Goal: Task Accomplishment & Management: Manage account settings

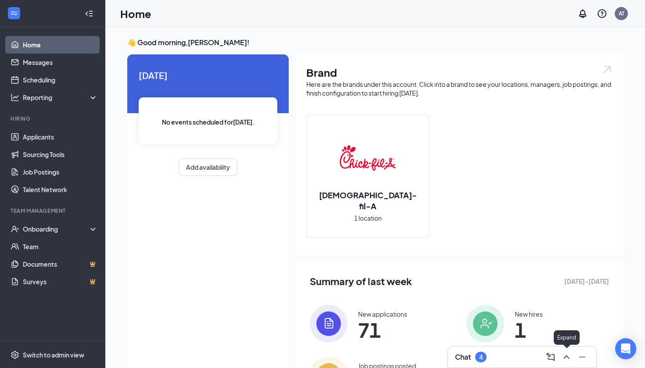
click at [563, 359] on icon "ChevronUp" at bounding box center [566, 357] width 11 height 11
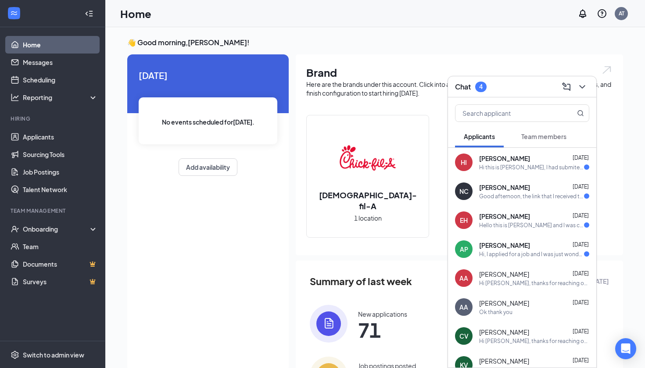
click at [504, 251] on div "Hi, I applied for a job and I was just wondering what the age requirement is be…" at bounding box center [531, 254] width 105 height 7
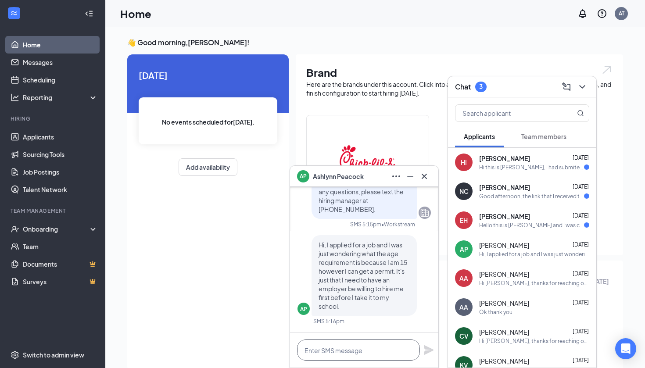
click at [359, 345] on textarea at bounding box center [358, 350] width 123 height 21
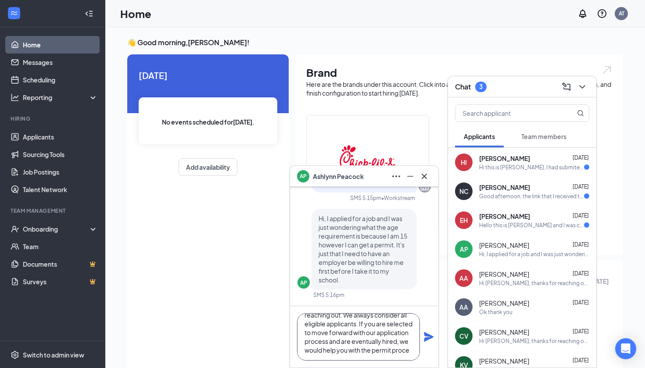
scroll to position [27, 0]
type textarea "Hi [PERSON_NAME], thanks for reaching out. We always consider all eligible appl…"
click at [423, 339] on div "Hi [PERSON_NAME], thanks for reaching out. We always consider all eligible appl…" at bounding box center [364, 336] width 148 height 61
click at [430, 336] on icon "Plane" at bounding box center [429, 337] width 10 height 10
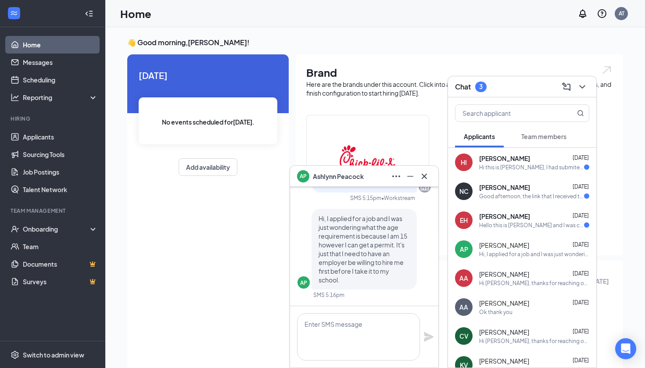
scroll to position [0, 0]
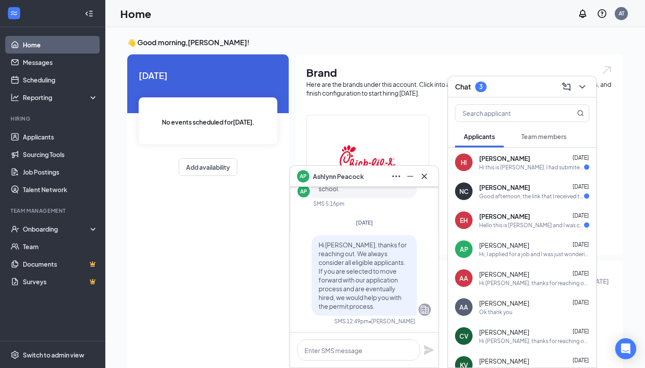
click at [500, 228] on div "Hello this is [PERSON_NAME] and I was calling to see when I can possibly come i…" at bounding box center [531, 225] width 105 height 7
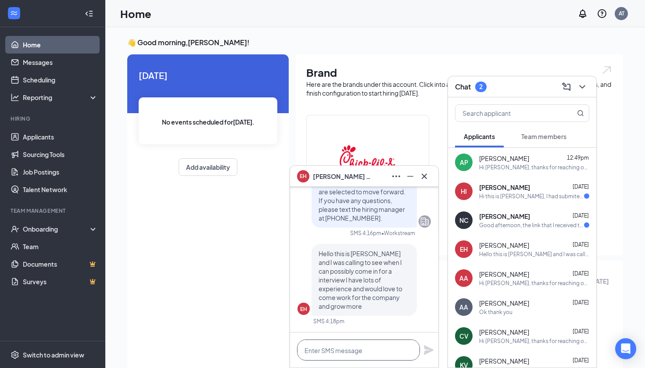
click at [384, 352] on textarea at bounding box center [358, 350] width 123 height 21
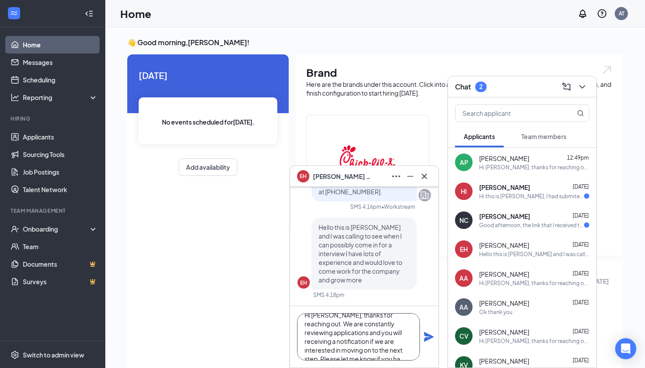
scroll to position [18, 0]
type textarea "Hi [PERSON_NAME], thanks for reaching out. We are constantly reviewing applicat…"
click at [430, 341] on icon "Plane" at bounding box center [429, 337] width 11 height 11
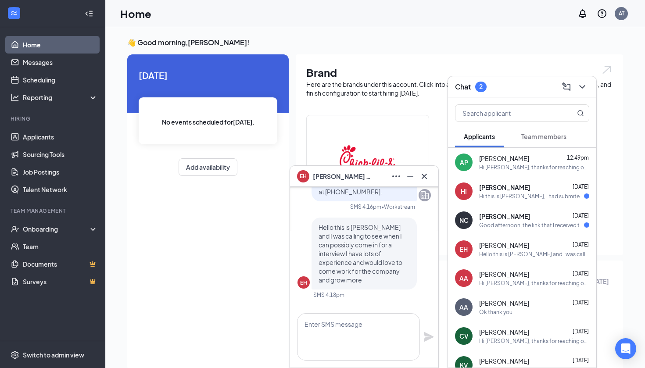
scroll to position [0, 0]
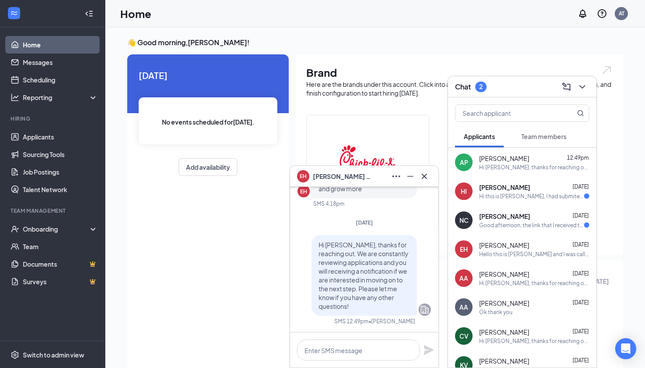
click at [511, 220] on span "[PERSON_NAME]" at bounding box center [504, 216] width 51 height 9
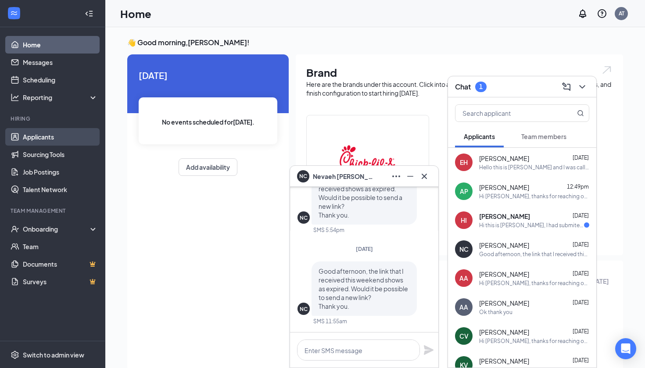
click at [73, 142] on link "Applicants" at bounding box center [60, 137] width 75 height 18
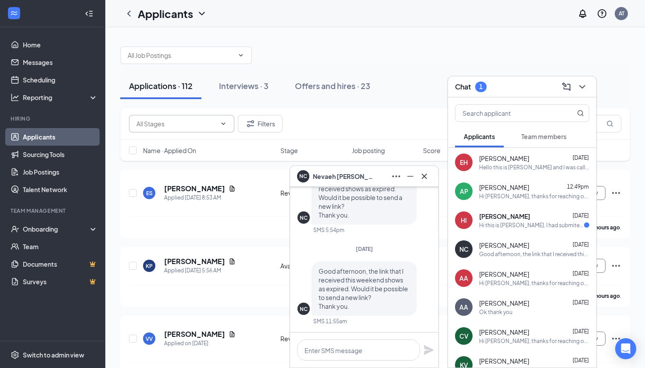
click at [177, 127] on input "text" at bounding box center [176, 124] width 80 height 10
click at [193, 52] on input "text" at bounding box center [181, 55] width 106 height 10
click at [187, 56] on input "Nevaeh" at bounding box center [181, 55] width 106 height 10
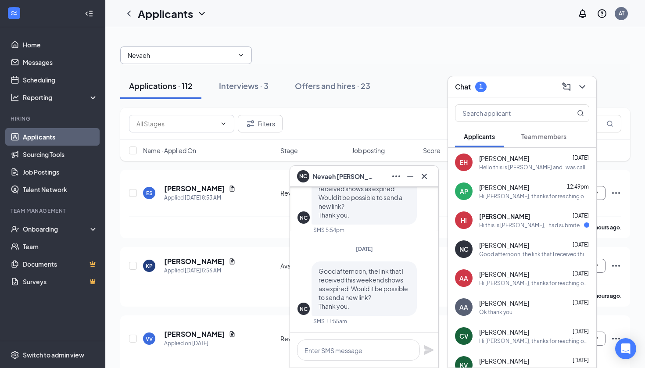
click at [187, 56] on input "Nevaeh" at bounding box center [181, 55] width 106 height 10
type input "[PERSON_NAME]"
click at [157, 92] on button "Applications · 112" at bounding box center [160, 86] width 81 height 26
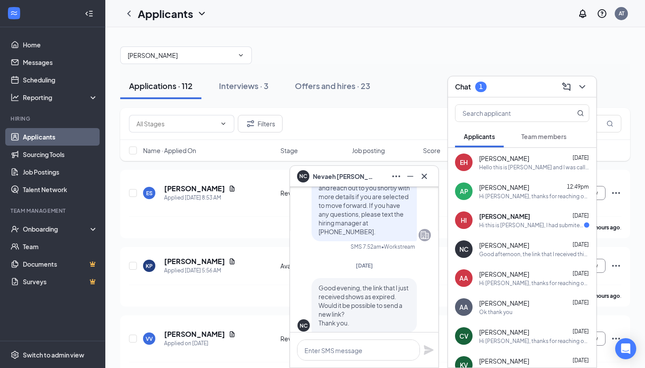
scroll to position [-108, 0]
click at [429, 180] on icon "Cross" at bounding box center [424, 176] width 11 height 11
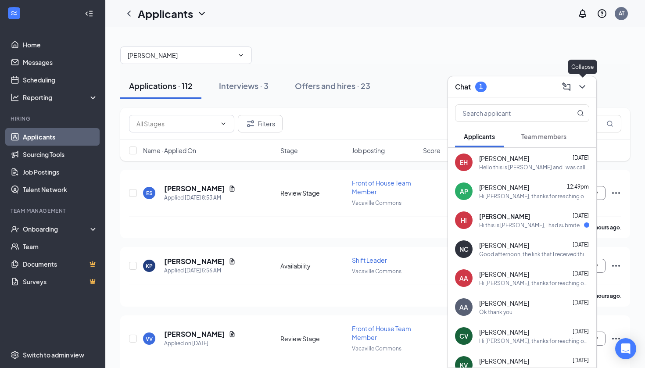
click at [583, 87] on icon "ChevronDown" at bounding box center [582, 87] width 6 height 4
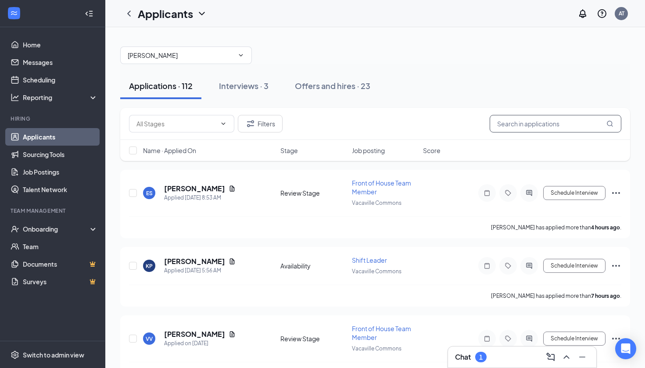
click at [547, 126] on input "text" at bounding box center [556, 124] width 132 height 18
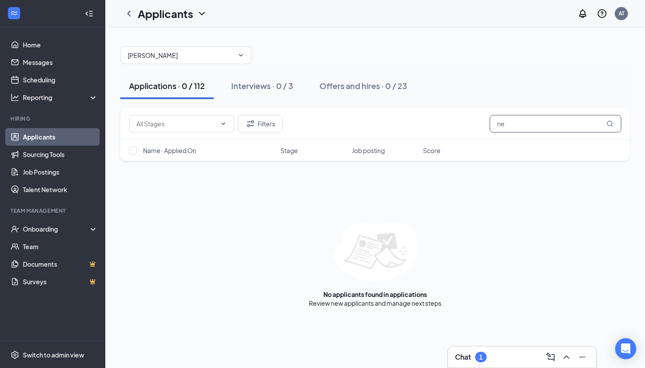
type input "n"
type input "[PERSON_NAME]"
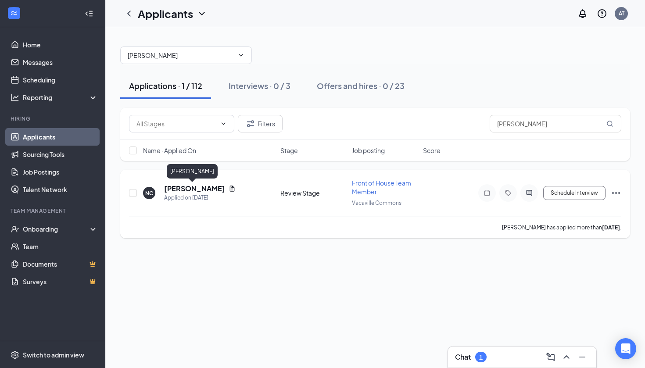
click at [215, 191] on h5 "[PERSON_NAME]" at bounding box center [194, 189] width 61 height 10
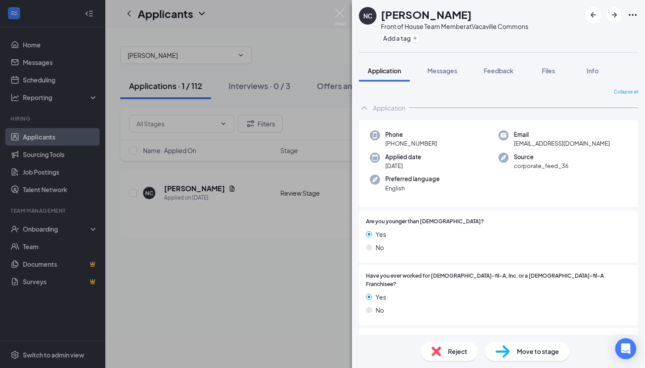
click at [532, 354] on span "Move to stage" at bounding box center [538, 352] width 42 height 10
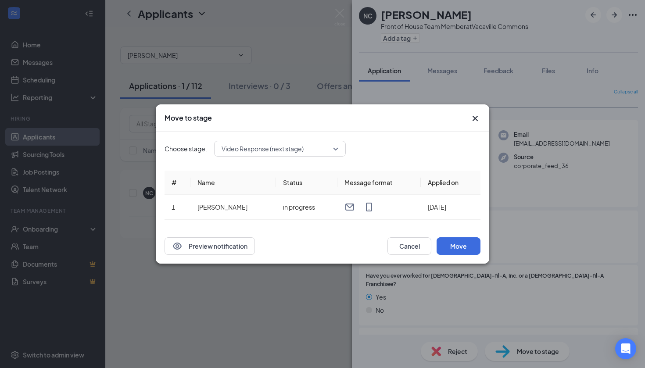
click at [286, 149] on span "Video Response (next stage)" at bounding box center [263, 148] width 82 height 13
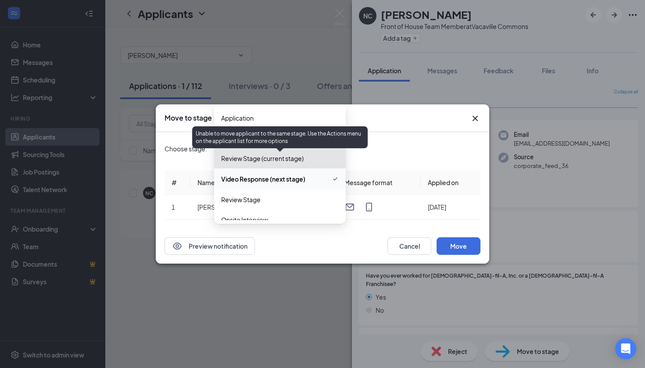
click at [286, 158] on span "Review Stage (current stage)" at bounding box center [262, 159] width 83 height 10
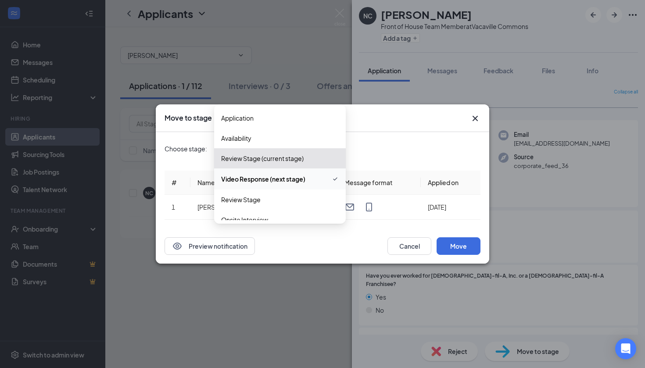
click at [390, 139] on div "Choose stage: 4051235 Video Response (next stage) 4037890 4051235 4051353 Appli…" at bounding box center [323, 180] width 316 height 97
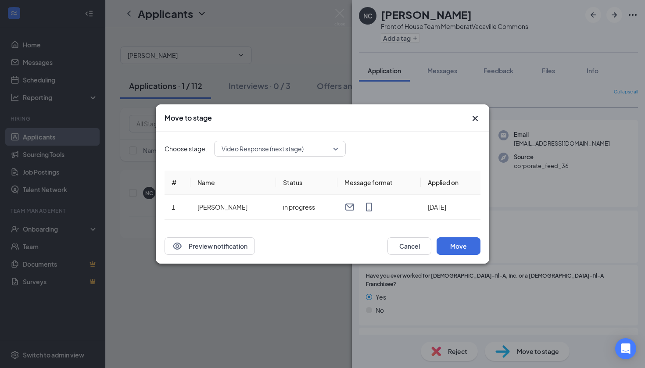
click at [476, 122] on icon "Cross" at bounding box center [475, 118] width 11 height 11
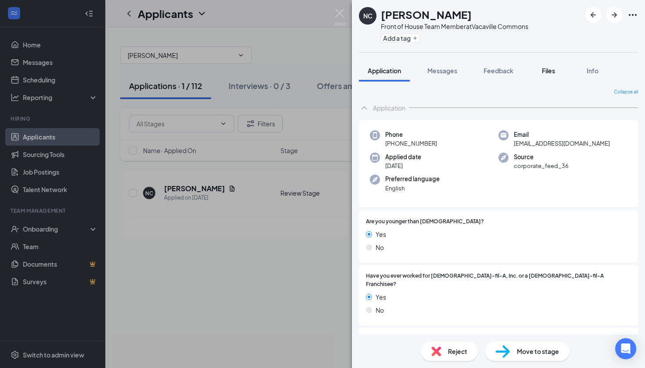
click at [555, 67] on span "Files" at bounding box center [548, 71] width 13 height 8
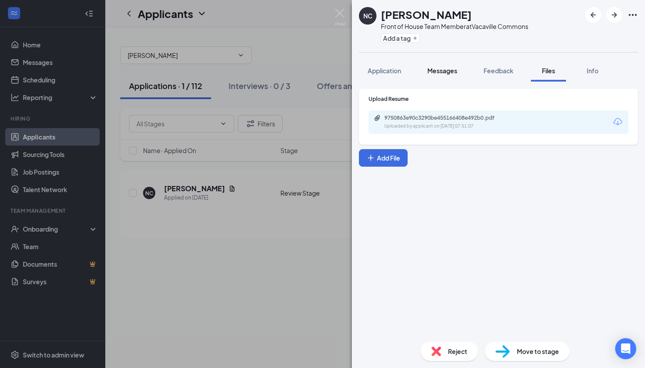
click at [462, 72] on button "Messages" at bounding box center [442, 71] width 47 height 22
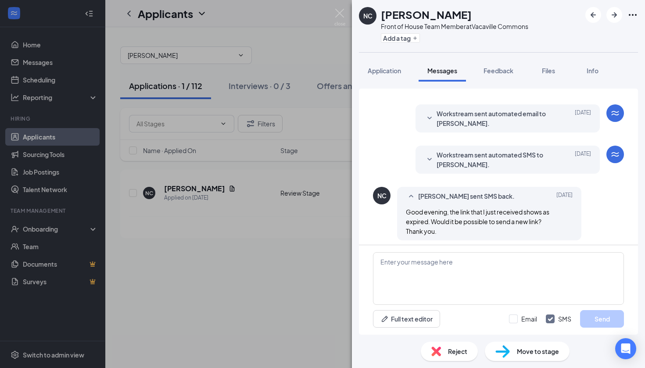
scroll to position [92, 0]
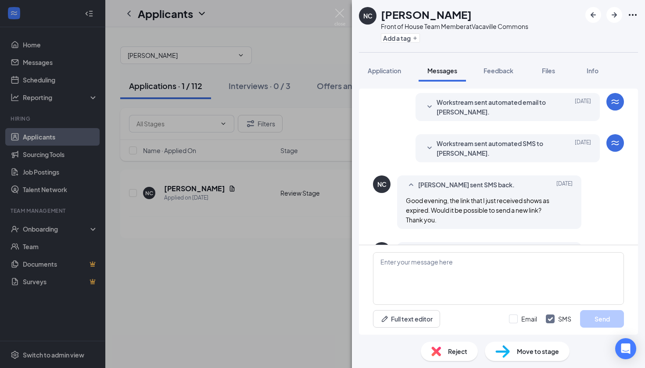
click at [511, 143] on span "Workstream sent automated SMS to [PERSON_NAME]." at bounding box center [494, 148] width 115 height 19
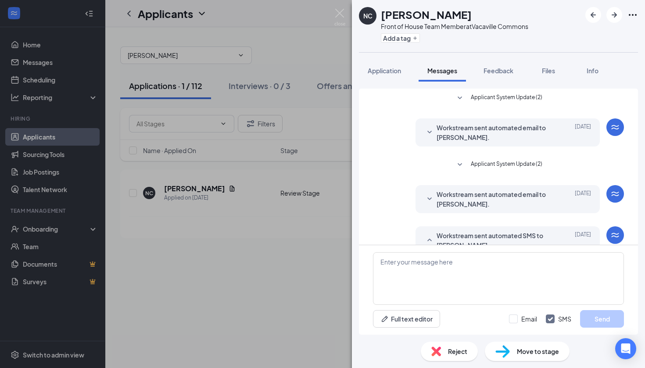
scroll to position [0, 0]
click at [518, 356] on span "Move to stage" at bounding box center [538, 352] width 42 height 10
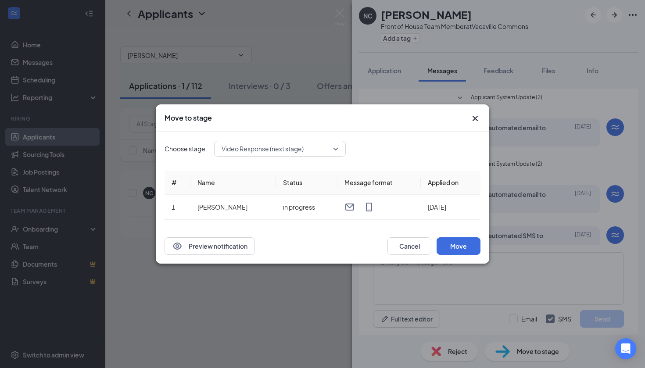
click at [330, 144] on span "Video Response (next stage)" at bounding box center [276, 148] width 109 height 13
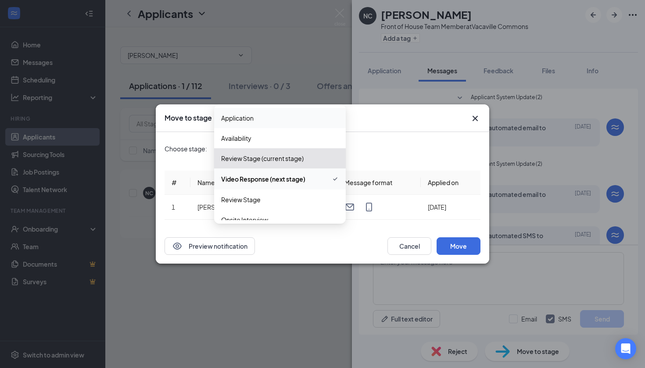
click at [312, 119] on span "Application" at bounding box center [280, 118] width 118 height 10
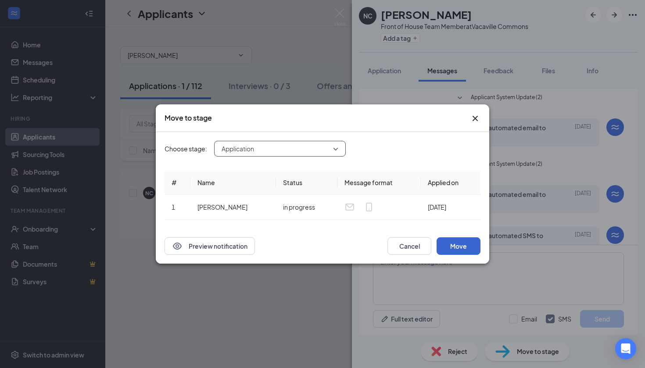
click at [455, 241] on button "Move" at bounding box center [459, 246] width 44 height 18
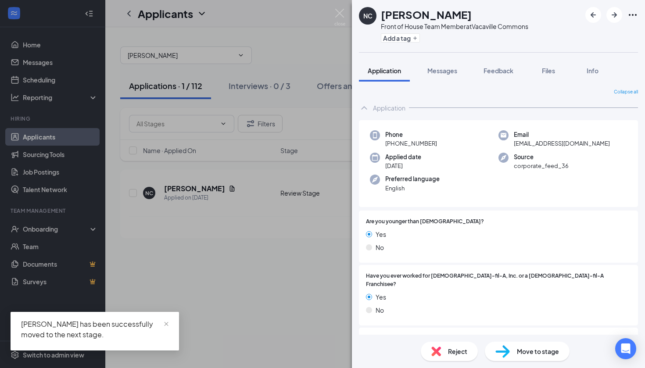
click at [534, 356] on div "Move to stage" at bounding box center [527, 351] width 85 height 19
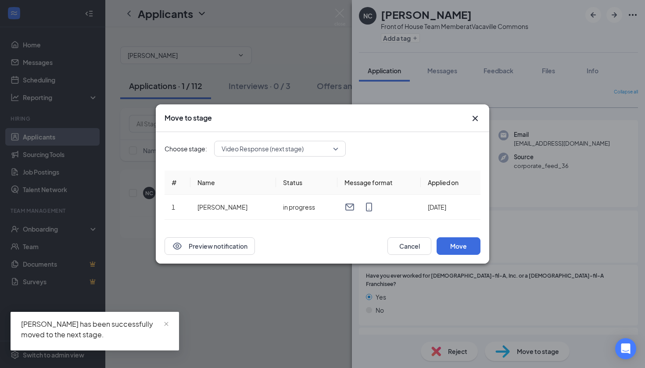
click at [277, 147] on span "Video Response (next stage)" at bounding box center [263, 148] width 82 height 13
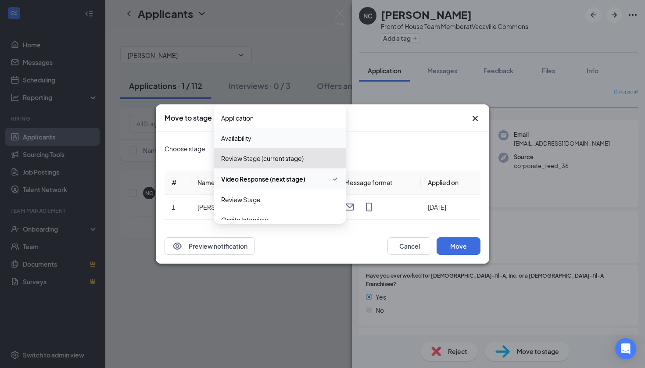
click at [309, 134] on span "Availability" at bounding box center [280, 138] width 118 height 10
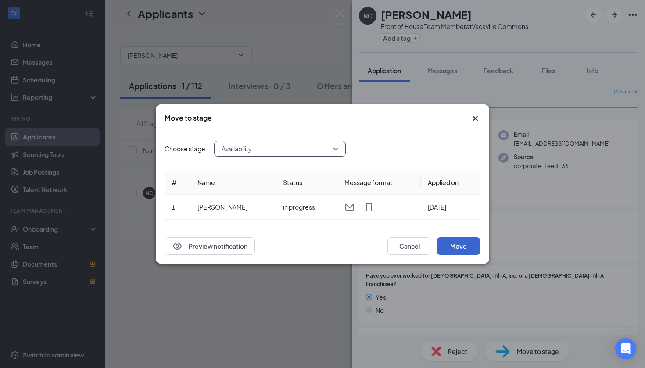
click at [453, 242] on button "Move" at bounding box center [459, 246] width 44 height 18
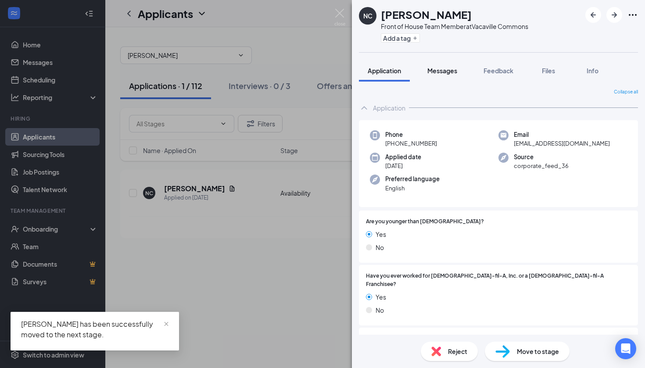
click at [455, 64] on button "Messages" at bounding box center [442, 71] width 47 height 22
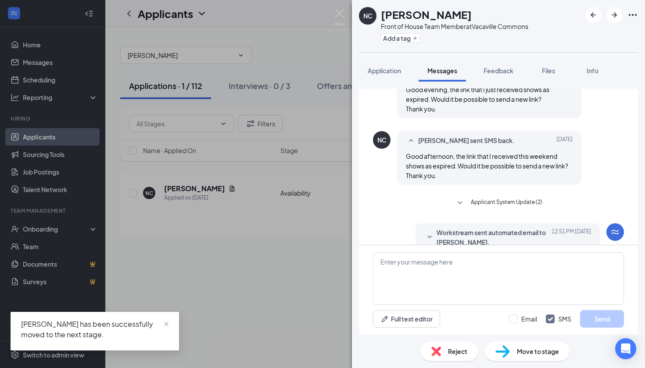
scroll to position [239, 0]
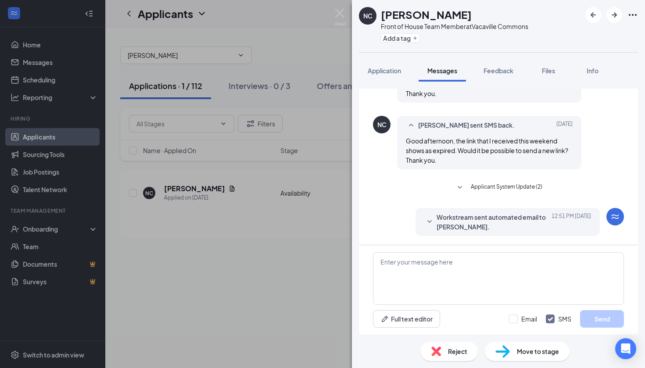
click at [538, 226] on span "Workstream sent automated email to [PERSON_NAME]." at bounding box center [494, 221] width 115 height 19
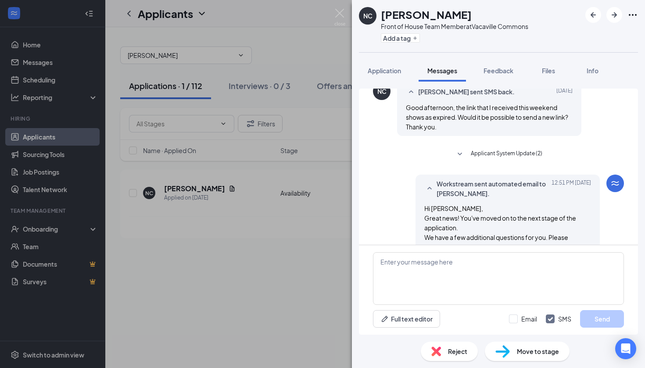
scroll to position [200, 0]
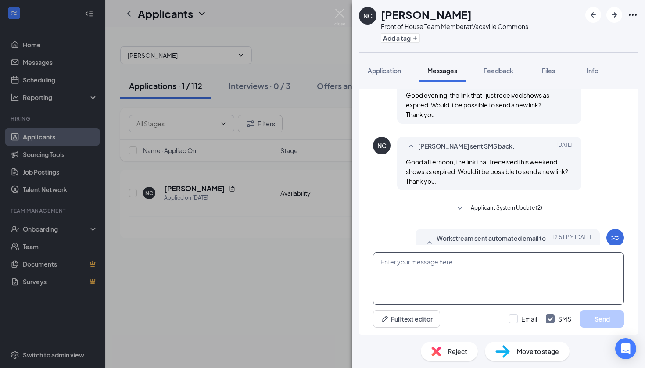
click at [478, 281] on textarea at bounding box center [498, 278] width 251 height 53
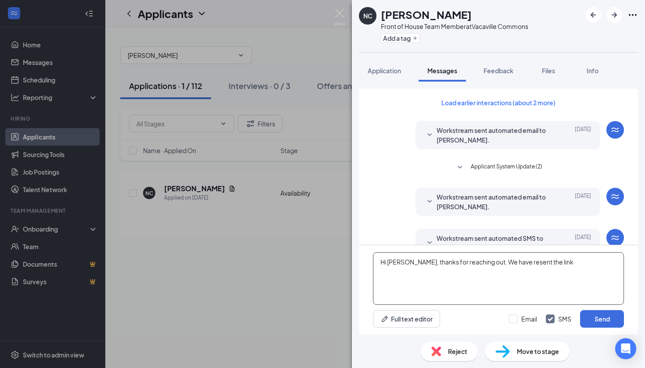
scroll to position [0, 0]
click at [467, 140] on span "Workstream sent automated email to [PERSON_NAME]." at bounding box center [494, 135] width 115 height 19
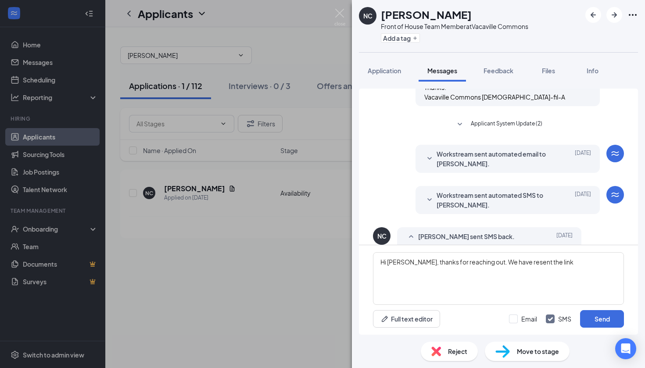
scroll to position [134, 0]
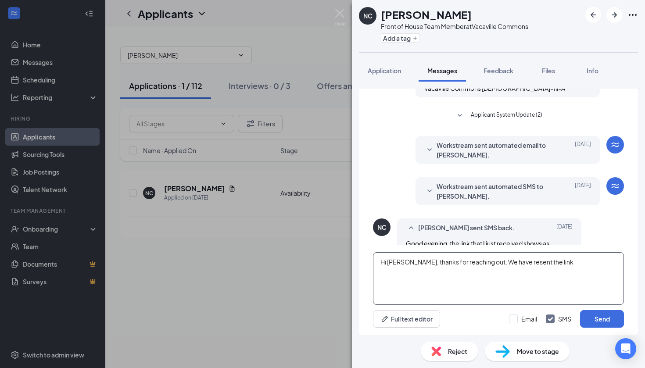
click at [609, 270] on textarea "Hi [PERSON_NAME], thanks for reaching out. We have resent the link" at bounding box center [498, 278] width 251 height 53
click at [539, 155] on span "Workstream sent automated email to [PERSON_NAME]." at bounding box center [494, 149] width 115 height 19
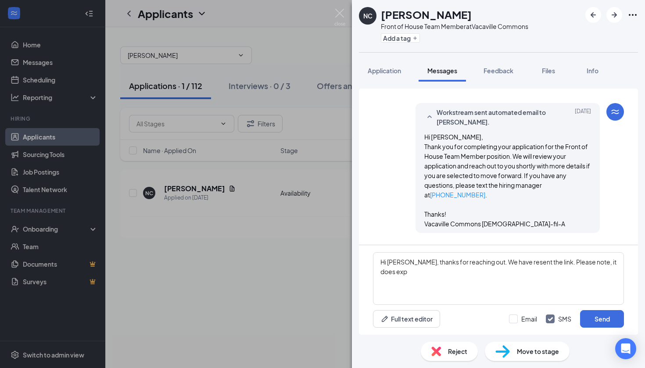
scroll to position [201, 0]
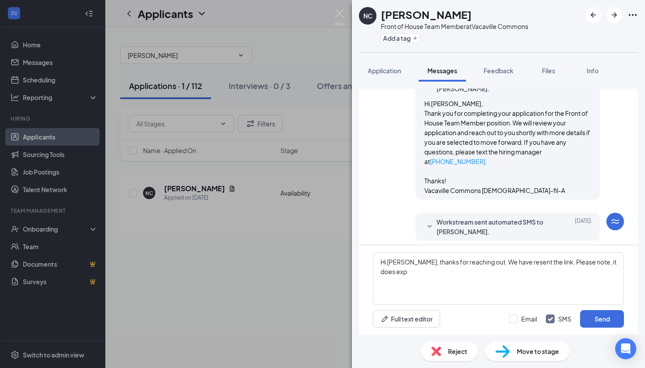
click at [538, 226] on span "Workstream sent automated SMS to [PERSON_NAME]." at bounding box center [494, 226] width 115 height 19
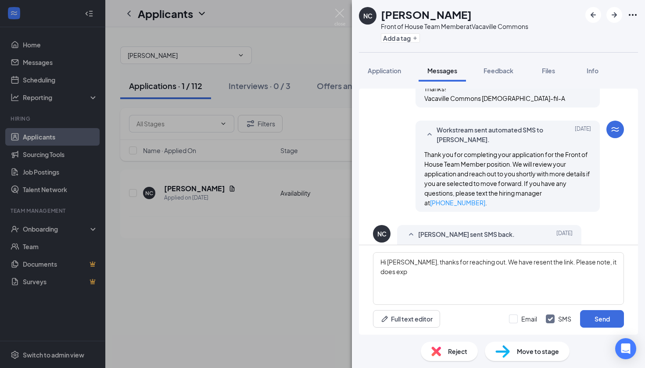
scroll to position [415, 0]
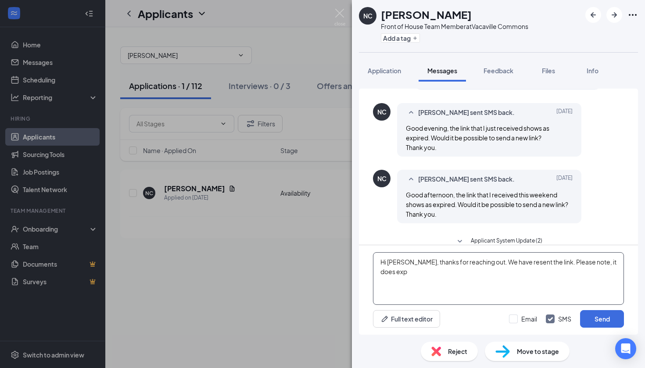
click at [609, 283] on textarea "Hi [PERSON_NAME], thanks for reaching out. We have resent the link. Please note…" at bounding box center [498, 278] width 251 height 53
drag, startPoint x: 578, startPoint y: 274, endPoint x: 551, endPoint y: 261, distance: 30.8
click at [551, 261] on textarea "Hi [PERSON_NAME], thanks for reaching out. We have resent the link. Please note…" at bounding box center [498, 278] width 251 height 53
type textarea "Hi [PERSON_NAME], thanks for reaching out. We have resent the link. Please note…"
click at [619, 315] on button "Send" at bounding box center [602, 319] width 44 height 18
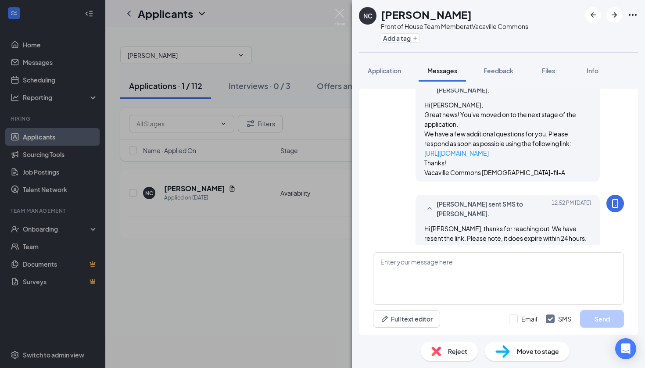
scroll to position [644, 0]
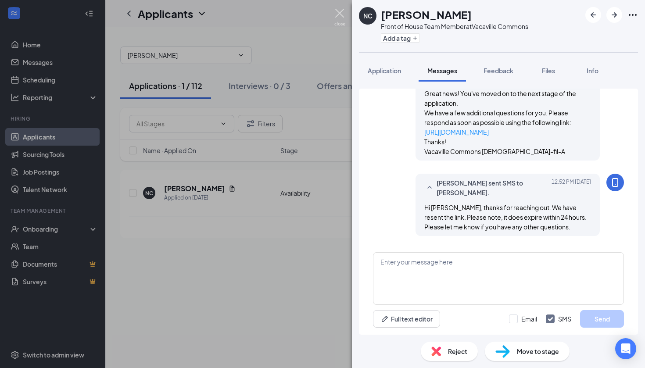
click at [341, 17] on img at bounding box center [339, 17] width 11 height 17
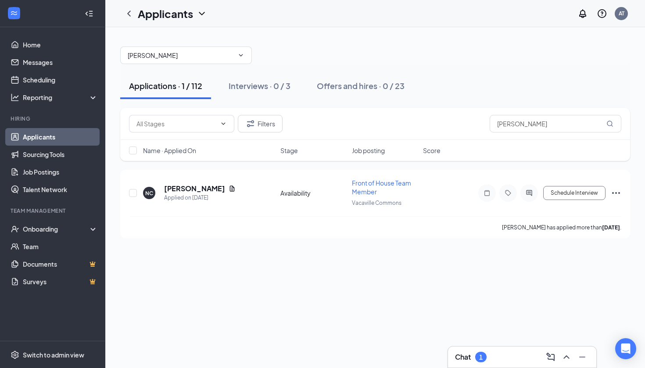
click at [487, 358] on div "1" at bounding box center [480, 357] width 11 height 11
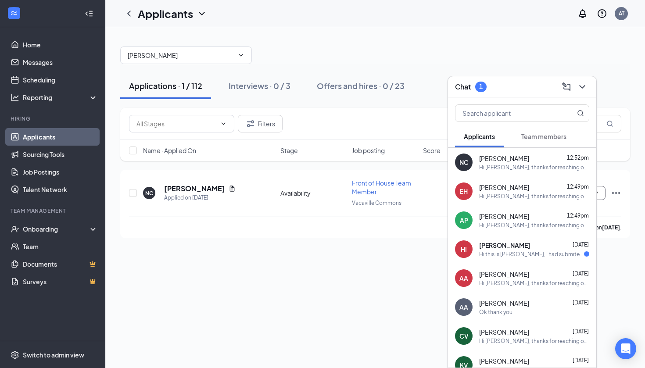
click at [514, 246] on span "[PERSON_NAME]" at bounding box center [504, 245] width 51 height 9
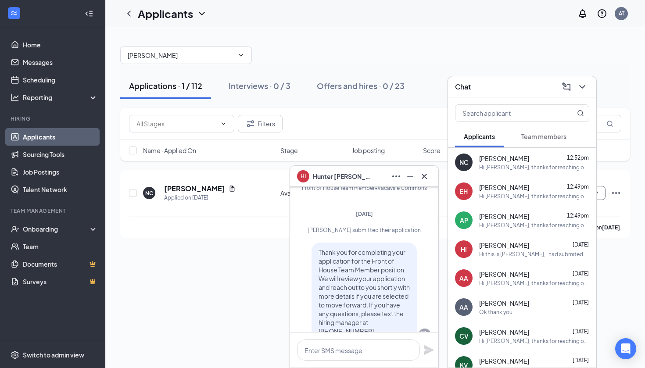
scroll to position [-159, 0]
click at [427, 178] on icon "Cross" at bounding box center [424, 176] width 11 height 11
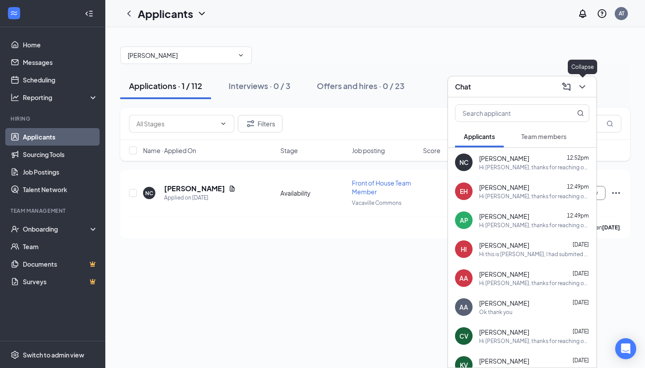
click at [582, 85] on icon "ChevronDown" at bounding box center [582, 87] width 11 height 11
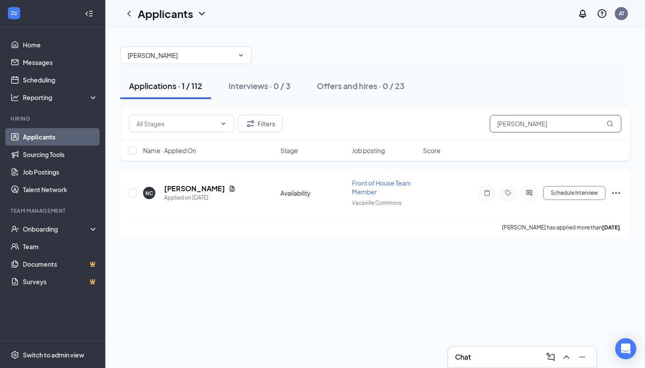
click at [560, 124] on input "[PERSON_NAME]" at bounding box center [556, 124] width 132 height 18
click at [558, 124] on input "[PERSON_NAME]" at bounding box center [556, 124] width 132 height 18
type input "hunter"
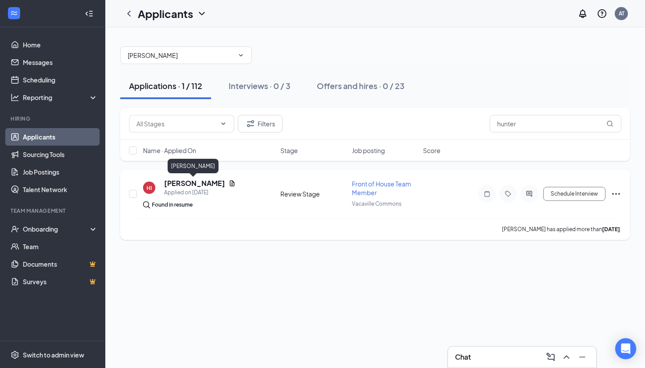
click at [187, 181] on h5 "[PERSON_NAME]" at bounding box center [194, 184] width 61 height 10
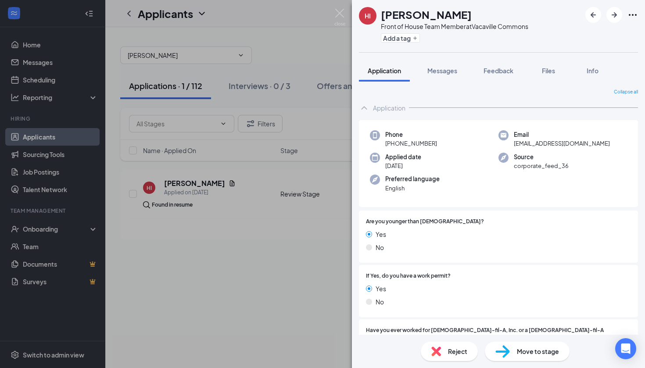
click at [533, 350] on span "Move to stage" at bounding box center [538, 352] width 42 height 10
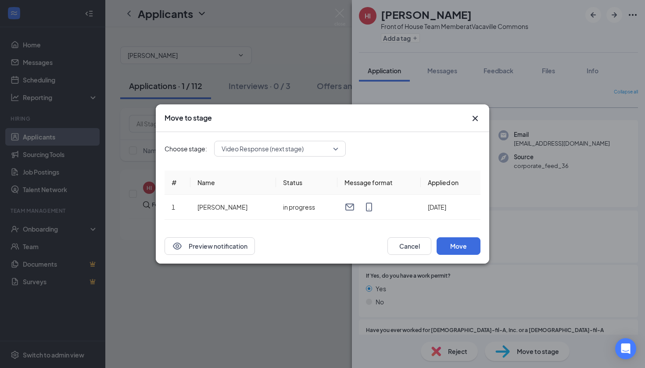
click at [259, 150] on span "Video Response (next stage)" at bounding box center [263, 148] width 82 height 13
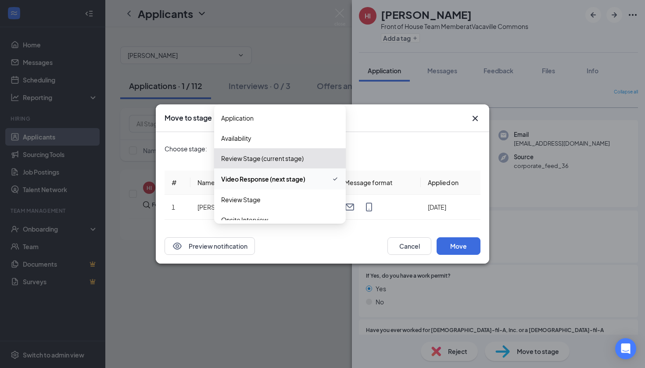
click at [475, 115] on icon "Cross" at bounding box center [475, 118] width 11 height 11
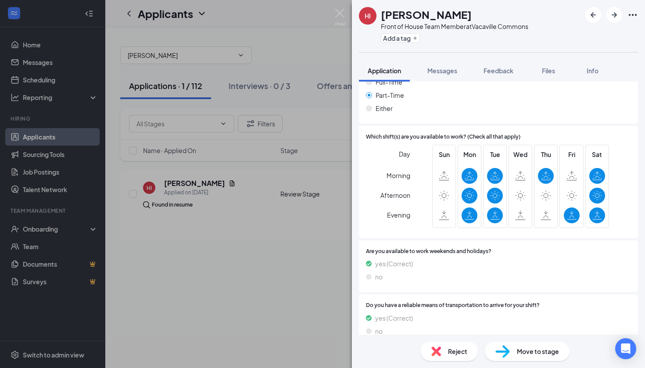
scroll to position [623, 0]
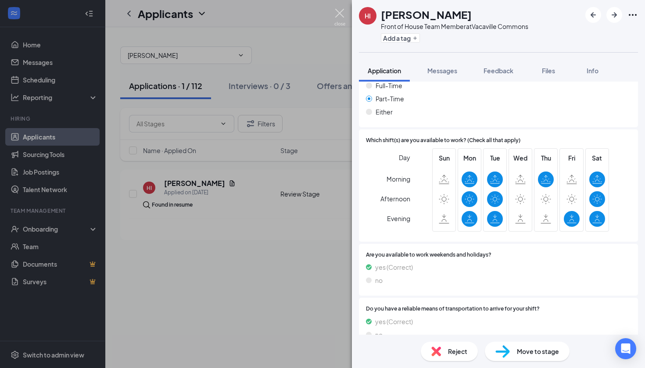
click at [338, 9] on img at bounding box center [339, 17] width 11 height 17
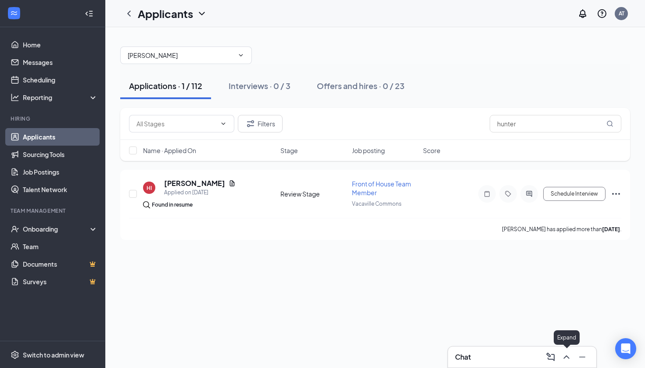
click at [569, 354] on icon "ChevronUp" at bounding box center [566, 357] width 11 height 11
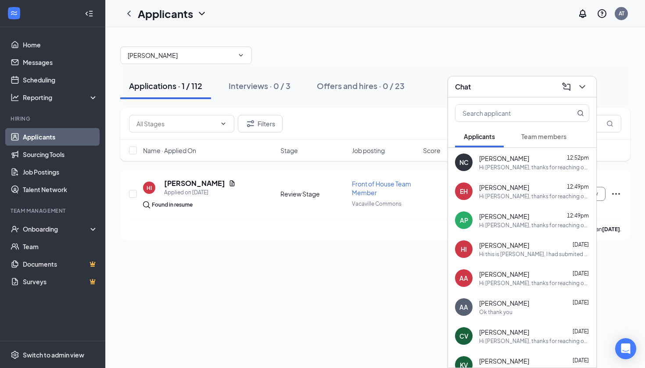
click at [499, 257] on div "Hi this is [PERSON_NAME], I had submited an application [DATE] and received an …" at bounding box center [534, 254] width 110 height 7
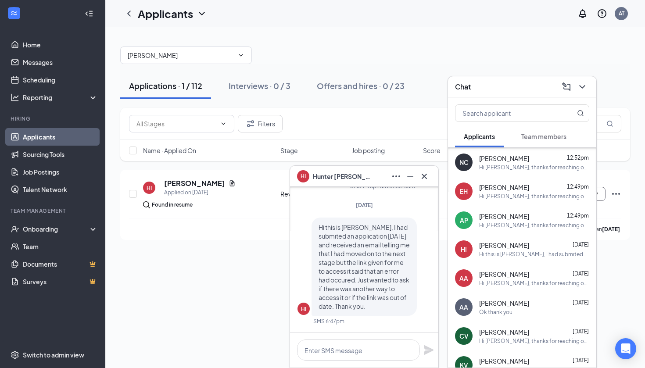
scroll to position [114, 0]
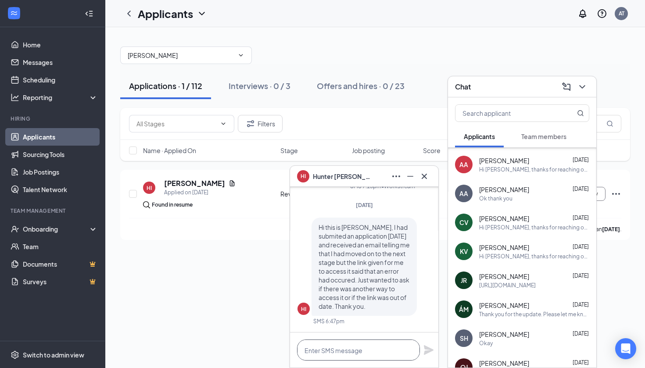
click at [380, 355] on textarea at bounding box center [358, 350] width 123 height 21
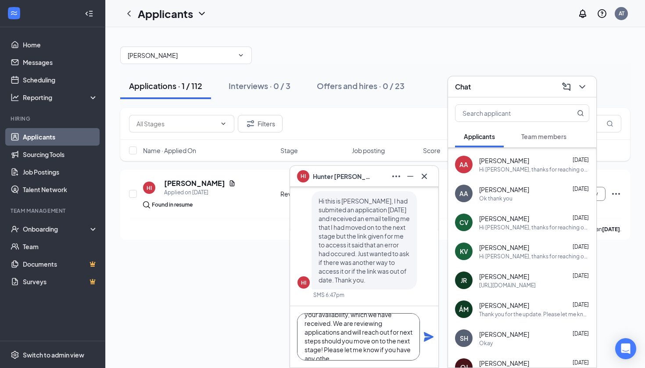
scroll to position [44, 0]
type textarea "Hi [PERSON_NAME], thanks for reaching out. The next step that you received a no…"
click at [433, 339] on icon "Plane" at bounding box center [429, 337] width 11 height 11
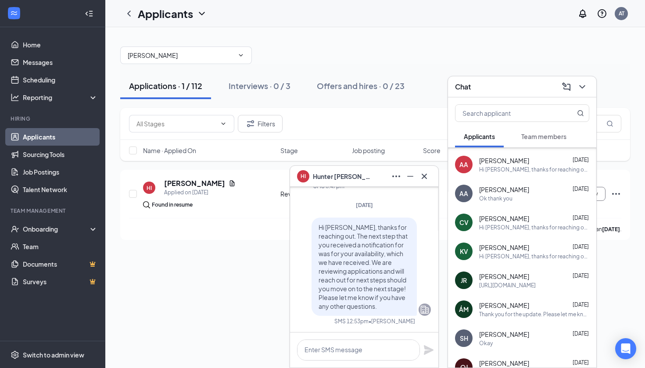
scroll to position [0, 0]
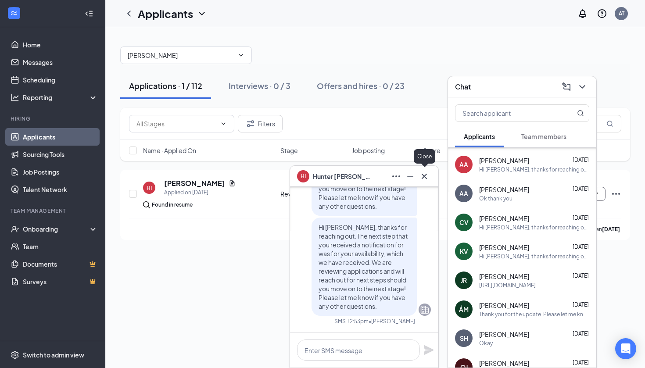
click at [427, 174] on icon "Cross" at bounding box center [424, 175] width 5 height 5
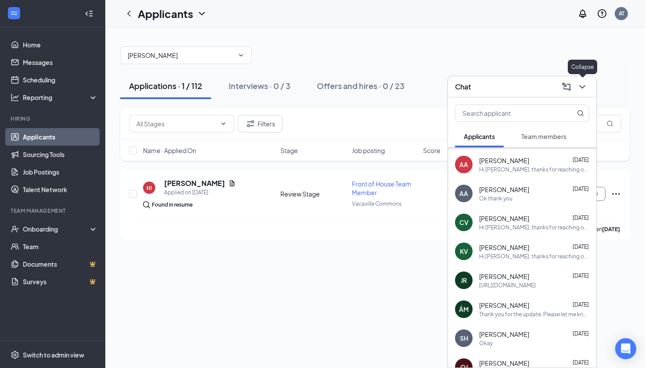
click at [584, 87] on icon "ChevronDown" at bounding box center [582, 87] width 6 height 4
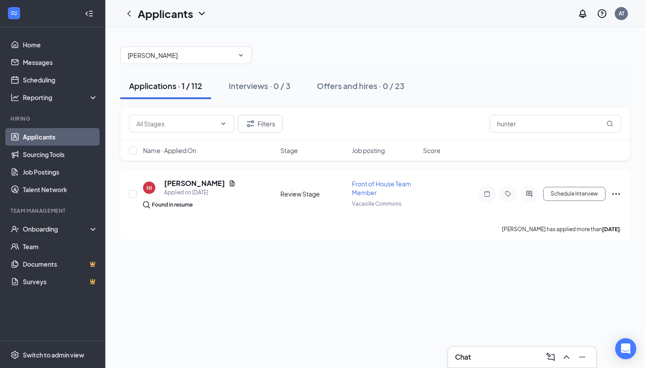
click at [39, 137] on link "Applicants" at bounding box center [60, 137] width 75 height 18
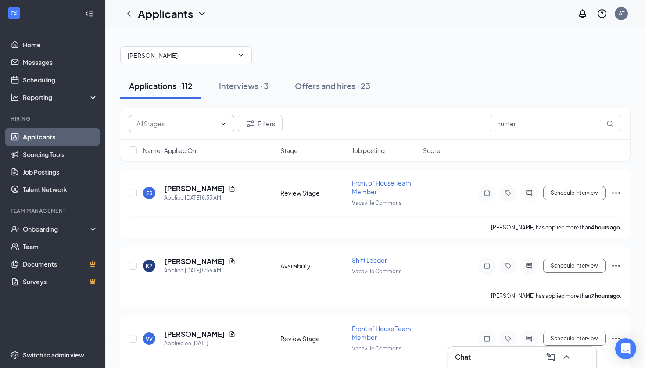
click at [192, 121] on input "text" at bounding box center [176, 124] width 80 height 10
click at [185, 163] on div "Review Stage (110)" at bounding box center [163, 165] width 54 height 10
type input "Review Stage (110)"
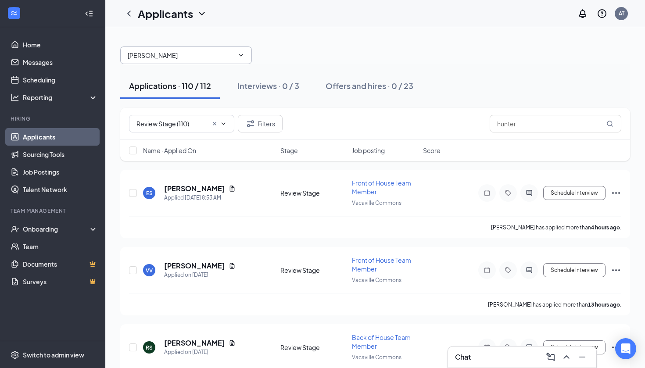
click at [187, 57] on input "[PERSON_NAME]" at bounding box center [181, 55] width 106 height 10
type input "c"
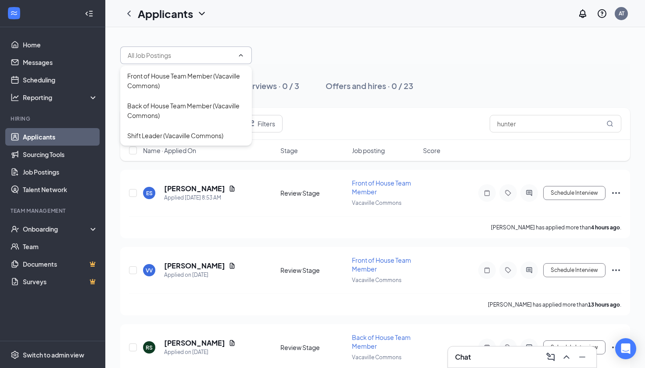
click at [321, 53] on div at bounding box center [375, 51] width 510 height 26
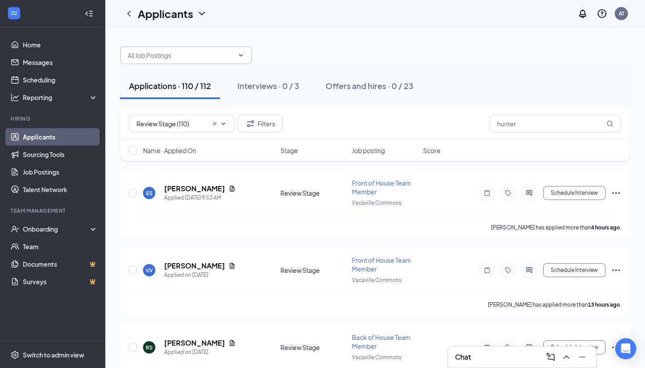
drag, startPoint x: 194, startPoint y: 71, endPoint x: 198, endPoint y: 62, distance: 9.2
click at [194, 71] on div "Applications · 110 / 112 Interviews · 0 / 3 Offers and hires · 0 / 23" at bounding box center [375, 86] width 510 height 44
click at [198, 62] on span at bounding box center [186, 56] width 132 height 18
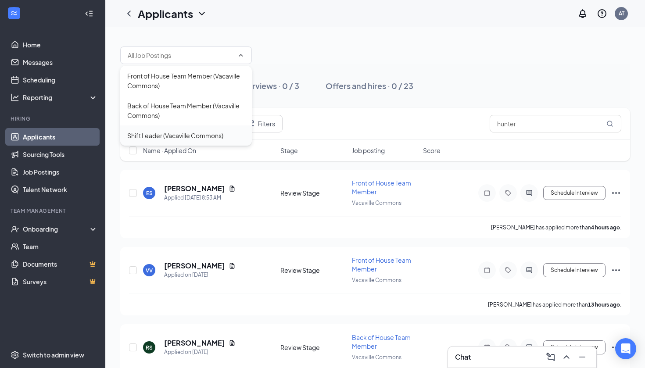
click at [165, 135] on div "Shift Leader (Vacaville Commons)" at bounding box center [175, 136] width 96 height 10
type input "Shift Leader (Vacaville Commons)"
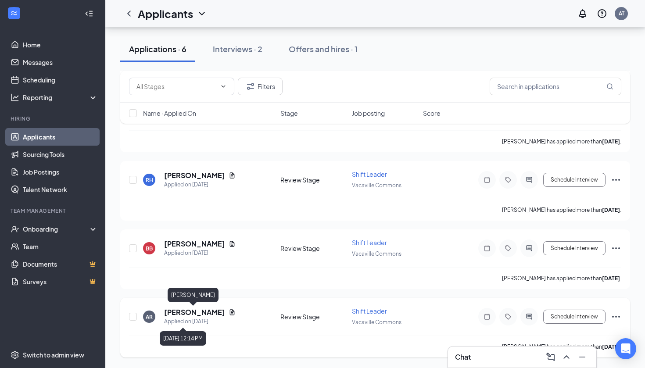
scroll to position [233, 0]
click at [197, 320] on div "Applied on [DATE]" at bounding box center [200, 321] width 72 height 9
click at [203, 309] on h5 "[PERSON_NAME]" at bounding box center [194, 313] width 61 height 10
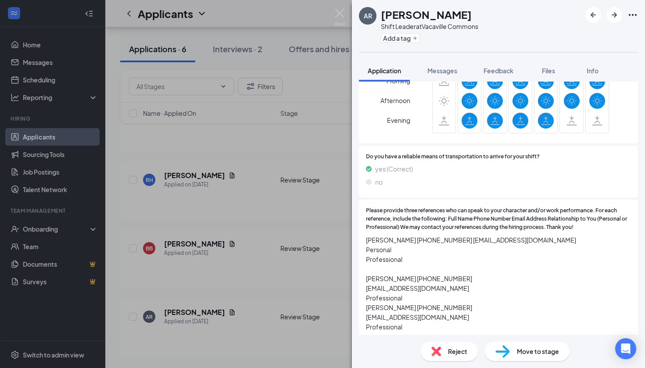
scroll to position [871, 0]
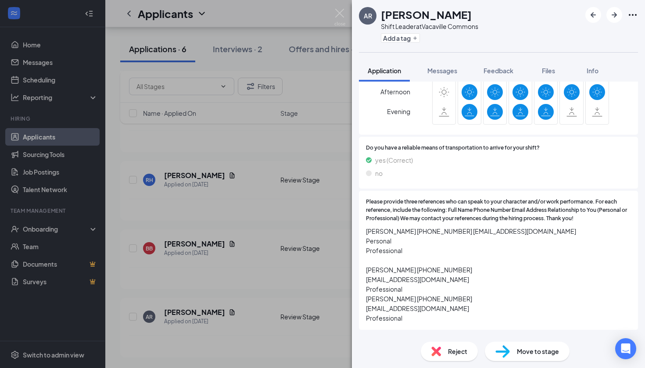
click at [453, 352] on span "Reject" at bounding box center [457, 352] width 19 height 10
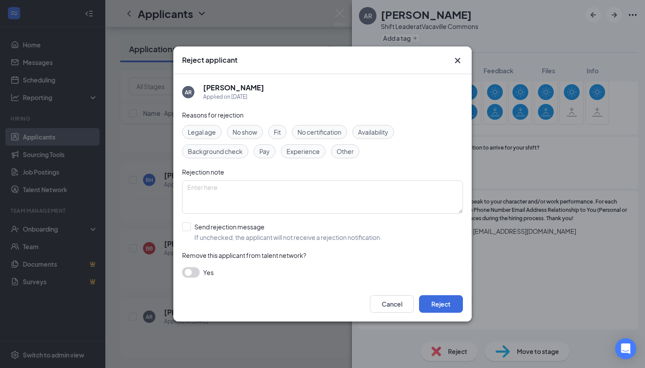
click at [380, 126] on div "Availability" at bounding box center [373, 132] width 42 height 14
click at [381, 134] on span "Availability" at bounding box center [373, 132] width 30 height 10
click at [383, 137] on div "Availability" at bounding box center [373, 132] width 42 height 14
click at [444, 307] on button "Reject" at bounding box center [441, 304] width 44 height 18
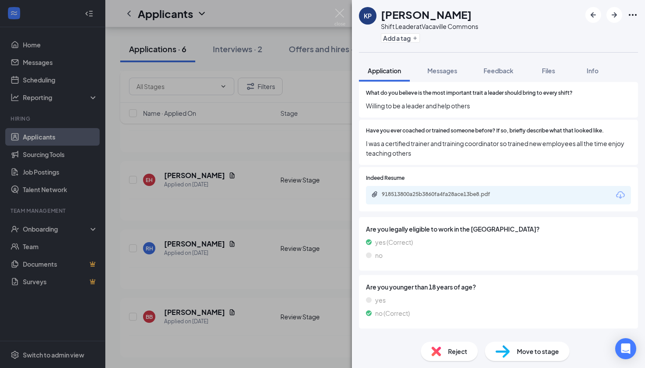
scroll to position [315, 0]
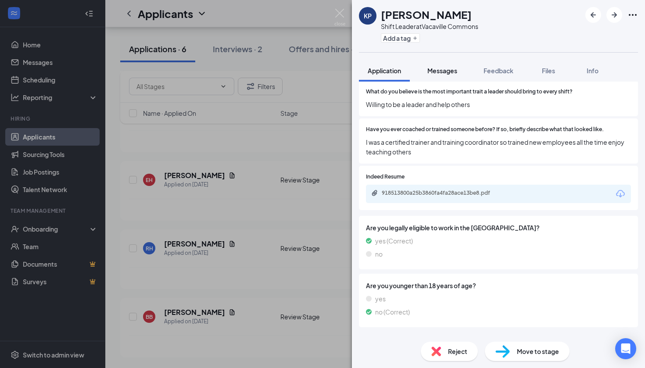
click at [449, 68] on span "Messages" at bounding box center [442, 71] width 30 height 8
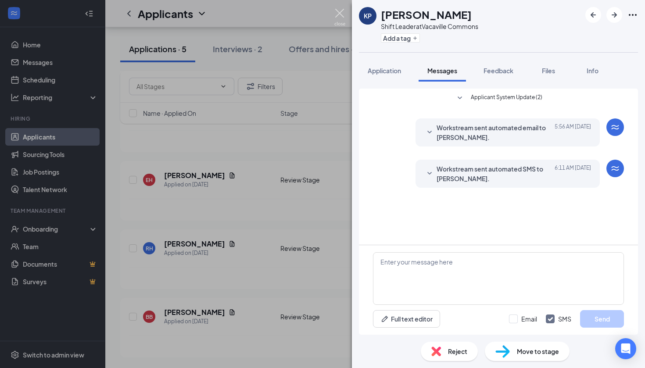
click at [335, 11] on img at bounding box center [339, 17] width 11 height 17
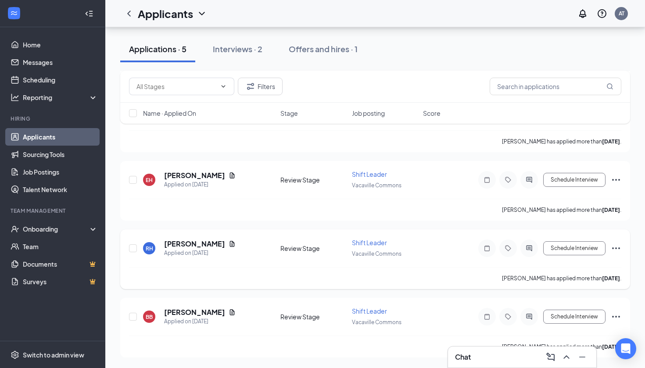
scroll to position [165, 0]
click at [209, 244] on h5 "[PERSON_NAME]" at bounding box center [194, 244] width 61 height 10
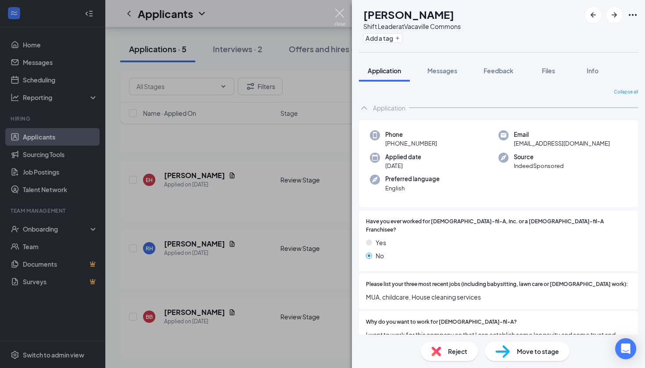
click at [339, 13] on img at bounding box center [339, 17] width 11 height 17
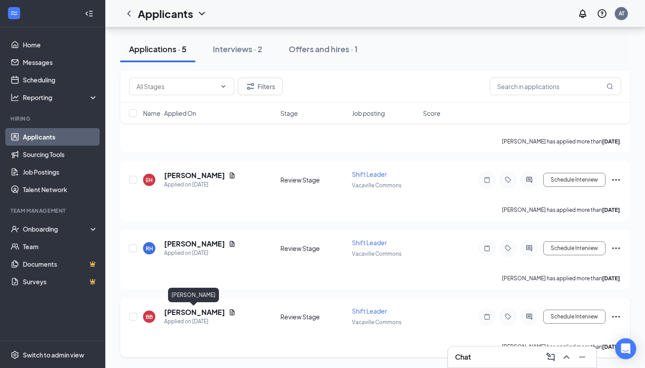
click at [191, 315] on h5 "[PERSON_NAME]" at bounding box center [194, 313] width 61 height 10
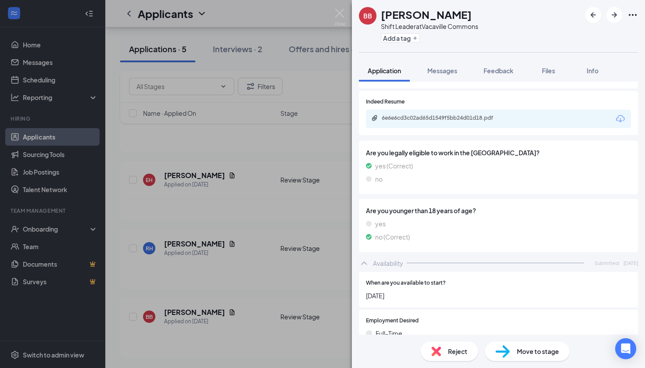
scroll to position [411, 0]
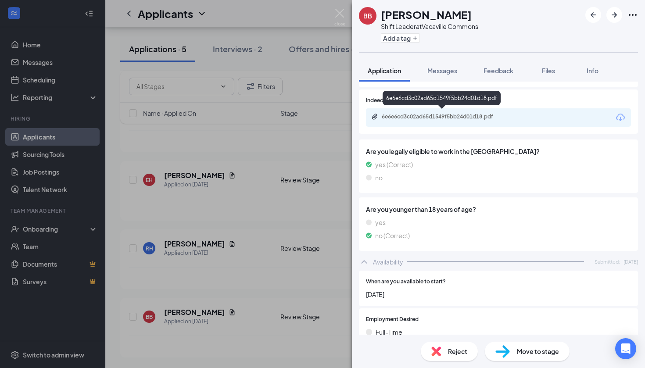
click at [429, 114] on div "6e6e6cd3c02ad65d1549f5bb24d01d18.pdf" at bounding box center [443, 116] width 123 height 7
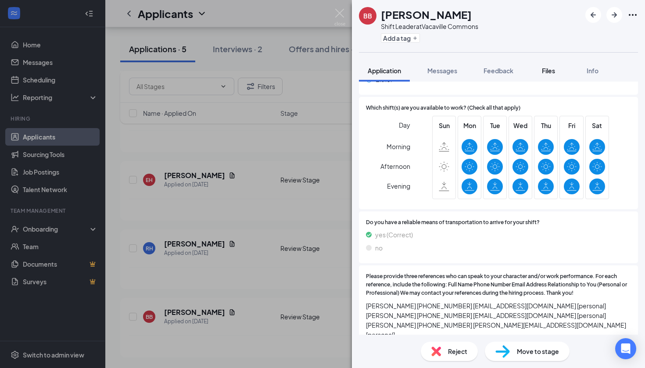
scroll to position [689, 0]
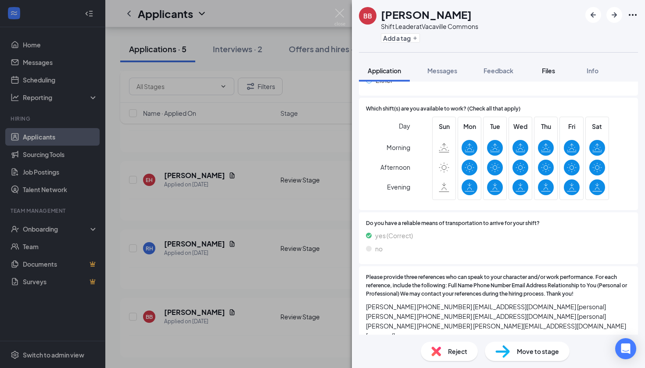
click at [553, 80] on button "Files" at bounding box center [548, 71] width 35 height 22
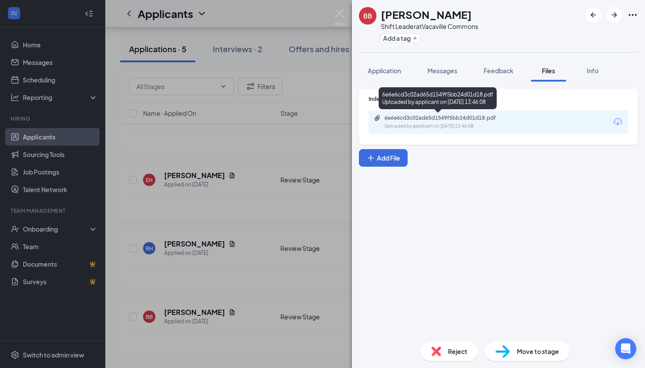
click at [415, 119] on div "6e6e6cd3c02ad65d1549f5bb24d01d18.pdf" at bounding box center [445, 118] width 123 height 7
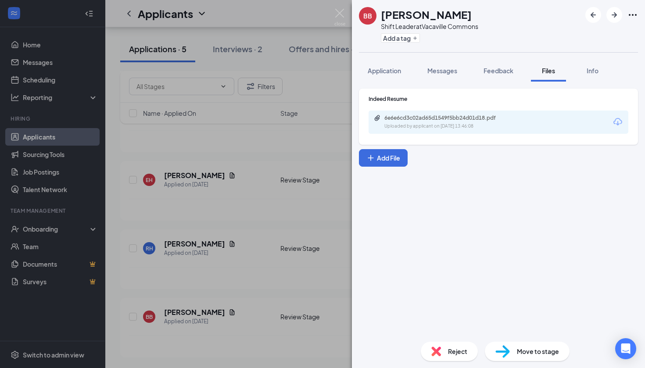
click at [444, 353] on div "Reject" at bounding box center [449, 351] width 57 height 19
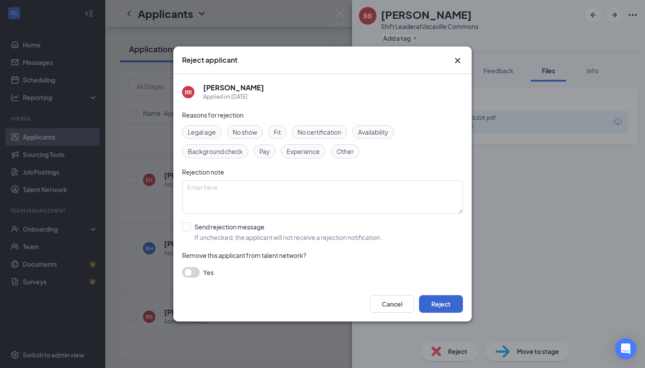
click at [451, 306] on button "Reject" at bounding box center [441, 304] width 44 height 18
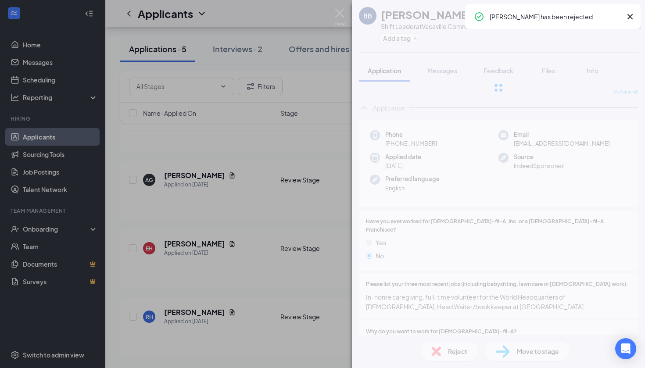
scroll to position [96, 0]
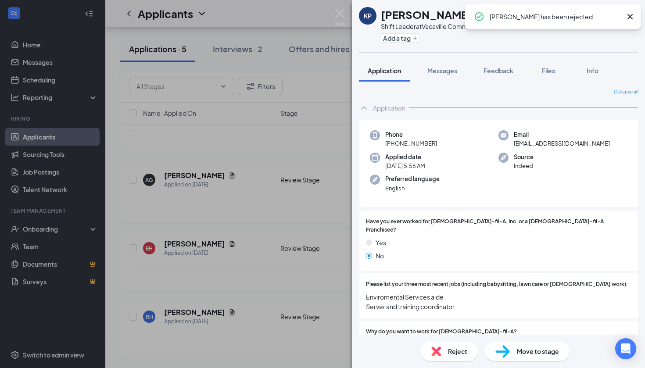
click at [629, 21] on icon "Cross" at bounding box center [630, 16] width 11 height 11
click at [549, 71] on span "Files" at bounding box center [548, 71] width 13 height 8
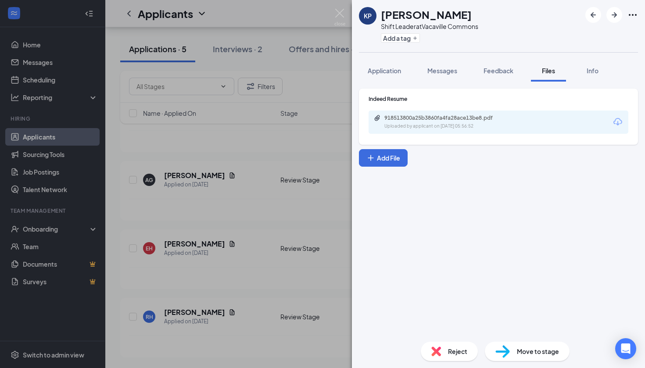
click at [339, 15] on img at bounding box center [339, 17] width 11 height 17
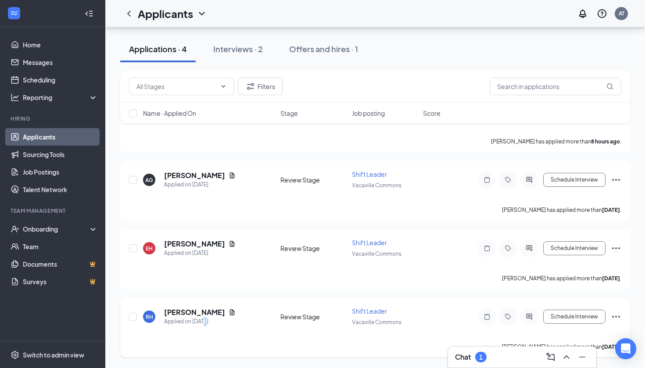
click at [204, 319] on div "Applied on [DATE]" at bounding box center [200, 321] width 72 height 9
click at [206, 309] on h5 "[PERSON_NAME]" at bounding box center [194, 313] width 61 height 10
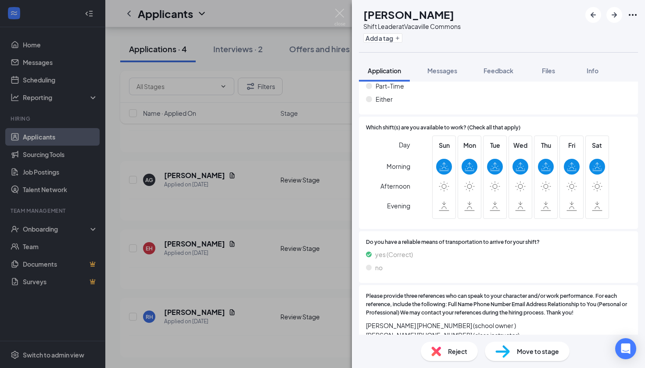
scroll to position [670, 0]
click at [452, 348] on span "Reject" at bounding box center [457, 352] width 19 height 10
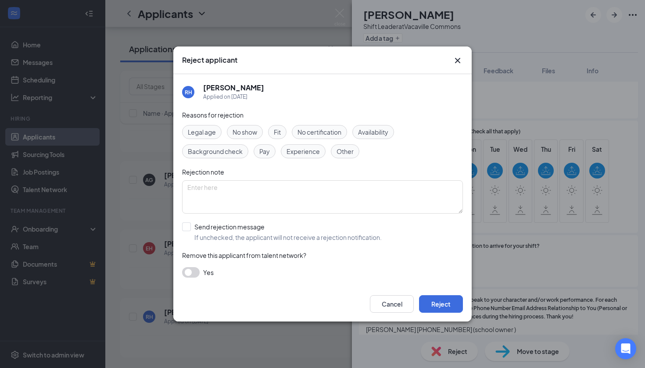
click at [387, 130] on span "Availability" at bounding box center [373, 132] width 30 height 10
click at [445, 301] on button "Reject" at bounding box center [441, 304] width 44 height 18
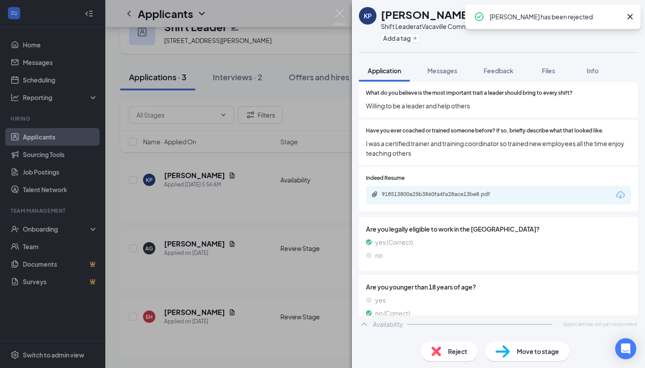
scroll to position [312, 0]
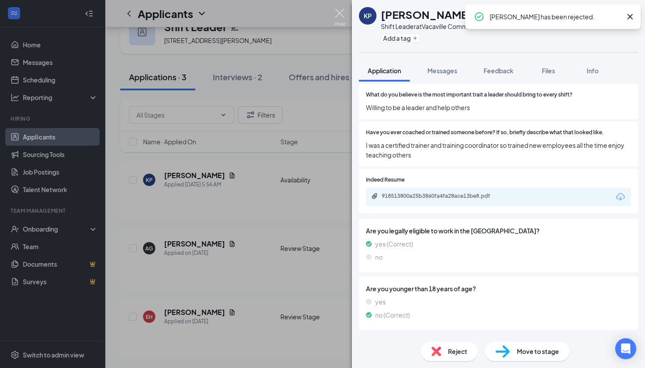
click at [338, 16] on img at bounding box center [339, 17] width 11 height 17
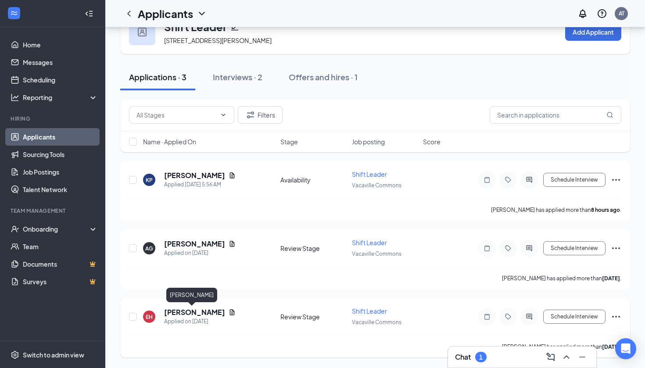
click at [192, 310] on h5 "[PERSON_NAME]" at bounding box center [194, 313] width 61 height 10
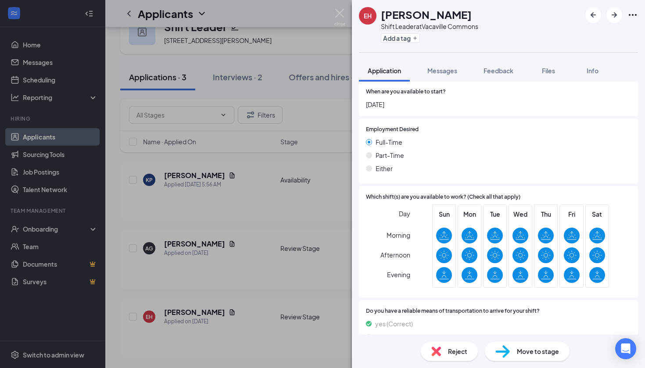
scroll to position [600, 0]
click at [555, 67] on span "Files" at bounding box center [548, 71] width 13 height 8
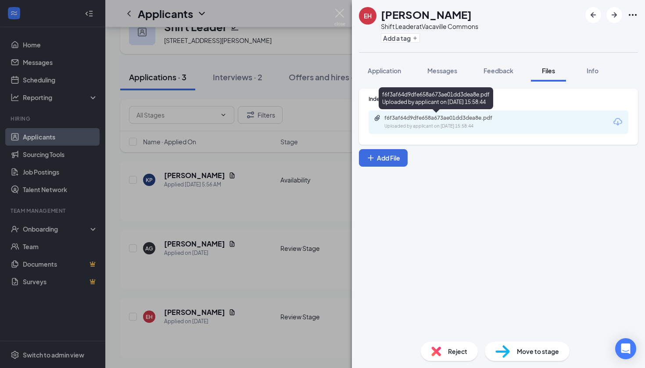
click at [410, 122] on div "f6f3af64d9dfe658a673ae01dd3dea8e.pdf Uploaded by applicant on [DATE] 15:58:44" at bounding box center [445, 122] width 142 height 15
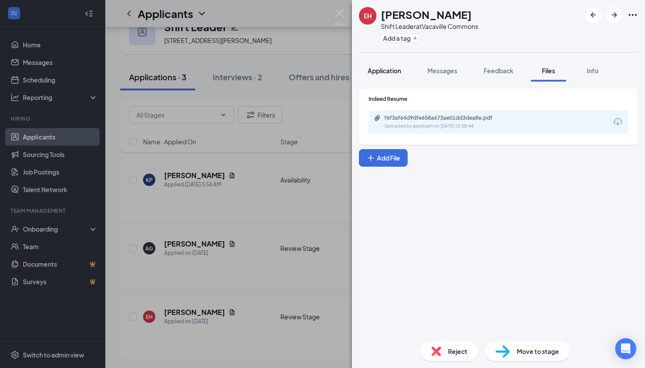
click at [381, 79] on button "Application" at bounding box center [384, 71] width 51 height 22
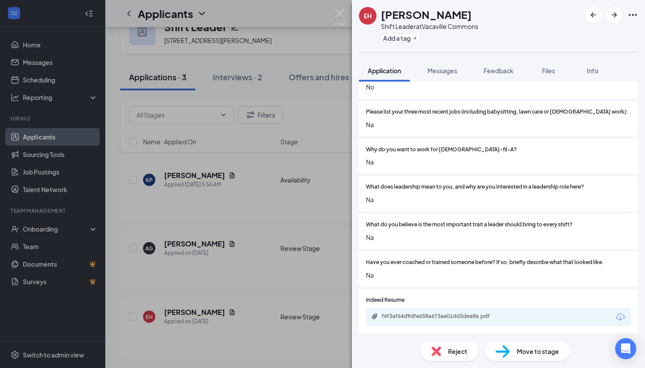
scroll to position [178, 0]
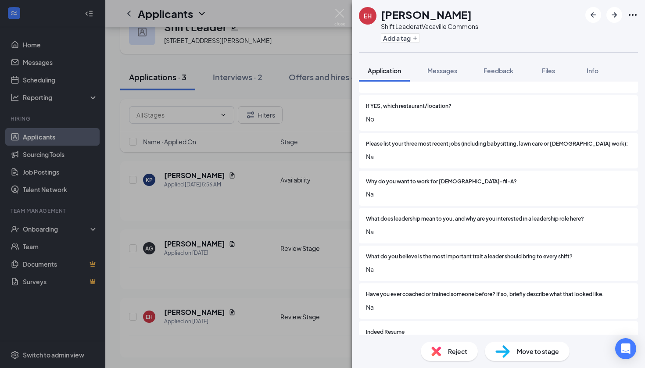
click at [460, 351] on span "Reject" at bounding box center [457, 352] width 19 height 10
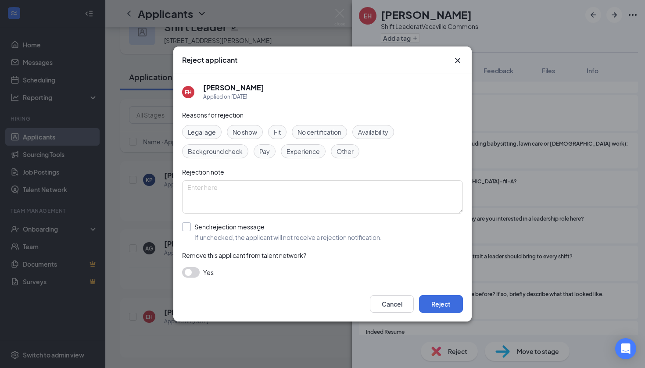
click at [190, 226] on div at bounding box center [186, 227] width 9 height 9
click at [190, 226] on input "Send rejection message If unchecked, the applicant will not receive a rejection…" at bounding box center [282, 232] width 200 height 19
checkbox input "true"
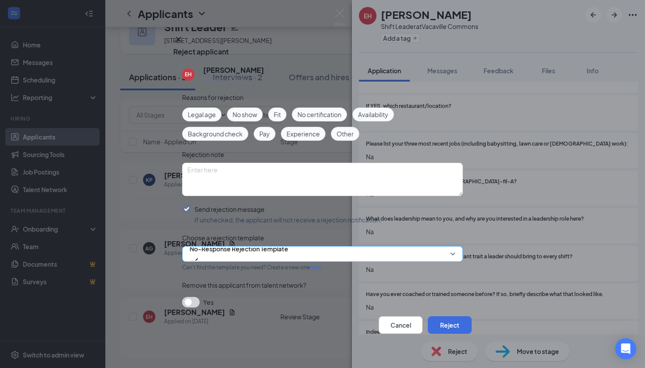
click at [212, 255] on span "No-Response Rejection Template" at bounding box center [239, 248] width 99 height 13
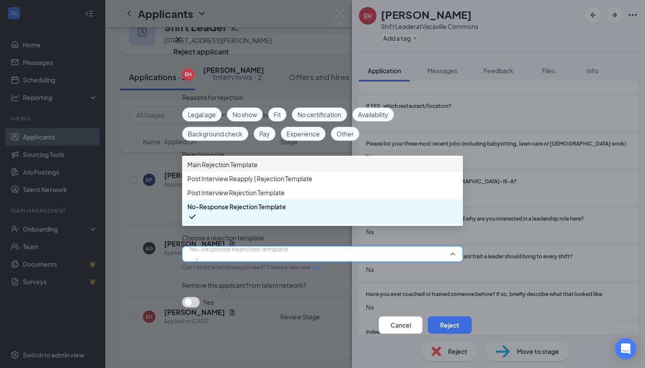
click at [305, 168] on span "Main Rejection Template" at bounding box center [322, 165] width 270 height 10
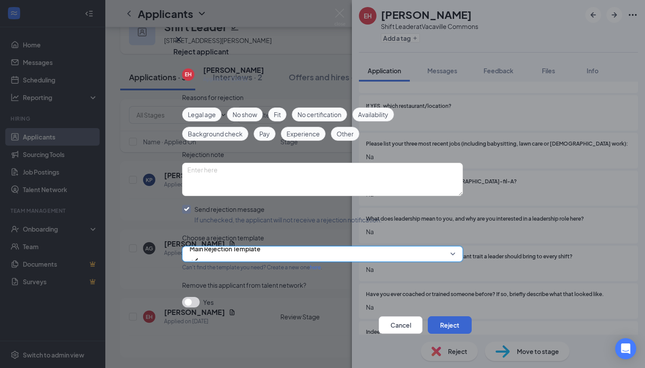
click at [444, 321] on button "Reject" at bounding box center [450, 325] width 44 height 18
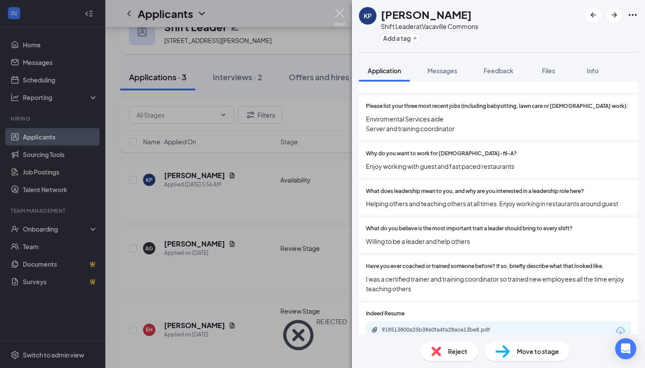
click at [340, 18] on img at bounding box center [339, 17] width 11 height 17
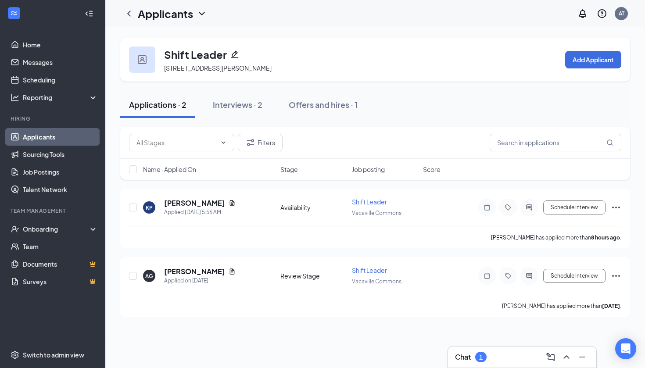
click at [471, 358] on h3 "Chat" at bounding box center [463, 357] width 16 height 10
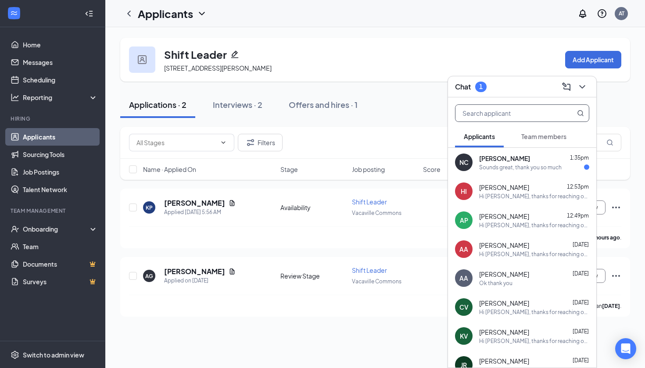
click at [522, 113] on input "text" at bounding box center [508, 113] width 104 height 17
type input "elisha"
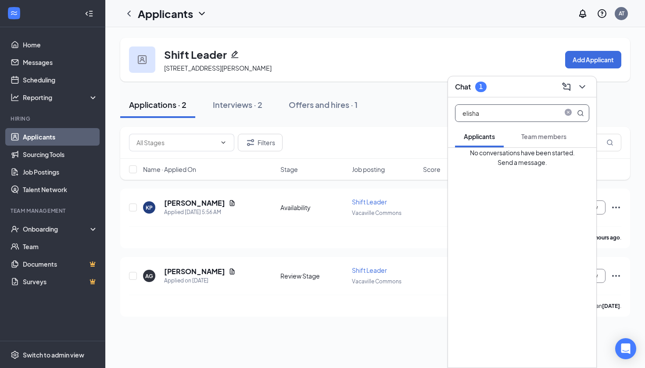
click at [483, 83] on div "1" at bounding box center [481, 86] width 4 height 7
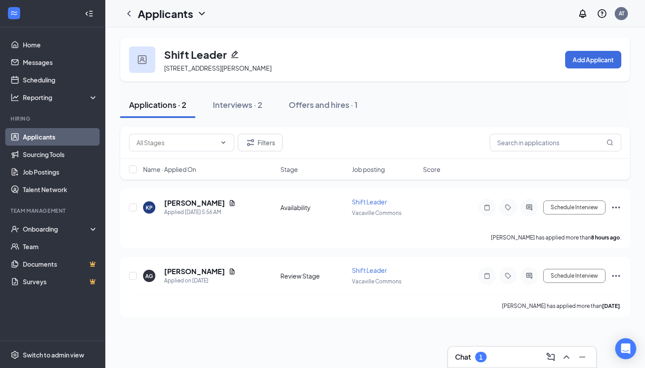
click at [465, 356] on h3 "Chat" at bounding box center [463, 357] width 16 height 10
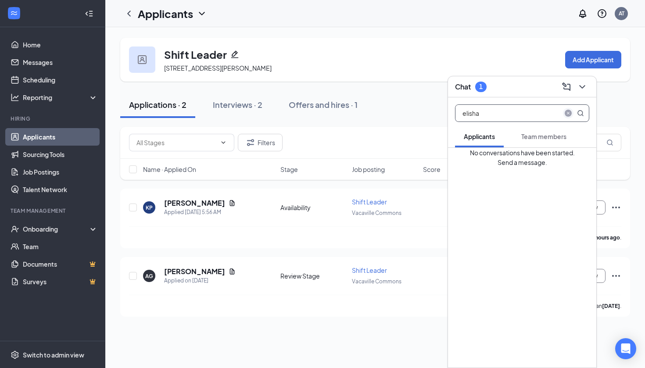
click at [568, 115] on icon "close-circle" at bounding box center [568, 113] width 7 height 7
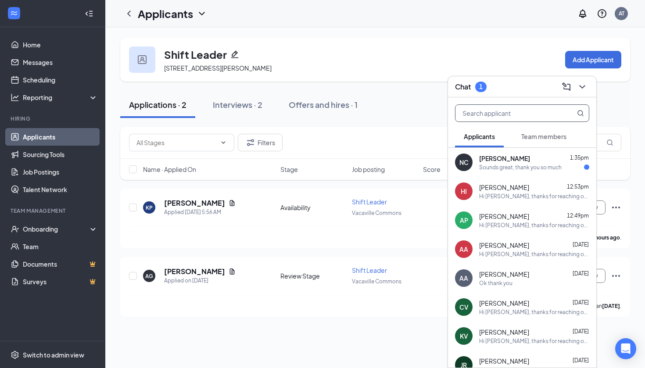
click at [502, 169] on div "Sounds great, thank you so much" at bounding box center [520, 167] width 83 height 7
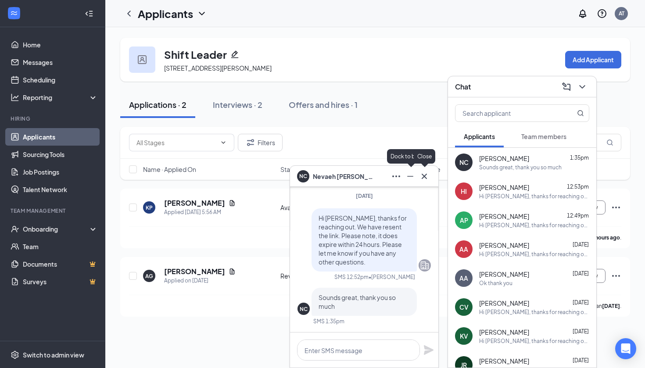
click at [426, 183] on button at bounding box center [424, 176] width 14 height 14
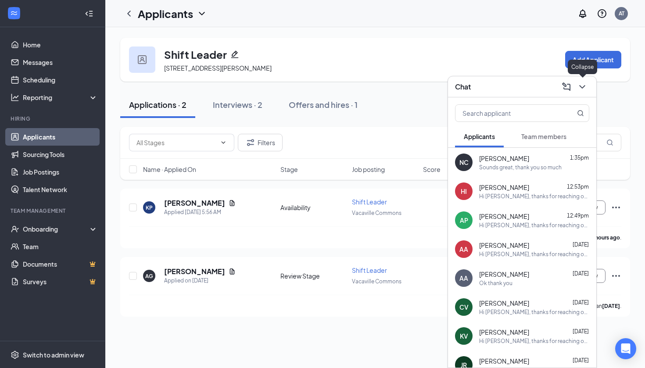
click at [582, 85] on icon "ChevronDown" at bounding box center [582, 87] width 11 height 11
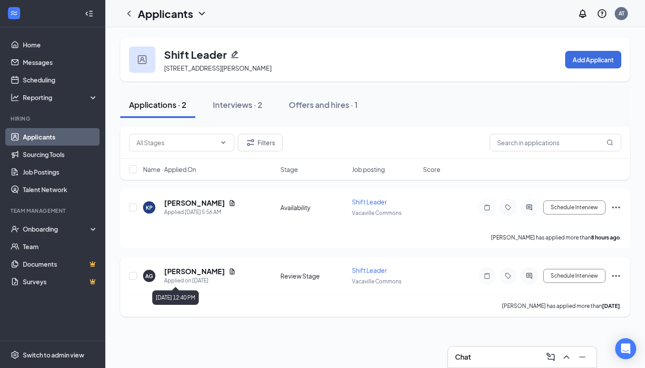
click at [182, 280] on div "Applied on [DATE]" at bounding box center [200, 281] width 72 height 9
click at [185, 273] on h5 "[PERSON_NAME]" at bounding box center [194, 272] width 61 height 10
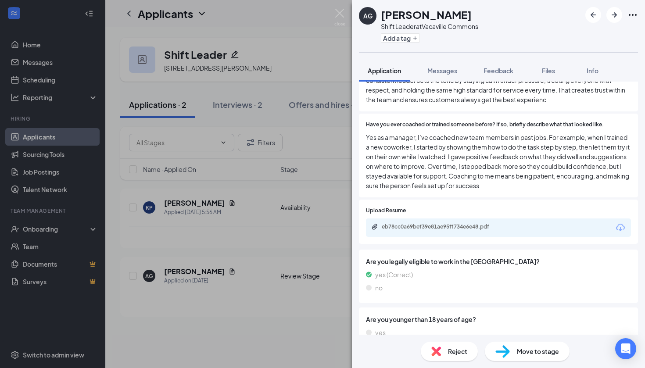
scroll to position [425, 0]
click at [472, 224] on div "eb78cc0a69bef39e81ae95ff734e6e48.pdf" at bounding box center [443, 227] width 123 height 7
click at [528, 351] on span "Move to stage" at bounding box center [538, 352] width 42 height 10
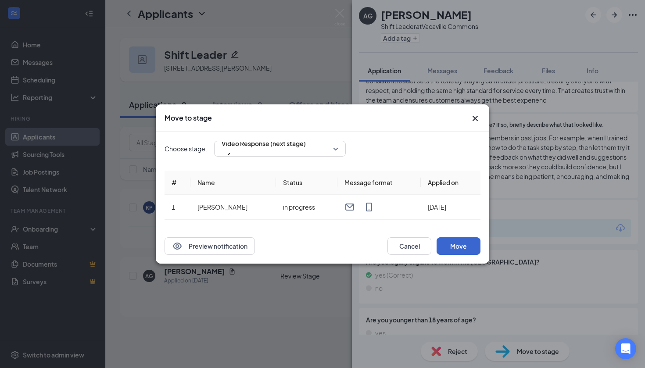
click at [458, 251] on button "Move" at bounding box center [459, 246] width 44 height 18
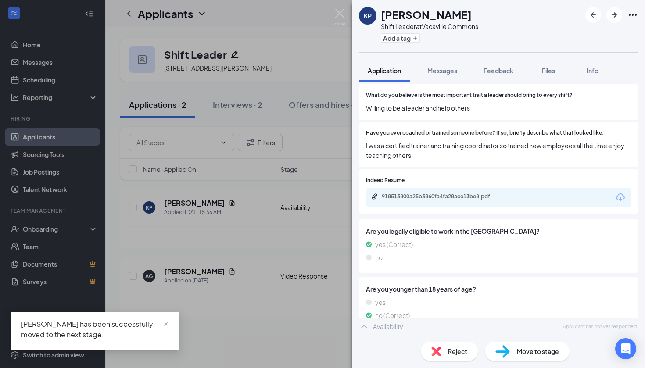
scroll to position [312, 0]
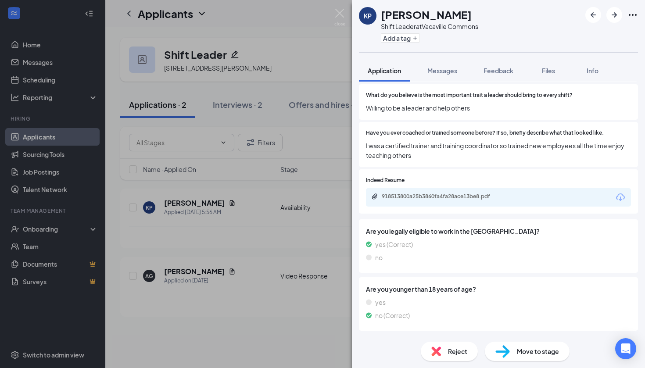
click at [346, 13] on div "KP [PERSON_NAME] Leader at [GEOGRAPHIC_DATA] Add a tag Application Messages Fee…" at bounding box center [322, 184] width 645 height 368
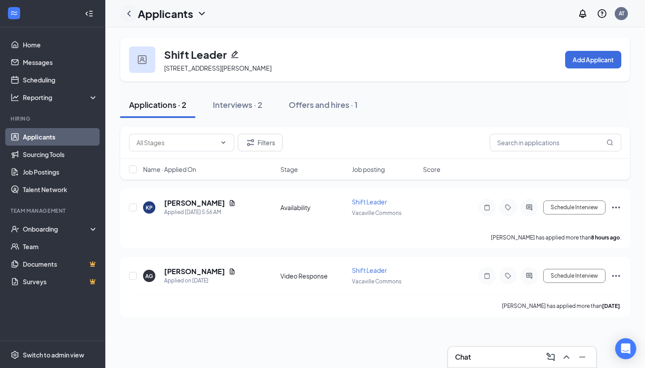
click at [128, 7] on div at bounding box center [129, 14] width 18 height 18
click at [129, 11] on icon "ChevronLeft" at bounding box center [129, 13] width 11 height 11
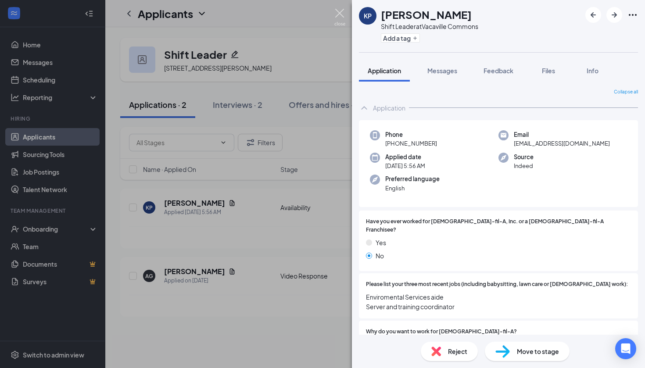
click at [343, 11] on img at bounding box center [339, 17] width 11 height 17
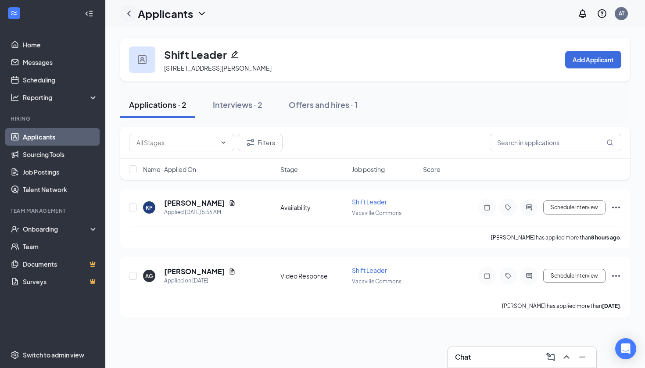
click at [129, 12] on icon "ChevronLeft" at bounding box center [129, 14] width 4 height 6
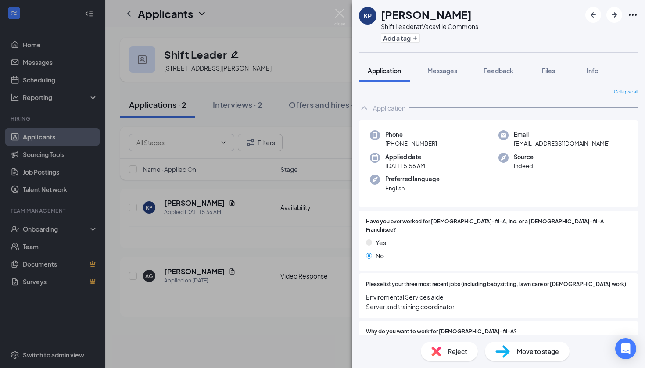
click at [248, 173] on div "KP [PERSON_NAME] Leader at [GEOGRAPHIC_DATA] Add a tag Application Messages Fee…" at bounding box center [322, 184] width 645 height 368
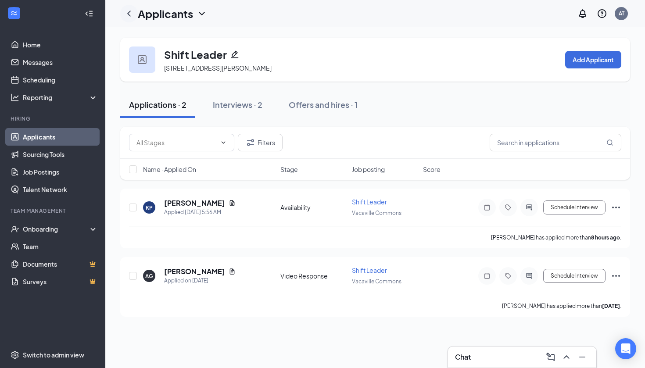
click at [129, 10] on icon "ChevronLeft" at bounding box center [129, 13] width 11 height 11
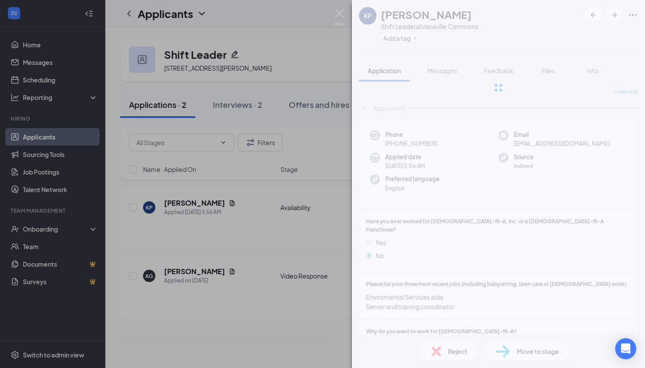
click at [199, 13] on div "KP [PERSON_NAME] Leader at [GEOGRAPHIC_DATA] Add a tag Application Messages Fee…" at bounding box center [322, 184] width 645 height 368
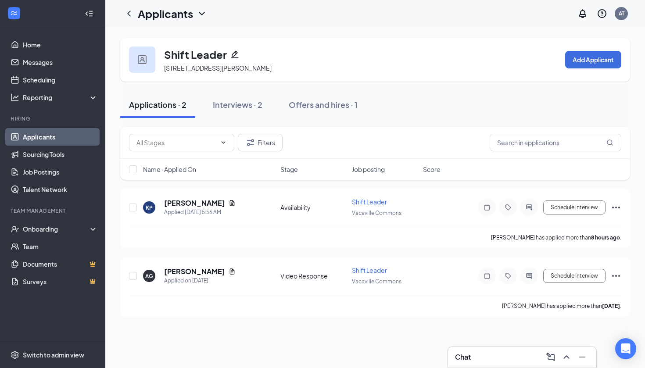
click at [213, 13] on div "Applicants AT" at bounding box center [375, 13] width 540 height 27
click at [201, 13] on icon "ChevronDown" at bounding box center [202, 13] width 11 height 11
click at [356, 29] on div "Shift Leader [STREET_ADDRESS][PERSON_NAME][PERSON_NAME] Add Applicant Applicati…" at bounding box center [375, 177] width 540 height 300
click at [132, 16] on icon "ChevronLeft" at bounding box center [129, 13] width 11 height 11
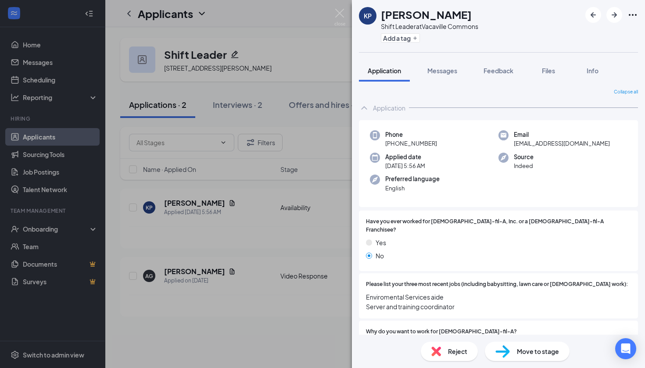
click at [205, 22] on div "KP [PERSON_NAME] Leader at [GEOGRAPHIC_DATA] Add a tag Application Messages Fee…" at bounding box center [322, 184] width 645 height 368
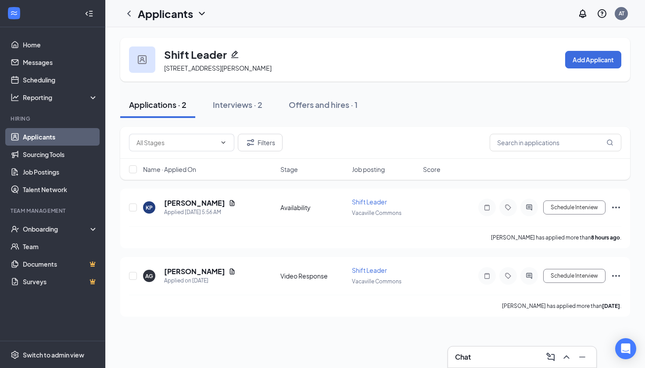
click at [198, 7] on div "Applicants" at bounding box center [172, 13] width 69 height 15
click at [198, 12] on icon "ChevronDown" at bounding box center [202, 13] width 11 height 11
click at [56, 141] on link "Applicants" at bounding box center [60, 137] width 75 height 18
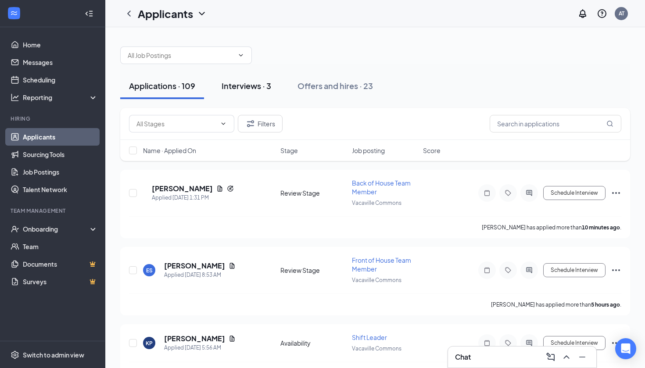
click at [257, 88] on div "Interviews · 3" at bounding box center [247, 85] width 50 height 11
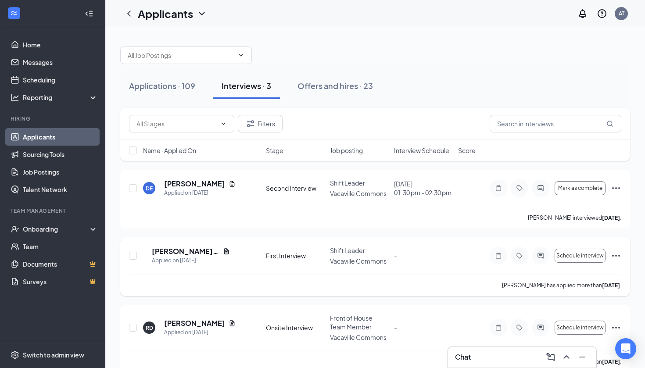
click at [617, 254] on icon "Ellipses" at bounding box center [616, 256] width 11 height 11
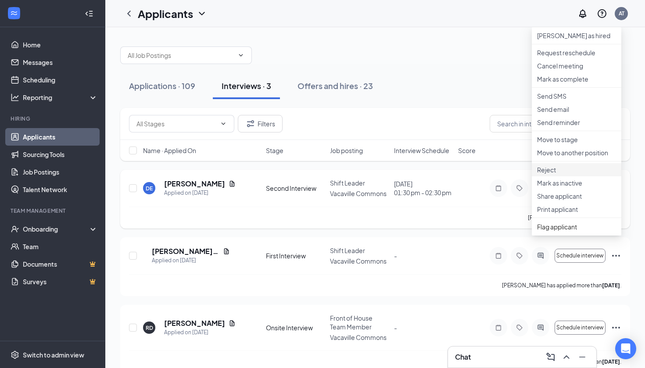
click at [558, 174] on p "Reject" at bounding box center [576, 169] width 79 height 9
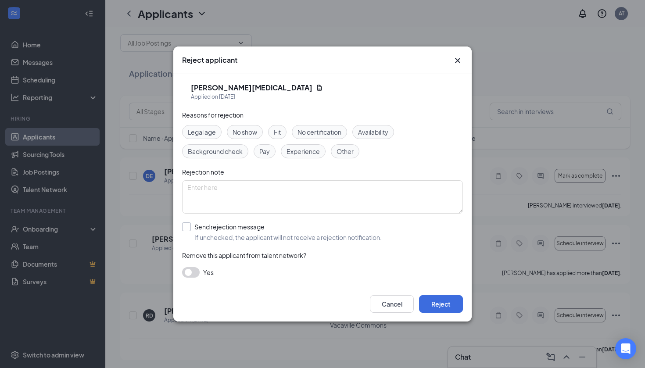
scroll to position [12, 0]
click at [190, 224] on div at bounding box center [186, 227] width 9 height 9
click at [190, 224] on input "Send rejection message If unchecked, the applicant will not receive a rejection…" at bounding box center [282, 232] width 200 height 19
checkbox input "true"
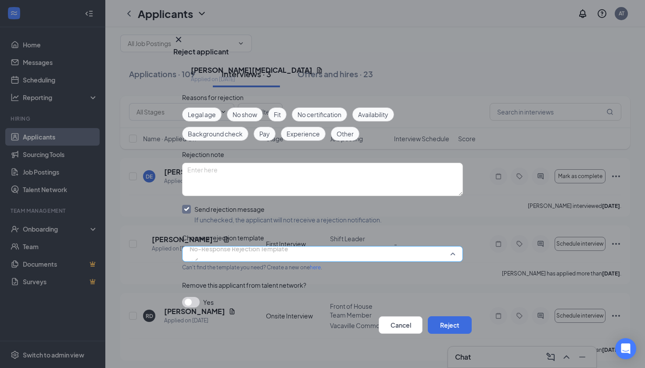
click at [226, 255] on span "No-Response Rejection Template" at bounding box center [239, 248] width 99 height 13
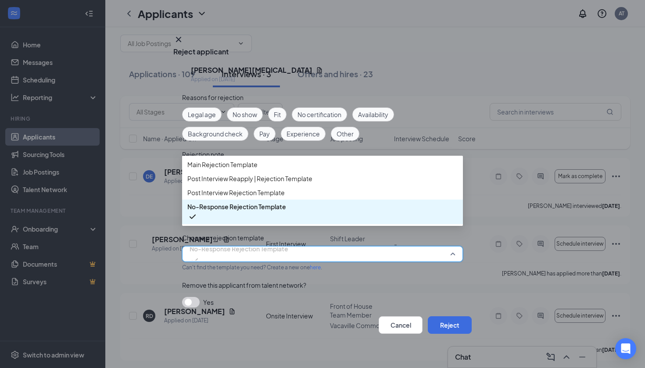
click at [260, 212] on span "No-Response Rejection Template" at bounding box center [236, 207] width 99 height 10
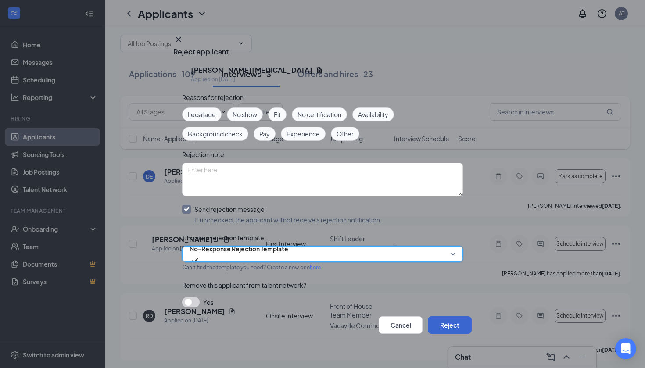
click at [439, 318] on button "Reject" at bounding box center [450, 325] width 44 height 18
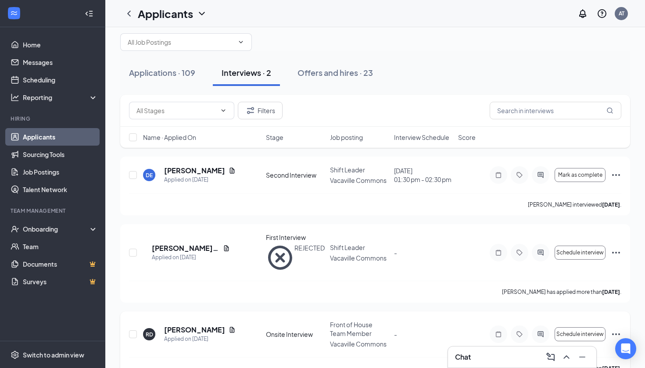
scroll to position [13, 0]
click at [450, 330] on div "-" at bounding box center [423, 335] width 59 height 10
click at [616, 330] on icon "Ellipses" at bounding box center [616, 335] width 11 height 11
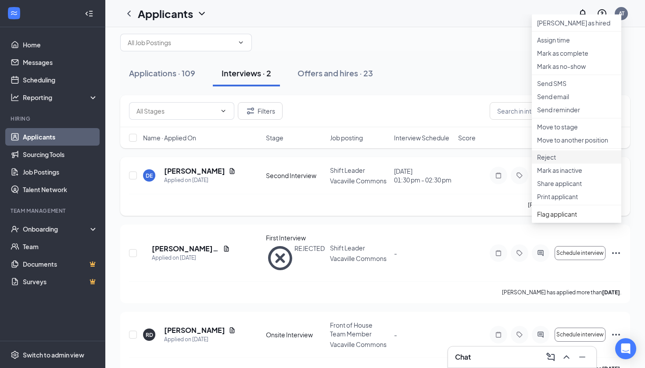
click at [566, 162] on p "Reject" at bounding box center [576, 157] width 79 height 9
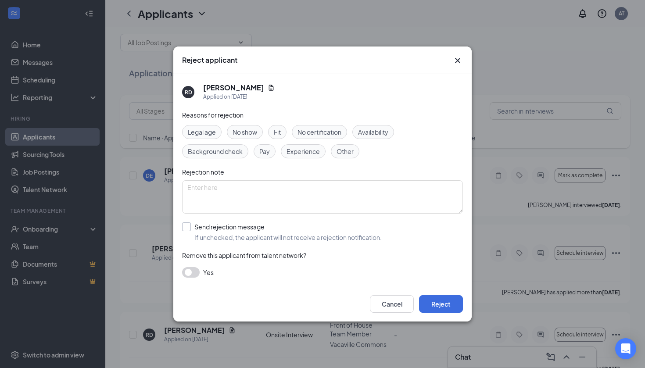
click at [232, 226] on div "Send rejection message" at bounding box center [287, 227] width 187 height 9
click at [232, 226] on input "Send rejection message If unchecked, the applicant will not receive a rejection…" at bounding box center [282, 232] width 200 height 19
checkbox input "true"
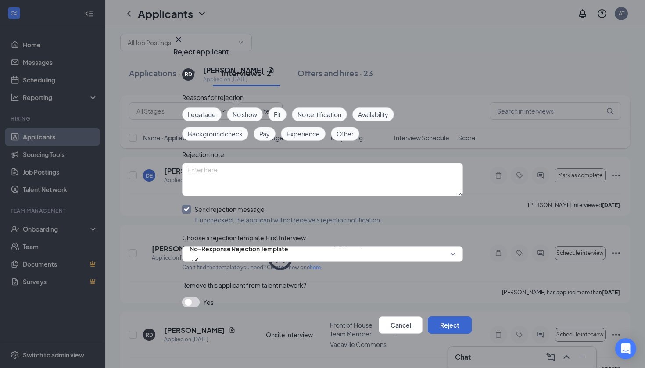
click at [432, 322] on button "Reject" at bounding box center [450, 325] width 44 height 18
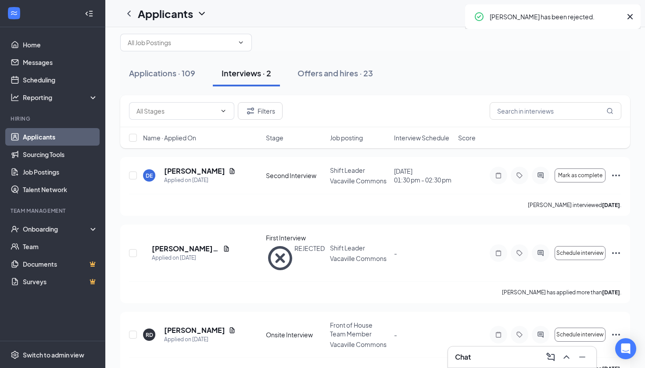
scroll to position [0, 0]
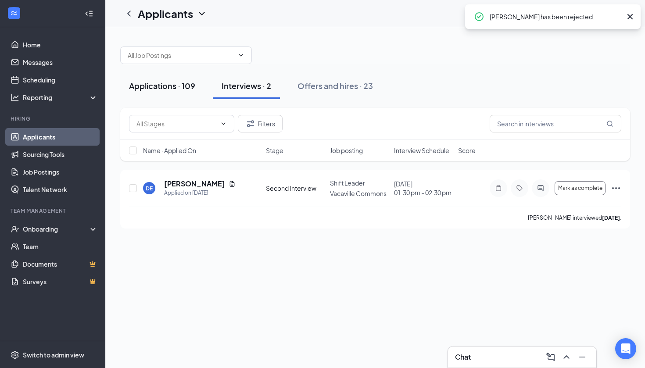
click at [181, 79] on button "Applications · 109" at bounding box center [162, 86] width 84 height 26
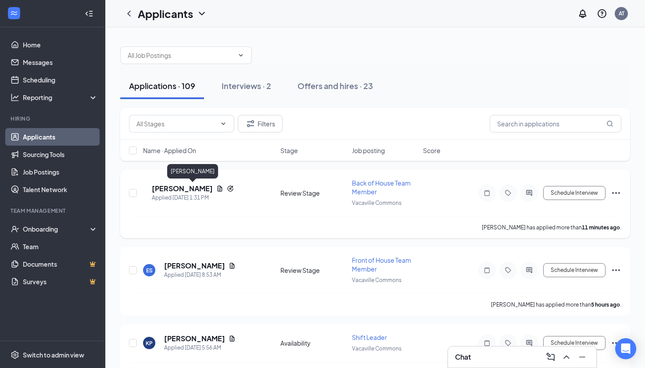
click at [201, 189] on h5 "[PERSON_NAME]" at bounding box center [182, 189] width 61 height 10
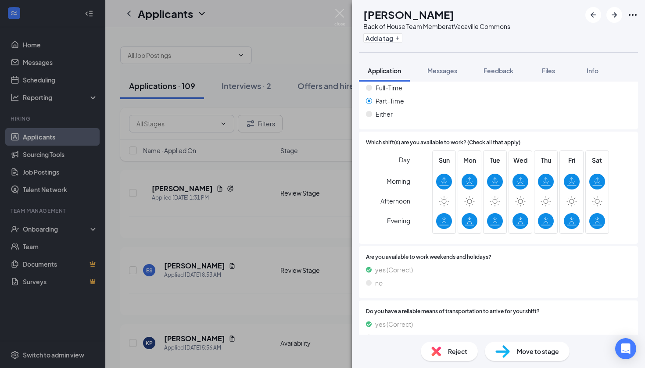
scroll to position [572, 0]
click at [451, 349] on span "Reject" at bounding box center [457, 352] width 19 height 10
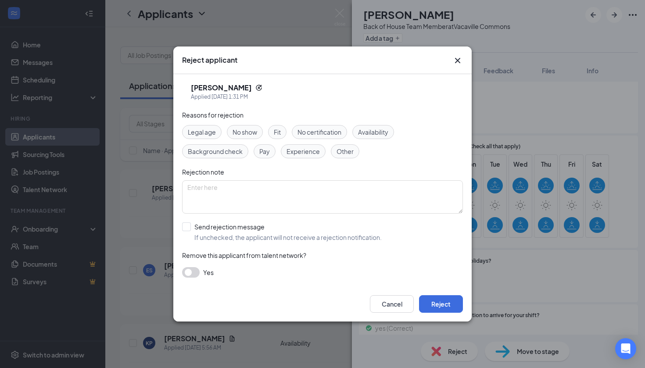
click at [369, 129] on span "Availability" at bounding box center [373, 132] width 30 height 10
click at [444, 310] on button "Reject" at bounding box center [441, 304] width 44 height 18
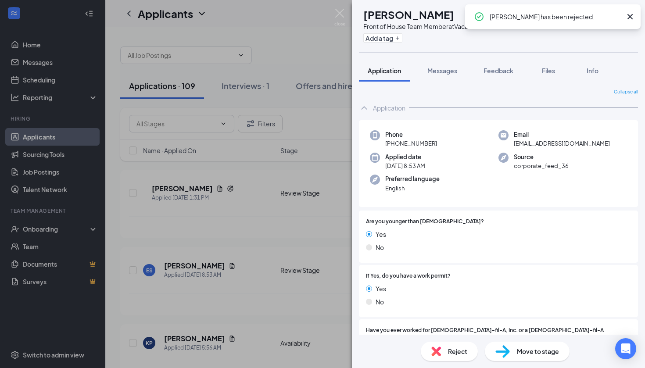
click at [629, 18] on icon "Cross" at bounding box center [630, 16] width 11 height 11
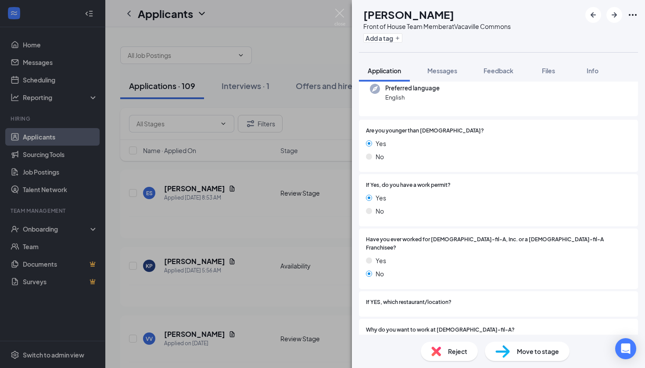
scroll to position [103, 0]
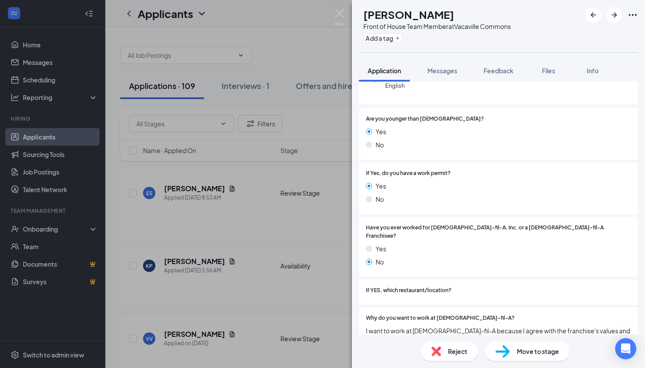
click at [447, 357] on div "Reject" at bounding box center [449, 351] width 57 height 19
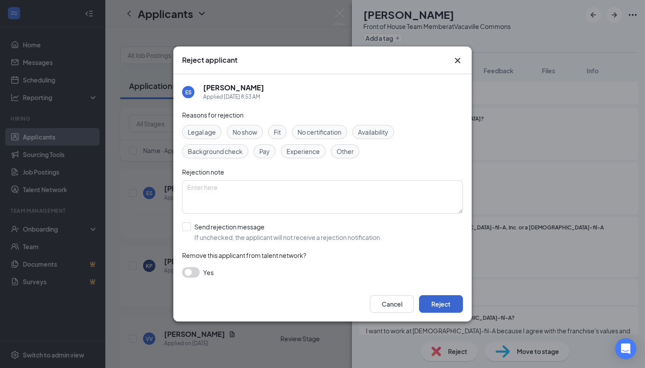
click at [441, 307] on button "Reject" at bounding box center [441, 304] width 44 height 18
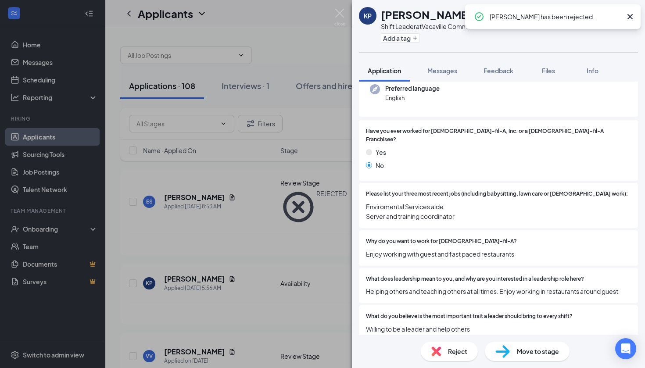
scroll to position [90, 0]
click at [614, 15] on icon "ArrowRight" at bounding box center [614, 14] width 5 height 5
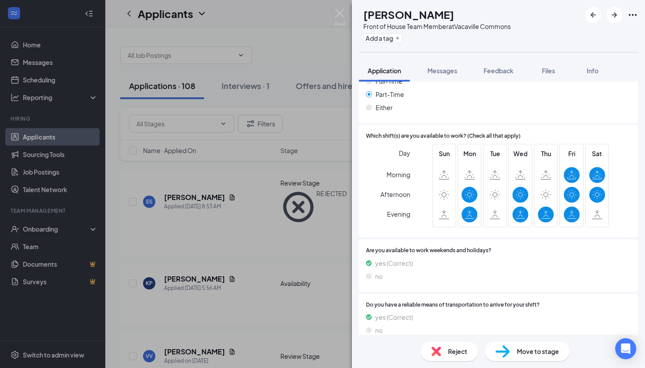
scroll to position [582, 0]
click at [445, 354] on div "Reject" at bounding box center [449, 351] width 57 height 19
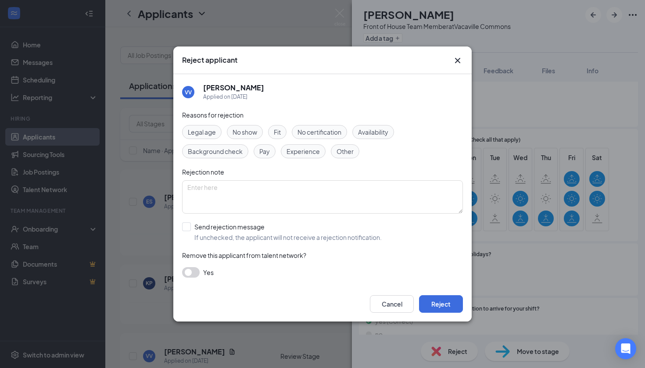
click at [377, 133] on span "Availability" at bounding box center [373, 132] width 30 height 10
click at [440, 308] on button "Reject" at bounding box center [441, 304] width 44 height 18
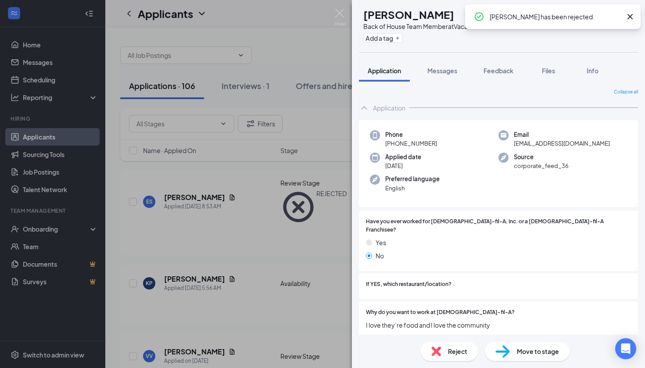
click at [628, 17] on icon "Cross" at bounding box center [630, 16] width 11 height 11
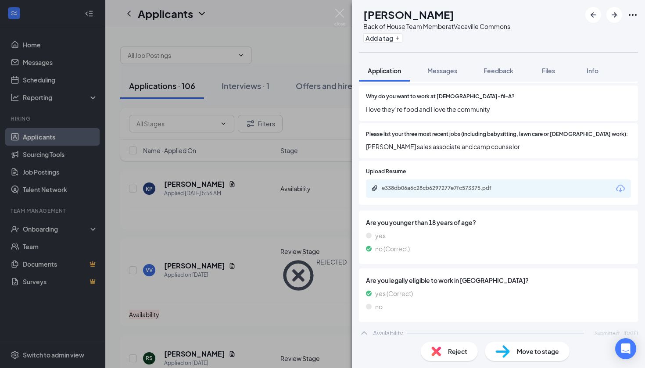
scroll to position [141, 0]
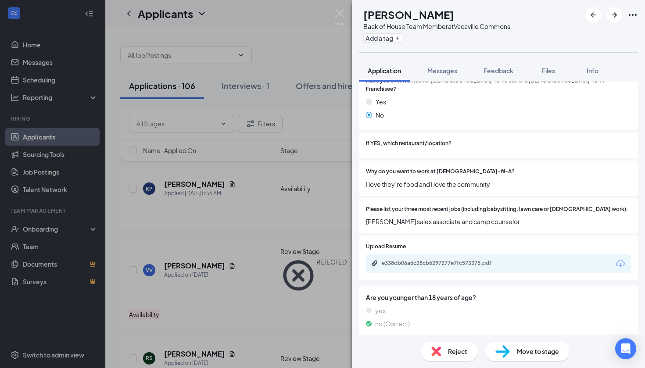
click at [453, 261] on div "e338db06a6c28cb6297277e7fc573375.pdf" at bounding box center [498, 264] width 265 height 18
click at [455, 260] on div "e338db06a6c28cb6297277e7fc573375.pdf" at bounding box center [442, 264] width 142 height 8
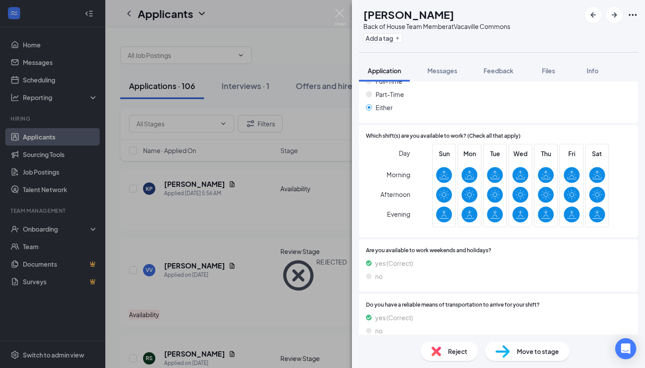
click at [510, 354] on div "Move to stage" at bounding box center [527, 351] width 85 height 19
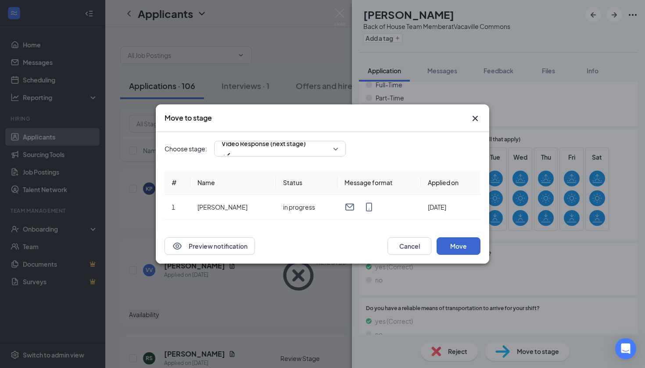
click at [462, 243] on button "Move" at bounding box center [459, 246] width 44 height 18
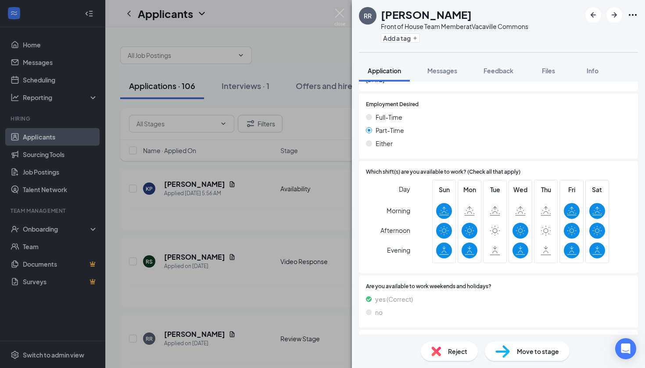
scroll to position [640, 0]
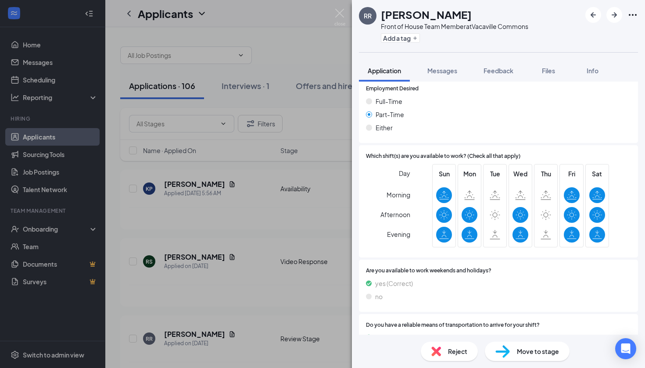
click at [455, 344] on div "Reject" at bounding box center [449, 351] width 57 height 19
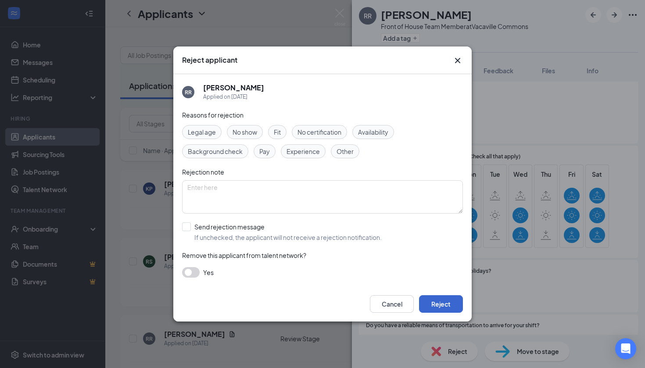
click at [451, 302] on button "Reject" at bounding box center [441, 304] width 44 height 18
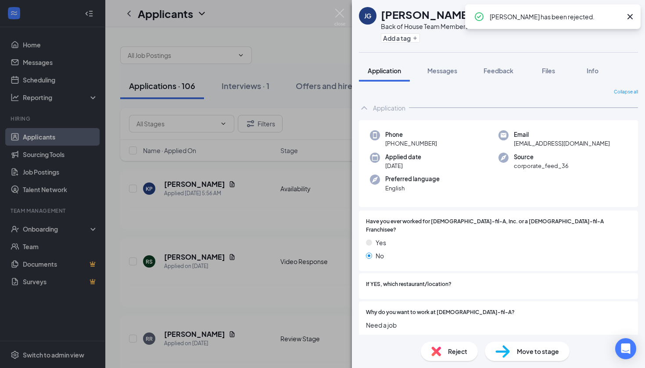
click at [630, 18] on icon "Cross" at bounding box center [630, 16] width 5 height 5
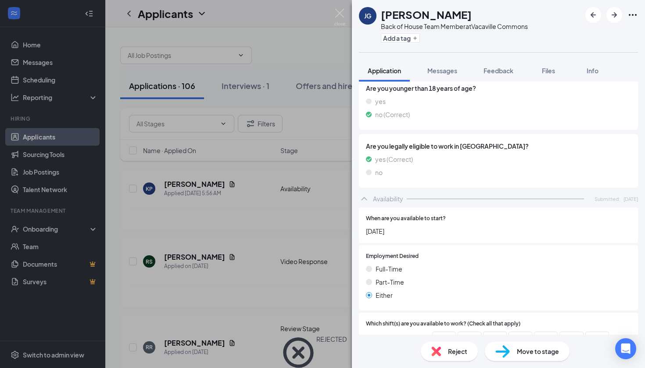
scroll to position [175, 0]
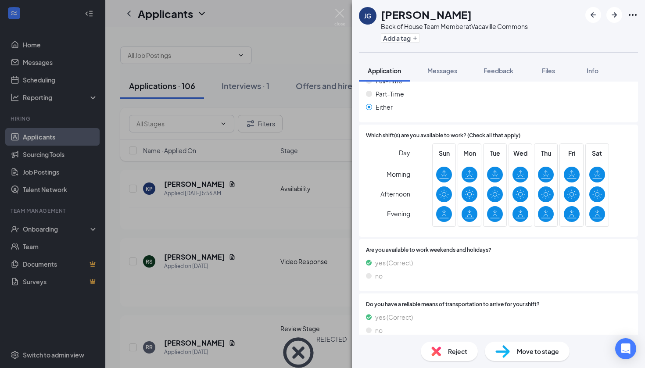
click at [451, 353] on span "Reject" at bounding box center [457, 352] width 19 height 10
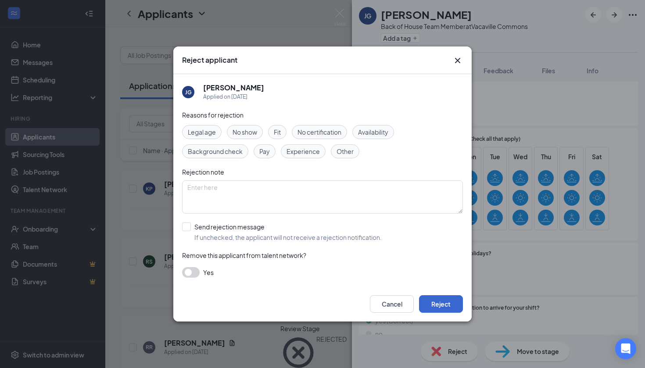
click at [442, 304] on button "Reject" at bounding box center [441, 304] width 44 height 18
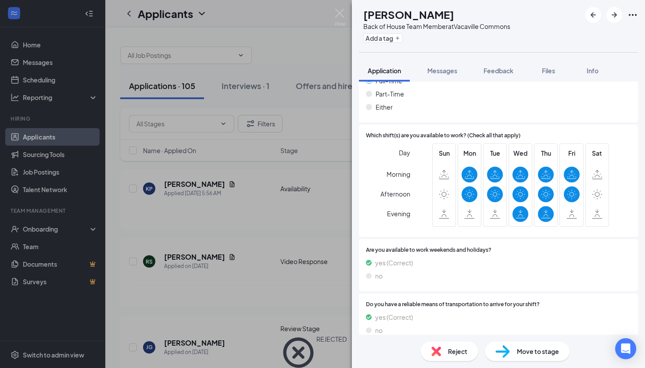
scroll to position [557, 0]
click at [443, 368] on div "Reject Move to stage" at bounding box center [498, 351] width 293 height 33
click at [446, 362] on div "Reject Move to stage" at bounding box center [498, 351] width 293 height 33
click at [447, 355] on div "Reject" at bounding box center [449, 351] width 57 height 19
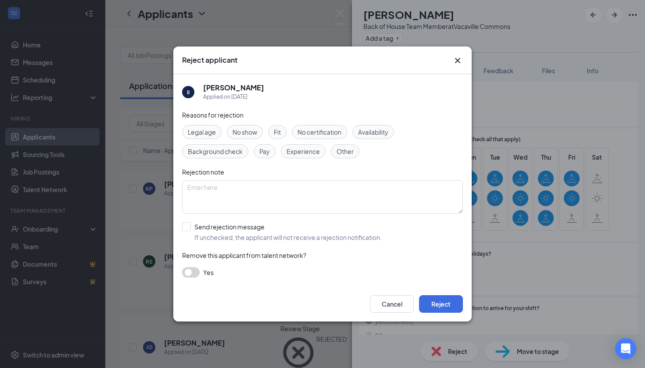
click at [378, 133] on span "Availability" at bounding box center [373, 132] width 30 height 10
click at [432, 305] on button "Reject" at bounding box center [441, 304] width 44 height 18
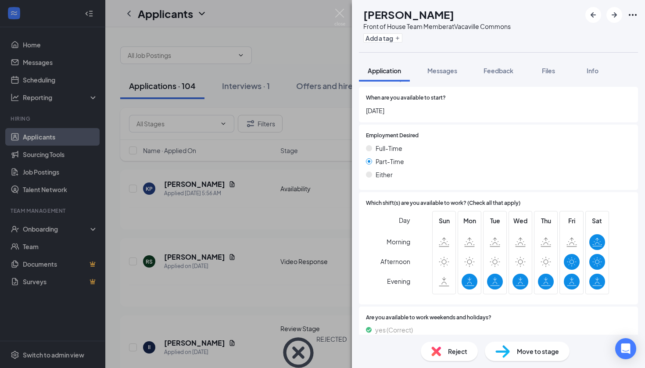
scroll to position [616, 0]
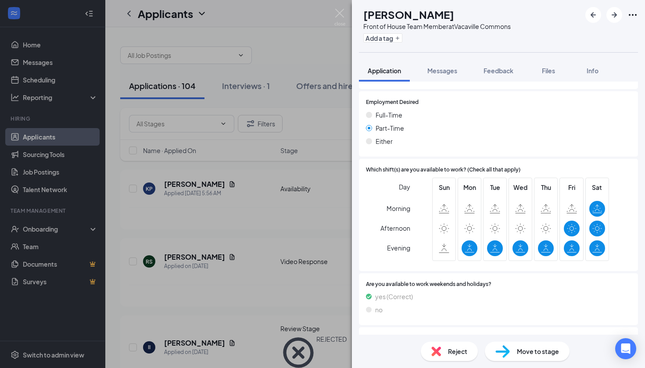
click at [461, 356] on span "Reject" at bounding box center [457, 352] width 19 height 10
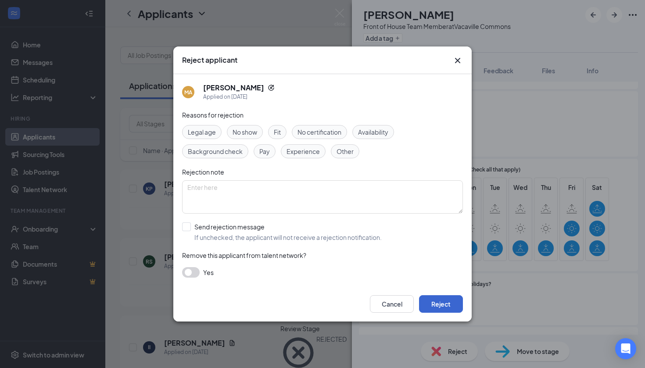
click at [447, 302] on button "Reject" at bounding box center [441, 304] width 44 height 18
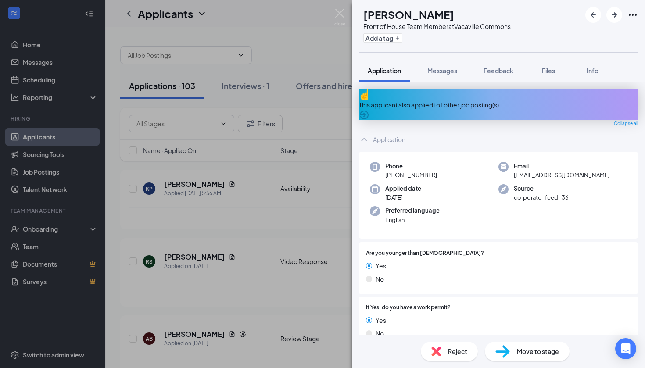
click at [452, 357] on div "Reject" at bounding box center [449, 351] width 57 height 19
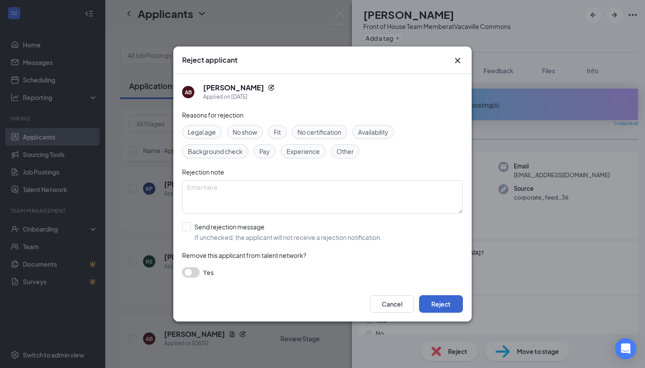
click at [451, 304] on button "Reject" at bounding box center [441, 304] width 44 height 18
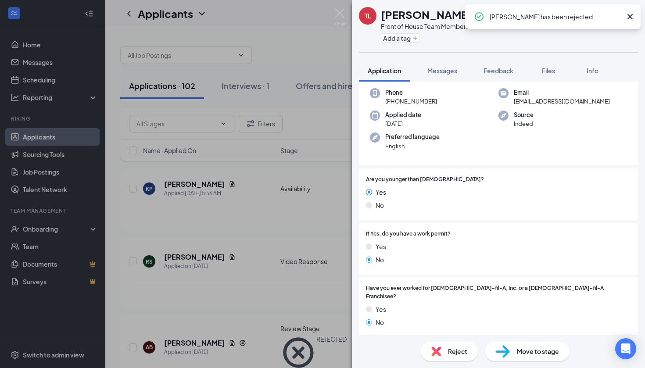
scroll to position [43, 0]
click at [456, 354] on span "Reject" at bounding box center [457, 352] width 19 height 10
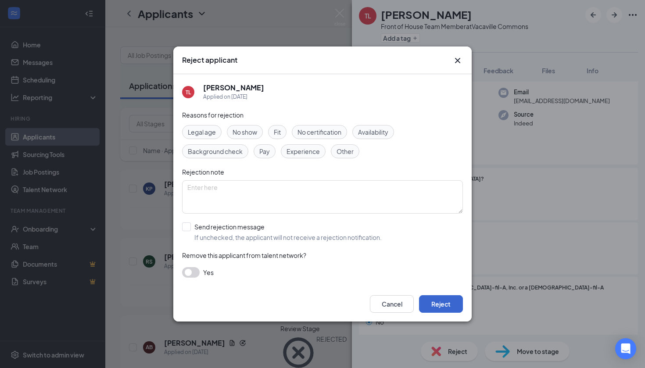
click at [453, 309] on button "Reject" at bounding box center [441, 304] width 44 height 18
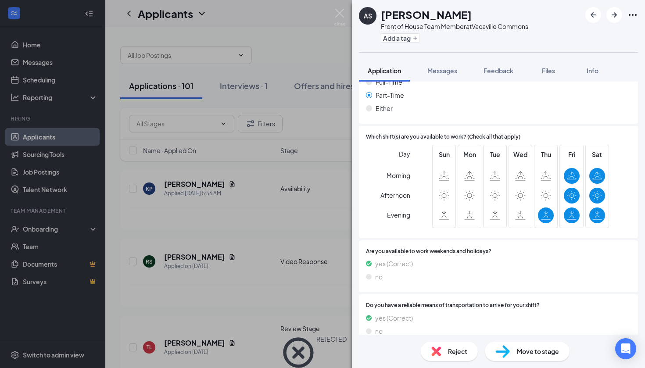
click at [445, 362] on div "Reject Move to stage" at bounding box center [498, 351] width 293 height 33
click at [446, 359] on div "Reject" at bounding box center [449, 351] width 57 height 19
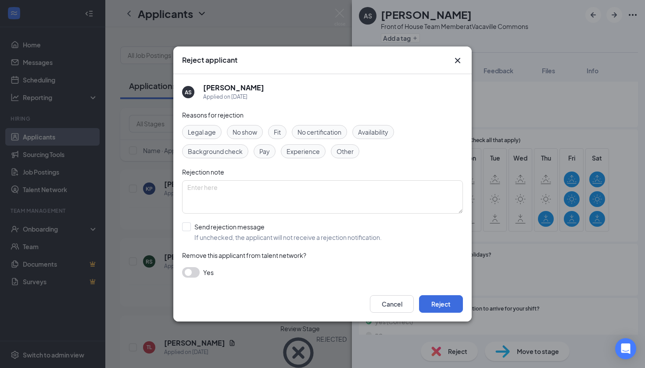
click at [386, 139] on div "Availability" at bounding box center [373, 132] width 42 height 14
click at [452, 305] on button "Reject" at bounding box center [441, 304] width 44 height 18
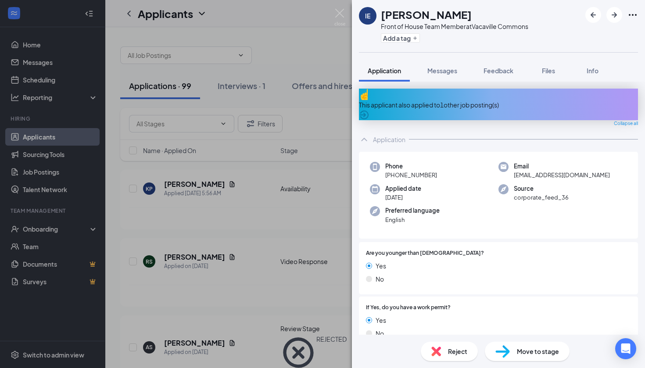
click at [451, 357] on div "Reject" at bounding box center [449, 351] width 57 height 19
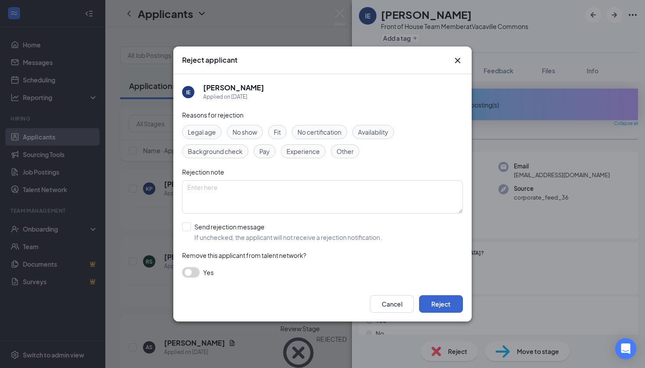
click at [447, 305] on button "Reject" at bounding box center [441, 304] width 44 height 18
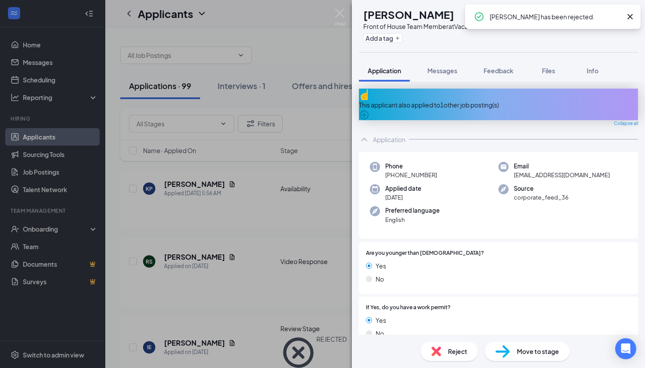
click at [456, 355] on span "Reject" at bounding box center [457, 352] width 19 height 10
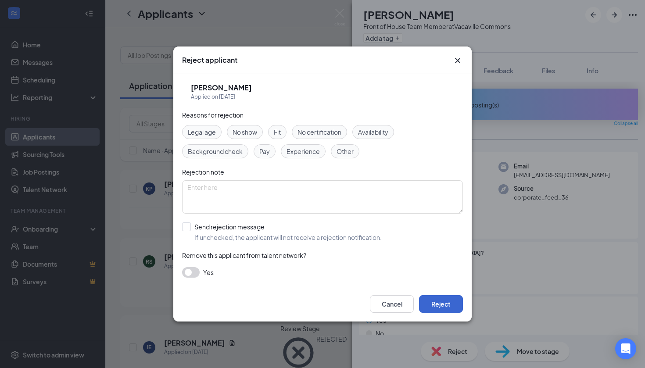
click at [447, 302] on button "Reject" at bounding box center [441, 304] width 44 height 18
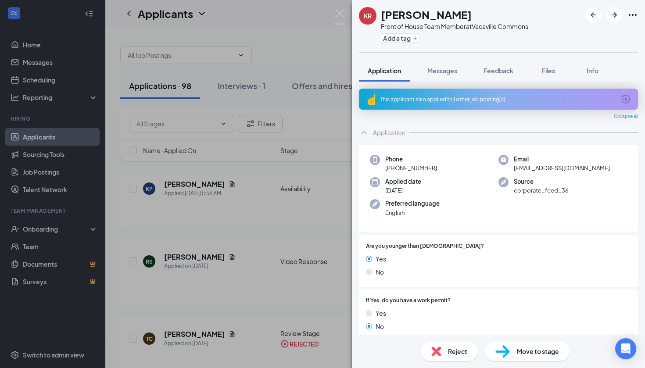
click at [454, 354] on span "Reject" at bounding box center [457, 352] width 19 height 10
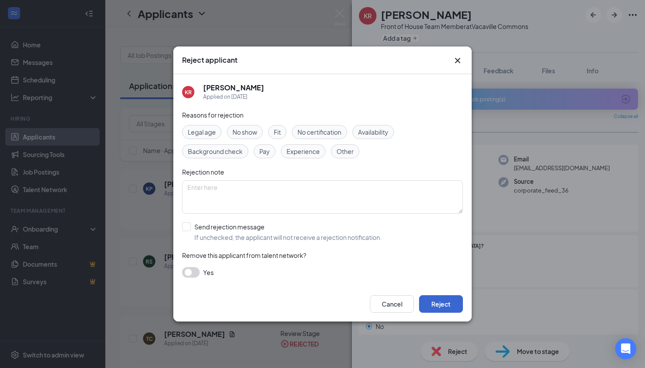
click at [452, 302] on button "Reject" at bounding box center [441, 304] width 44 height 18
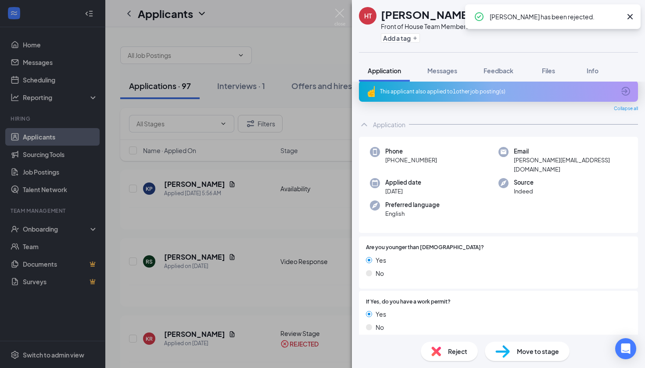
scroll to position [22, 0]
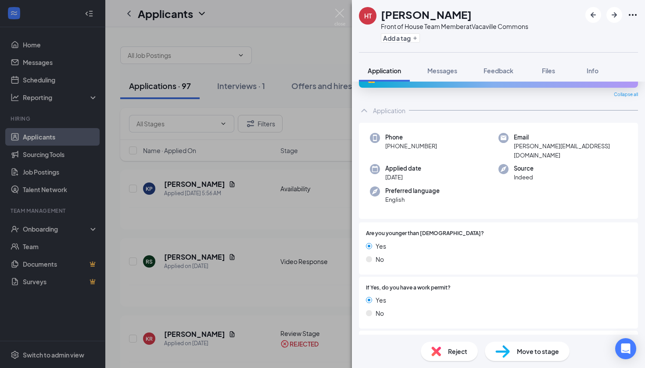
click at [453, 346] on div "Reject" at bounding box center [449, 351] width 57 height 19
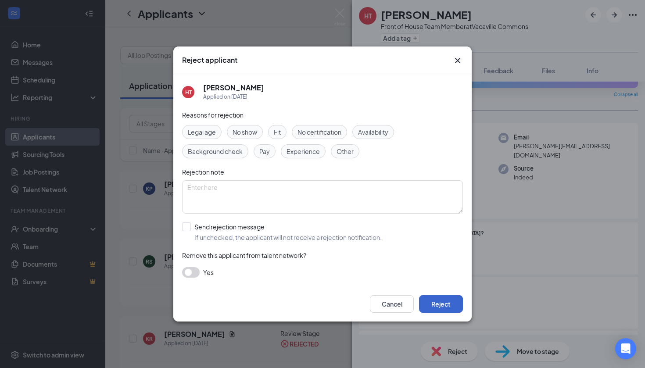
click at [447, 303] on button "Reject" at bounding box center [441, 304] width 44 height 18
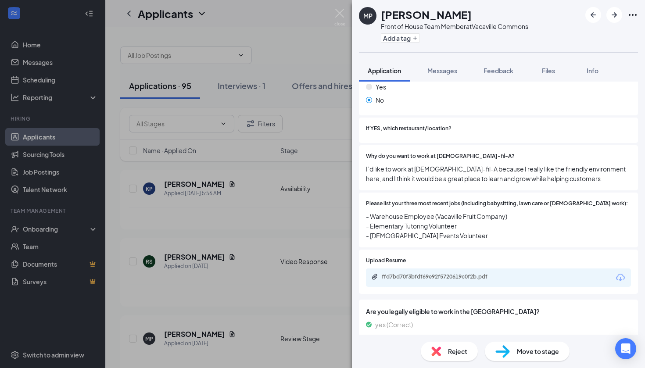
scroll to position [264, 0]
click at [442, 274] on div "ffd7bd70f3bfdf69e92f5720619c0f2b.pdf" at bounding box center [443, 277] width 123 height 7
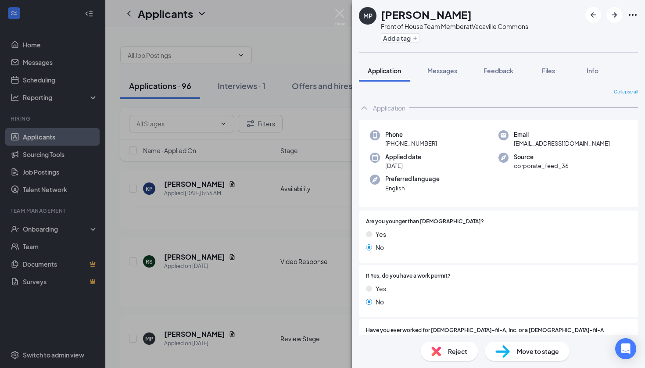
scroll to position [0, 0]
click at [504, 352] on img at bounding box center [503, 351] width 14 height 13
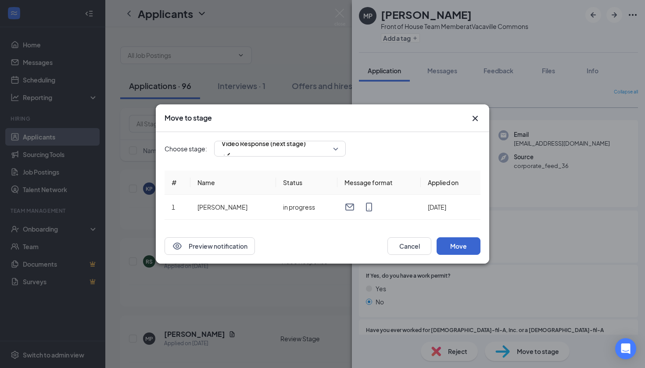
click at [454, 251] on button "Move" at bounding box center [459, 246] width 44 height 18
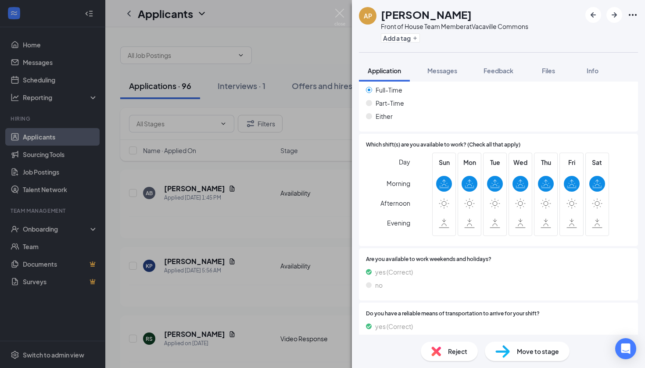
scroll to position [578, 0]
click at [447, 356] on div "Reject" at bounding box center [449, 351] width 57 height 19
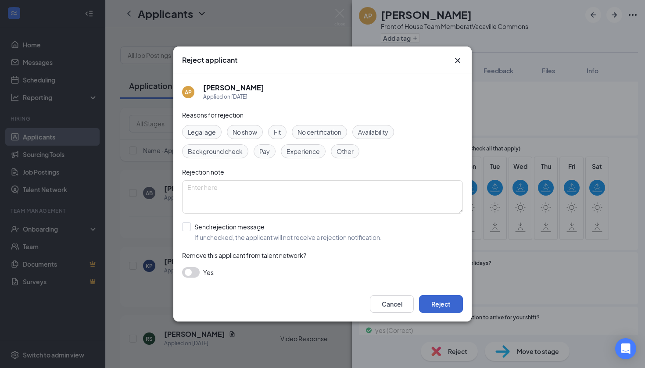
click at [448, 306] on button "Reject" at bounding box center [441, 304] width 44 height 18
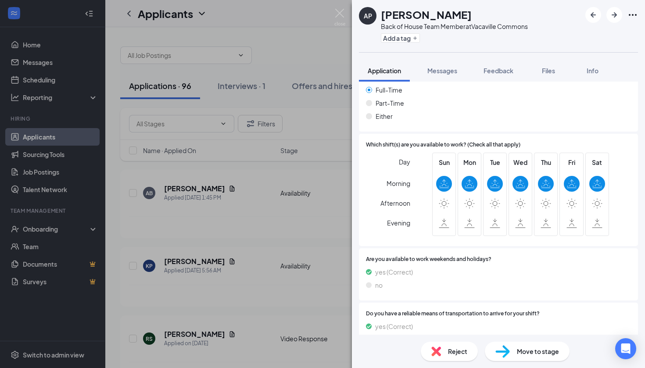
click at [447, 363] on div "Reject Move to stage" at bounding box center [498, 351] width 293 height 33
click at [450, 356] on span "Reject" at bounding box center [457, 352] width 19 height 10
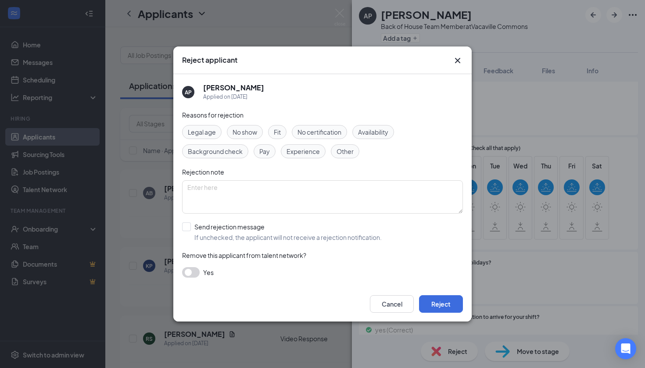
click at [372, 134] on span "Availability" at bounding box center [373, 132] width 30 height 10
click at [448, 298] on button "Reject" at bounding box center [441, 304] width 44 height 18
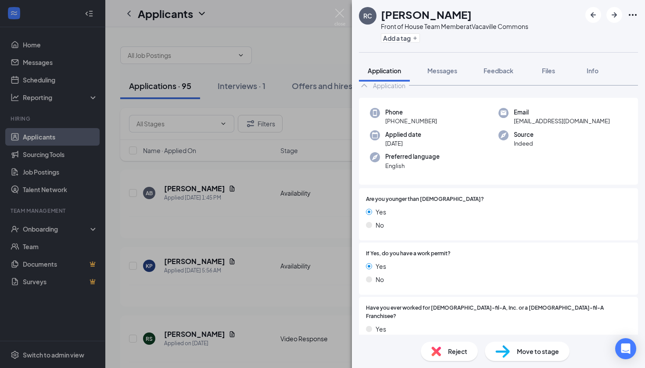
scroll to position [23, 0]
click at [449, 362] on div "Reject Move to stage" at bounding box center [498, 351] width 293 height 33
click at [447, 358] on div "Reject" at bounding box center [449, 351] width 57 height 19
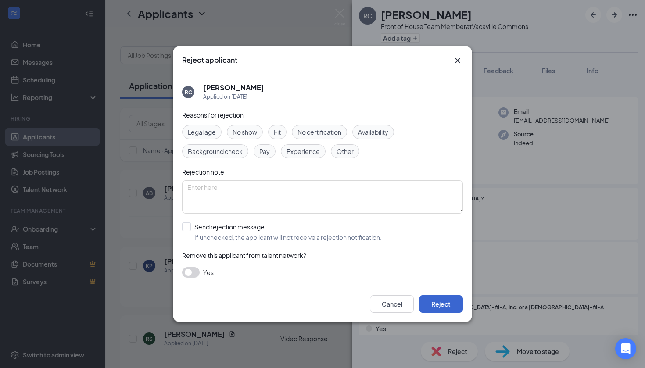
click at [449, 306] on button "Reject" at bounding box center [441, 304] width 44 height 18
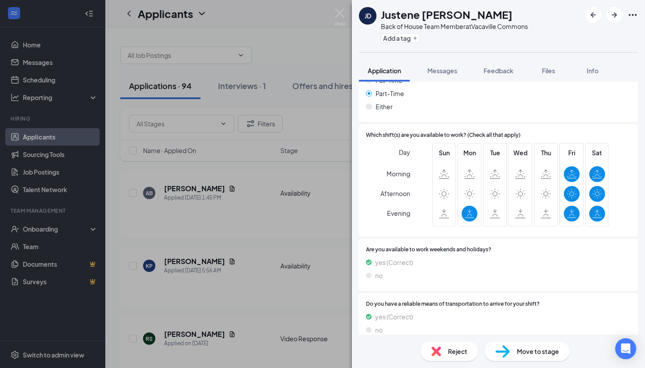
scroll to position [601, 0]
click at [445, 352] on div "Reject" at bounding box center [449, 351] width 57 height 19
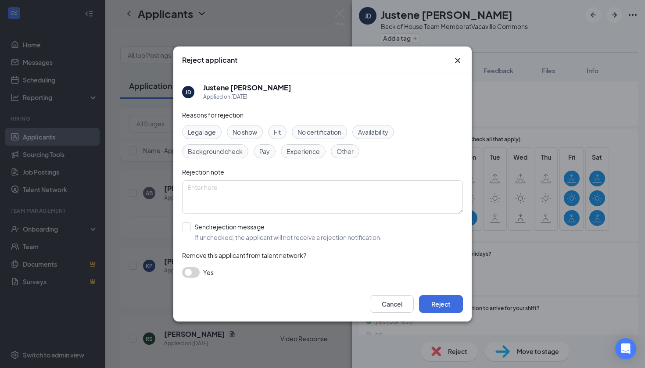
click at [385, 130] on span "Availability" at bounding box center [373, 132] width 30 height 10
click at [440, 300] on button "Reject" at bounding box center [441, 304] width 44 height 18
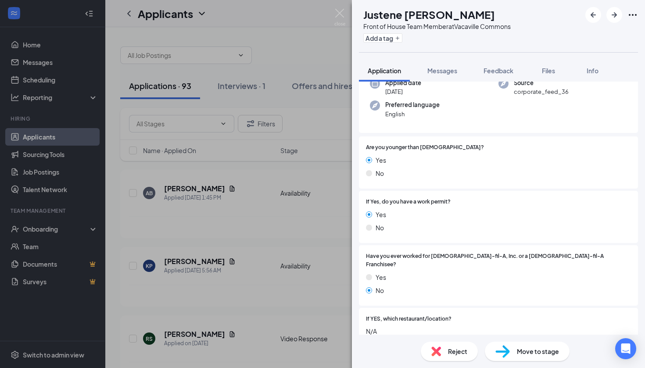
scroll to position [99, 0]
click at [456, 349] on span "Reject" at bounding box center [457, 352] width 19 height 10
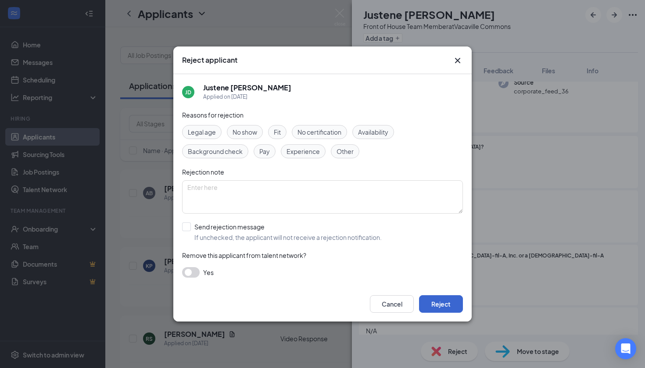
click at [450, 298] on button "Reject" at bounding box center [441, 304] width 44 height 18
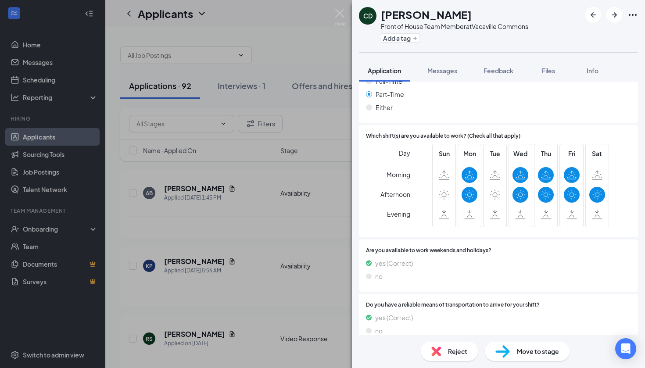
click at [449, 345] on div "Reject" at bounding box center [449, 351] width 57 height 19
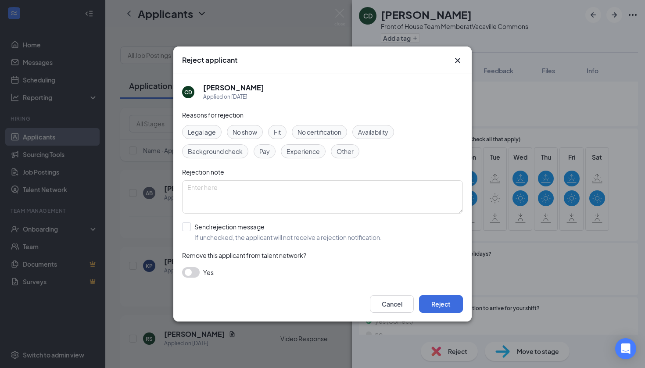
click at [375, 135] on span "Availability" at bounding box center [373, 132] width 30 height 10
click at [442, 303] on button "Reject" at bounding box center [441, 304] width 44 height 18
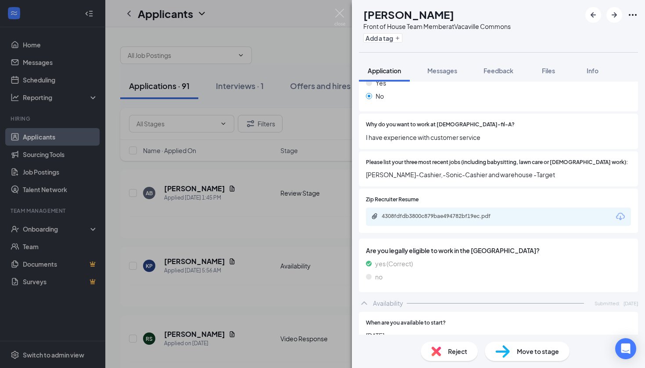
scroll to position [233, 0]
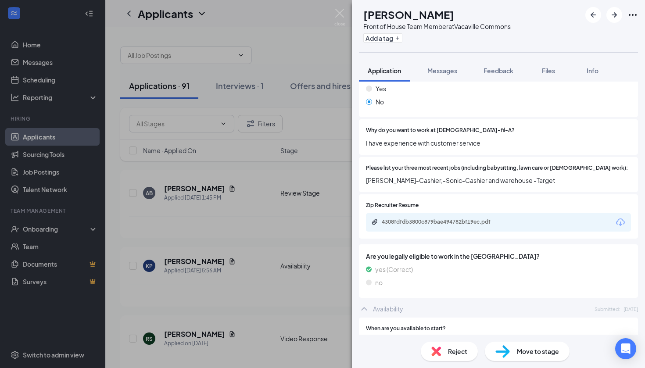
click at [463, 219] on div "4308fdfdb3800c879bae494782bf19ec.pdf" at bounding box center [443, 222] width 123 height 7
click at [433, 345] on div "Reject" at bounding box center [449, 351] width 57 height 19
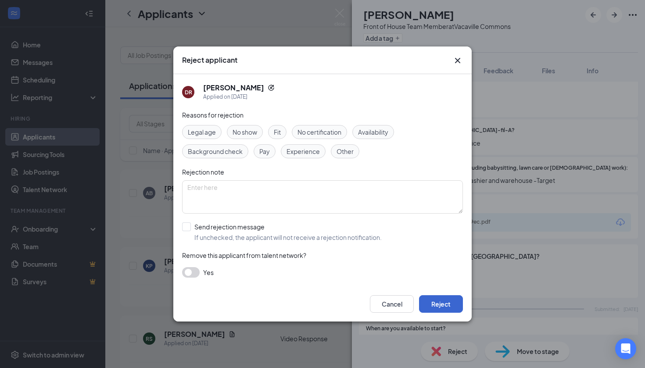
click at [445, 302] on button "Reject" at bounding box center [441, 304] width 44 height 18
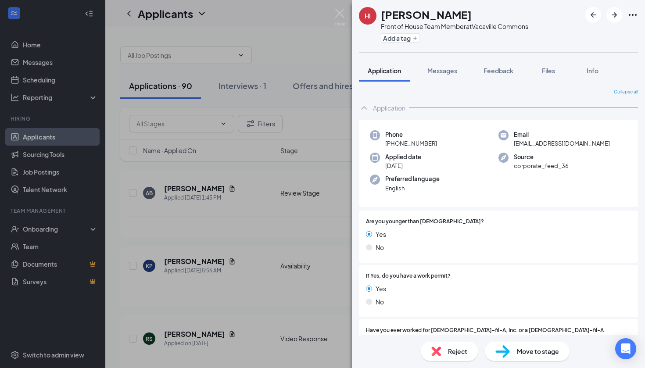
scroll to position [26, 0]
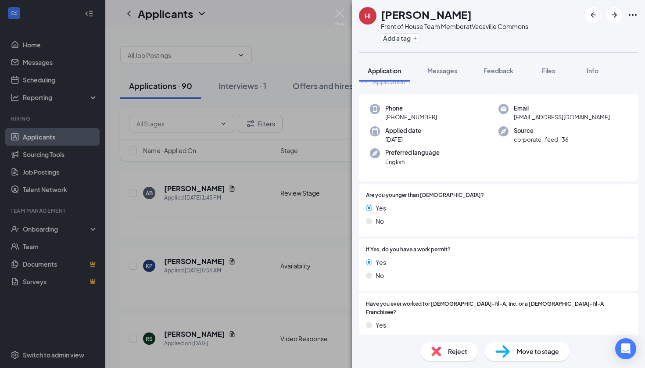
click at [452, 358] on div "Reject" at bounding box center [449, 351] width 57 height 19
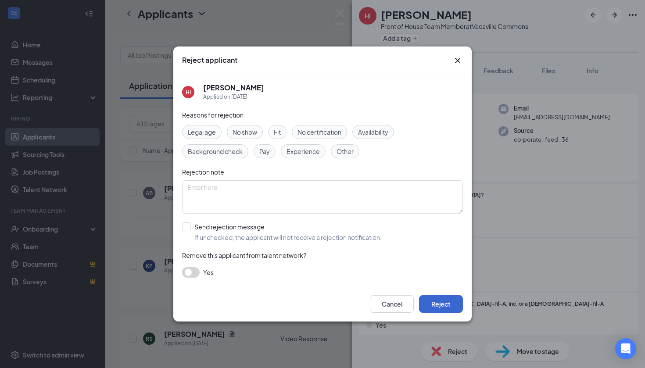
click at [453, 299] on button "Reject" at bounding box center [441, 304] width 44 height 18
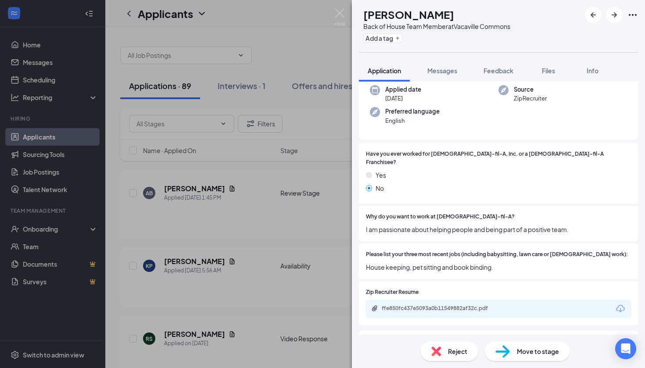
scroll to position [102, 0]
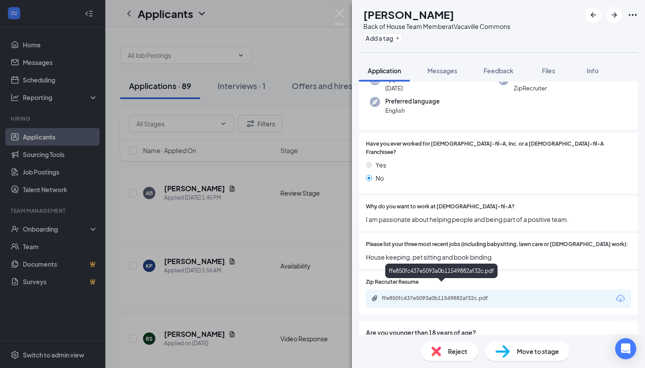
click at [455, 295] on div "ffe850fc437e5093a0b11549882af32c.pdf" at bounding box center [443, 298] width 123 height 7
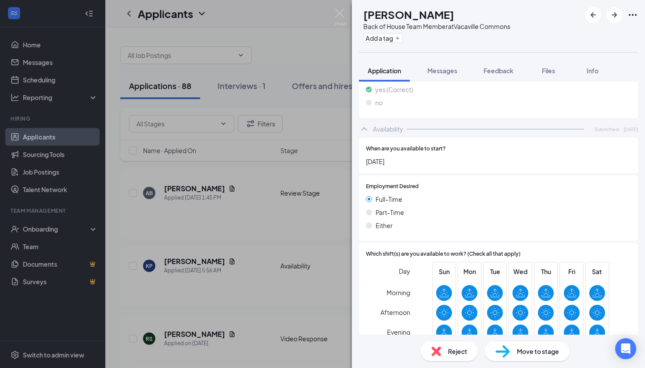
scroll to position [480, 0]
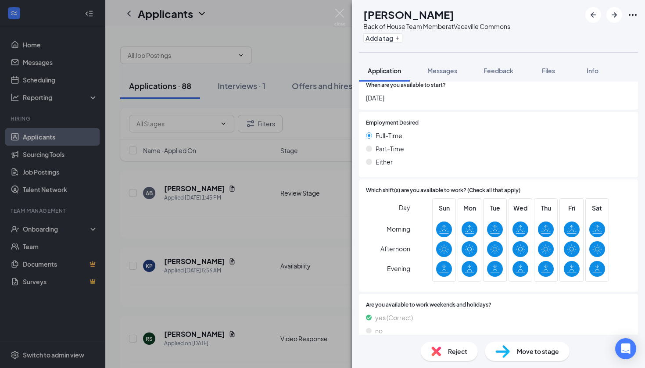
click at [545, 352] on span "Move to stage" at bounding box center [538, 352] width 42 height 10
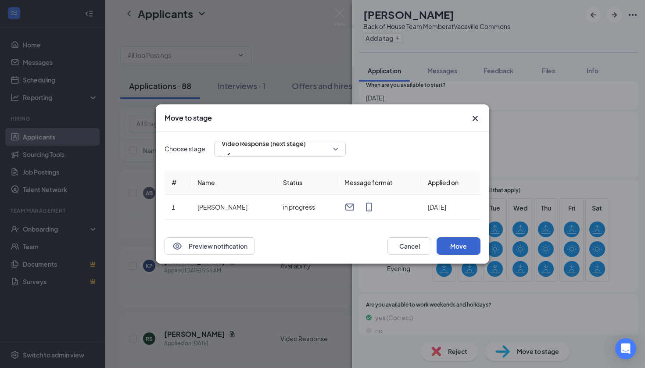
click at [460, 250] on button "Move" at bounding box center [459, 246] width 44 height 18
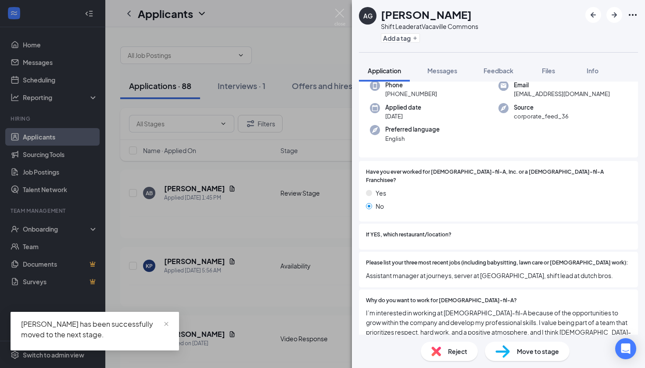
scroll to position [50, 0]
click at [611, 14] on icon "ArrowRight" at bounding box center [614, 15] width 11 height 11
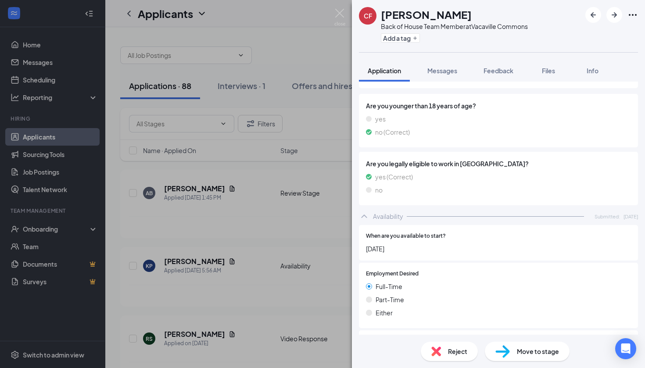
scroll to position [161, 0]
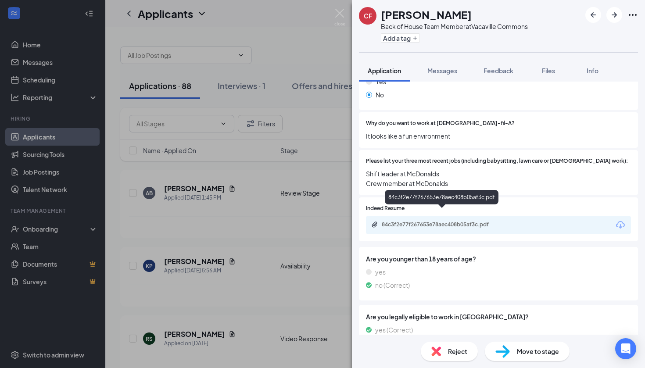
click at [419, 221] on div "84c3f2e77f267653e78aec408b05af3c.pdf" at bounding box center [443, 224] width 123 height 7
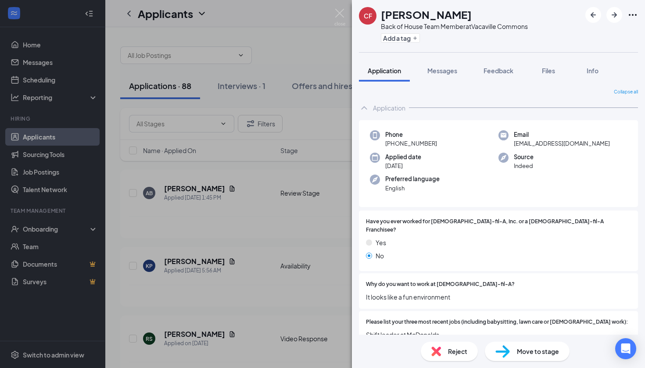
scroll to position [0, 0]
click at [516, 349] on div "Move to stage" at bounding box center [527, 351] width 85 height 19
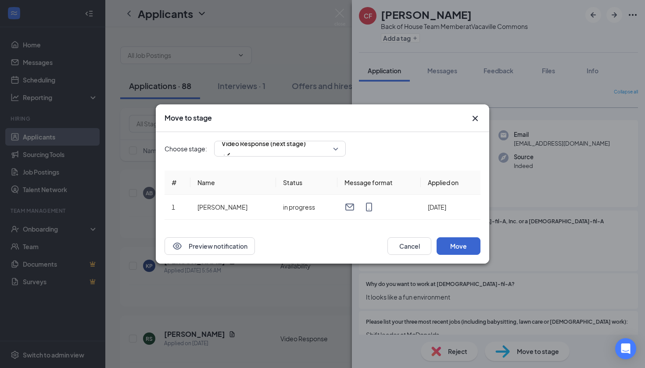
click at [460, 240] on button "Move" at bounding box center [459, 246] width 44 height 18
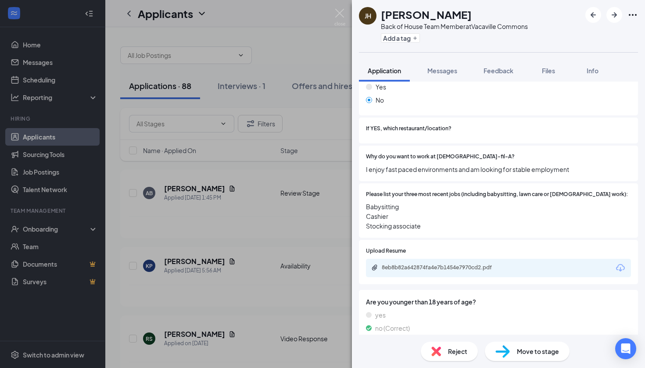
scroll to position [179, 0]
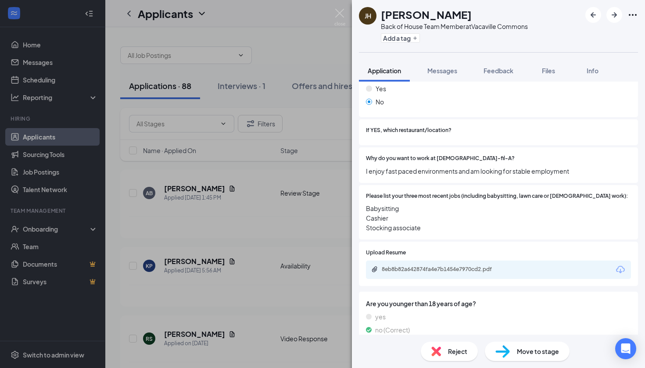
click at [442, 264] on div "8eb8b82a642874fa4e7b1454e7970cd2.pdf" at bounding box center [498, 270] width 265 height 18
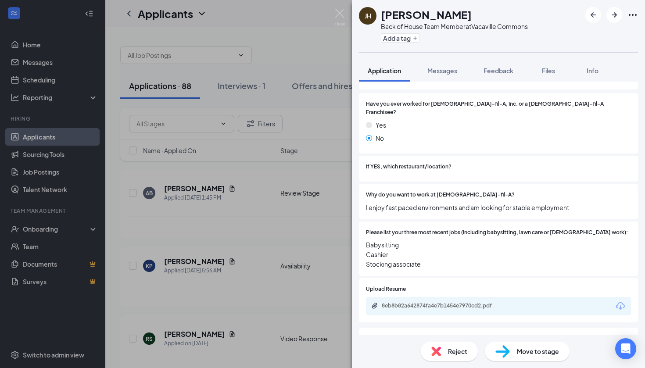
scroll to position [144, 0]
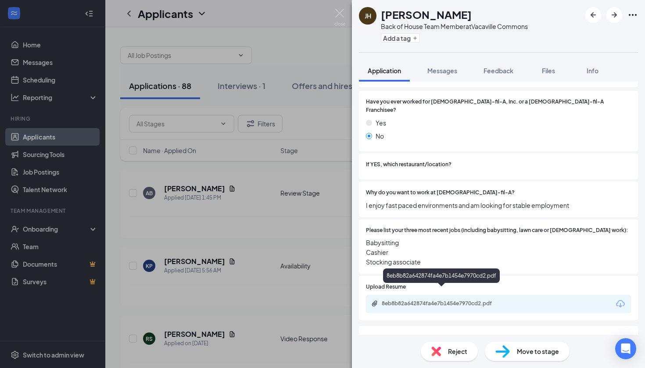
click at [435, 299] on div "8eb8b82a642874fa4e7b1454e7970cd2.pdf" at bounding box center [498, 304] width 265 height 18
click at [435, 300] on div "8eb8b82a642874fa4e7b1454e7970cd2.pdf" at bounding box center [443, 303] width 123 height 7
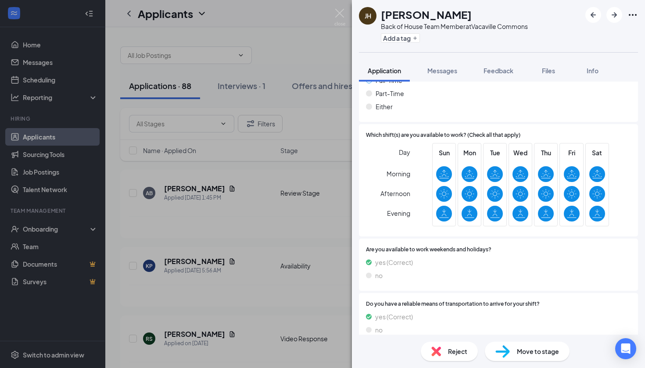
scroll to position [582, 0]
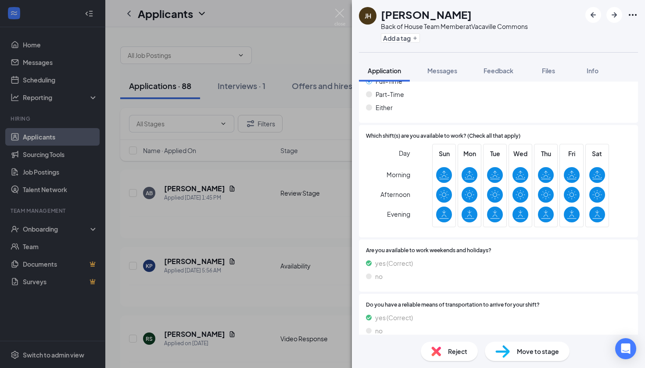
click at [528, 349] on span "Move to stage" at bounding box center [538, 352] width 42 height 10
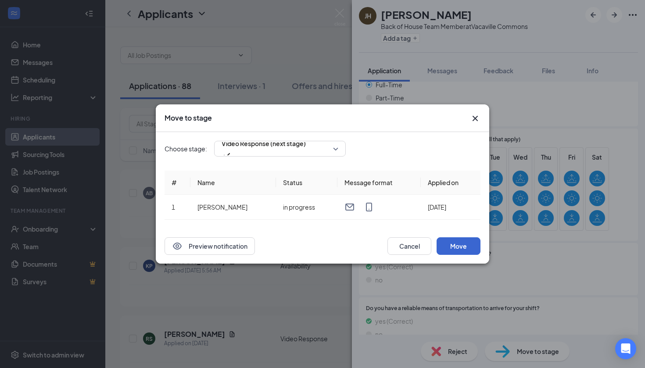
click at [459, 250] on button "Move" at bounding box center [459, 246] width 44 height 18
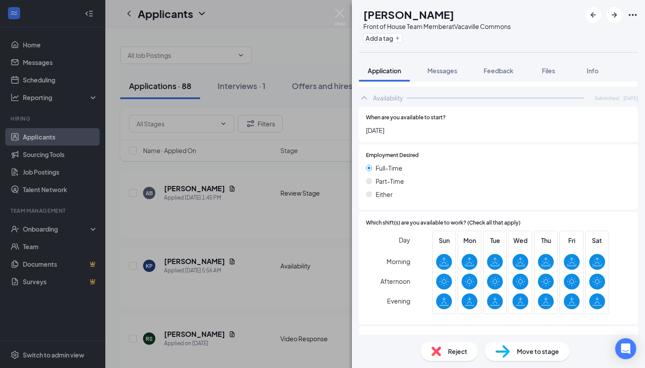
scroll to position [362, 0]
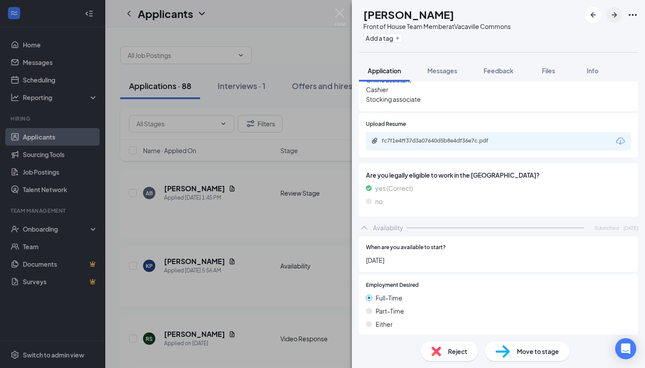
click at [617, 8] on button "button" at bounding box center [615, 15] width 16 height 16
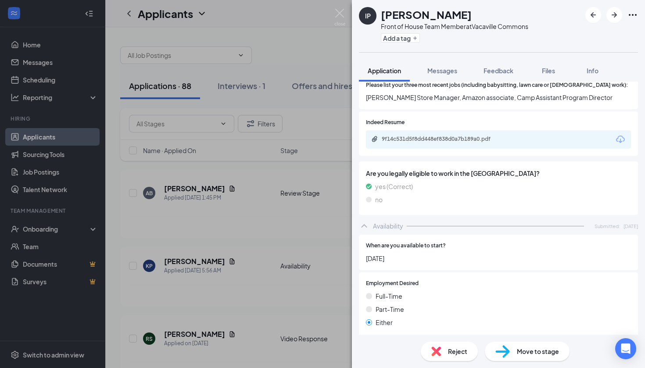
scroll to position [194, 0]
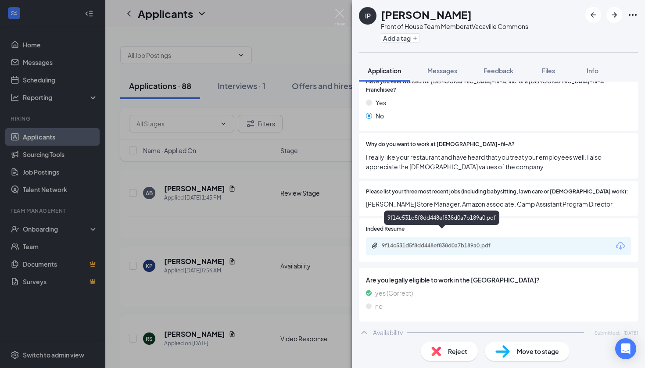
click at [453, 242] on div "9f14c531d5f8dd448ef838d0a7b189a0.pdf" at bounding box center [443, 245] width 123 height 7
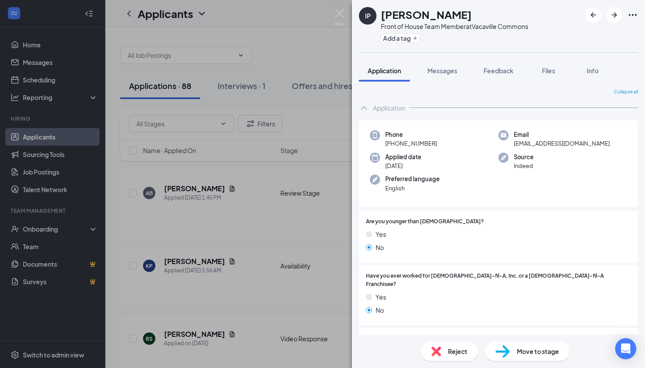
scroll to position [0, 0]
click at [529, 357] on div "Move to stage" at bounding box center [527, 351] width 85 height 19
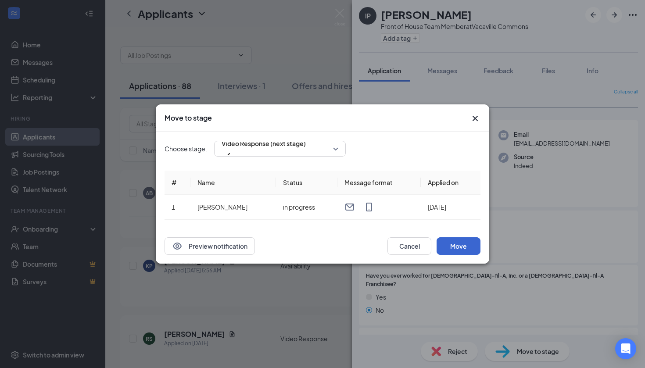
click at [467, 242] on button "Move" at bounding box center [459, 246] width 44 height 18
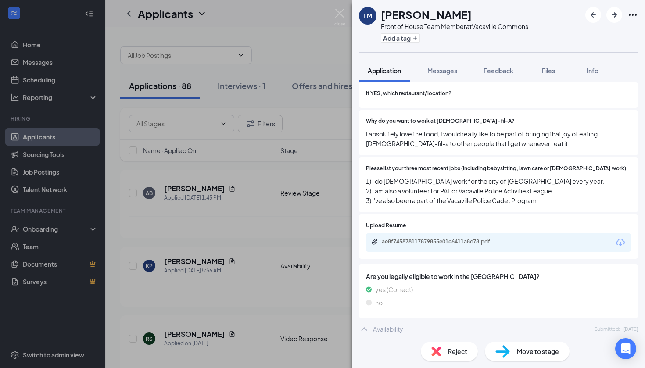
scroll to position [252, 0]
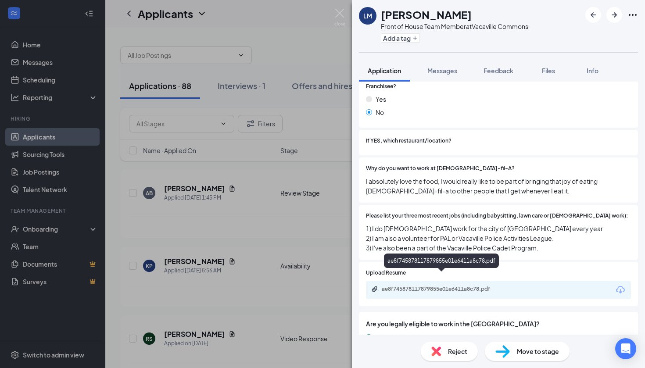
click at [467, 286] on div "ae8f745878117879855e01e6411a8c78.pdf" at bounding box center [443, 289] width 123 height 7
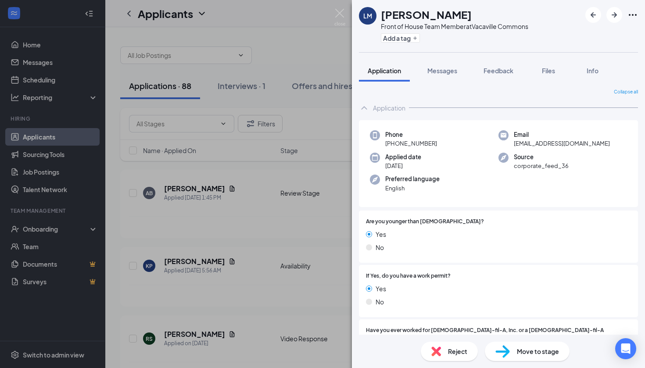
scroll to position [0, 0]
click at [446, 355] on div "Reject" at bounding box center [449, 351] width 57 height 19
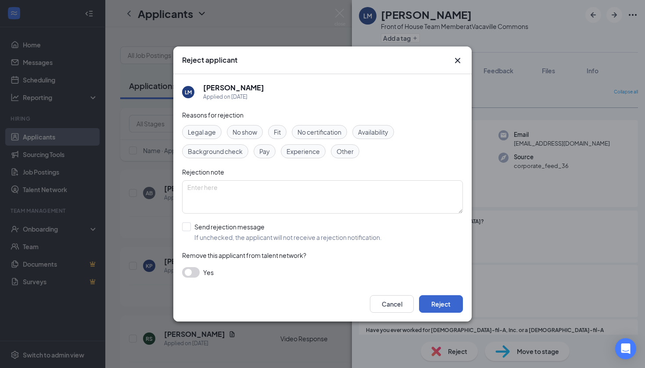
click at [452, 298] on button "Reject" at bounding box center [441, 304] width 44 height 18
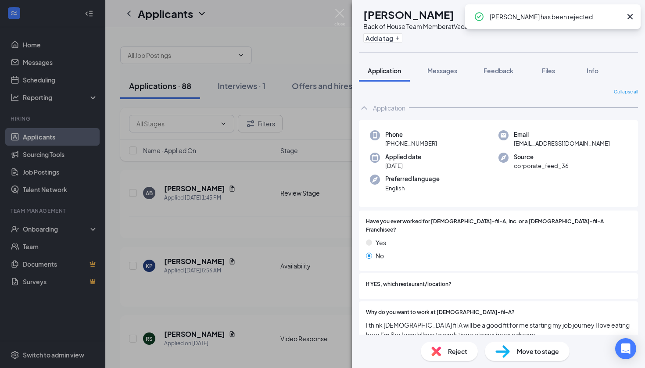
click at [630, 16] on icon "Cross" at bounding box center [630, 16] width 5 height 5
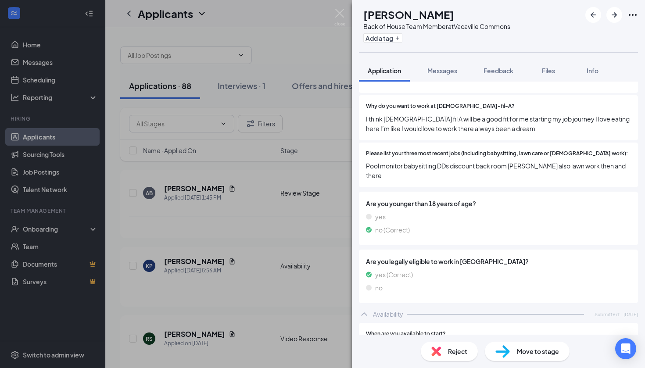
scroll to position [262, 0]
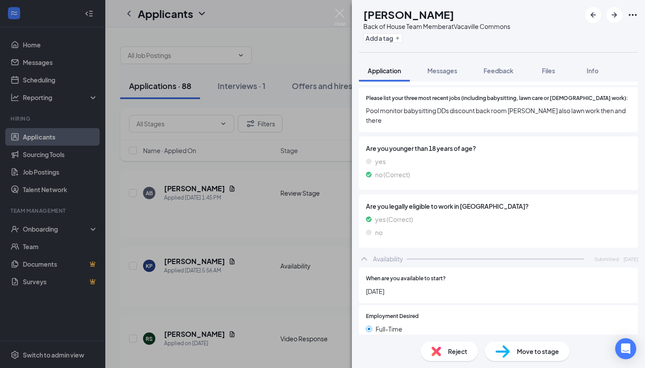
click at [520, 347] on span "Move to stage" at bounding box center [538, 352] width 42 height 10
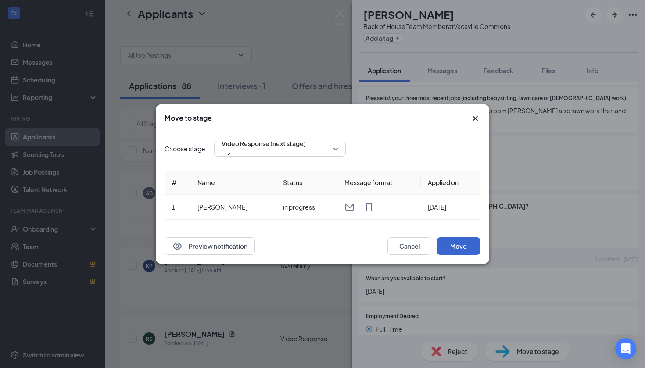
click at [456, 247] on button "Move" at bounding box center [459, 246] width 44 height 18
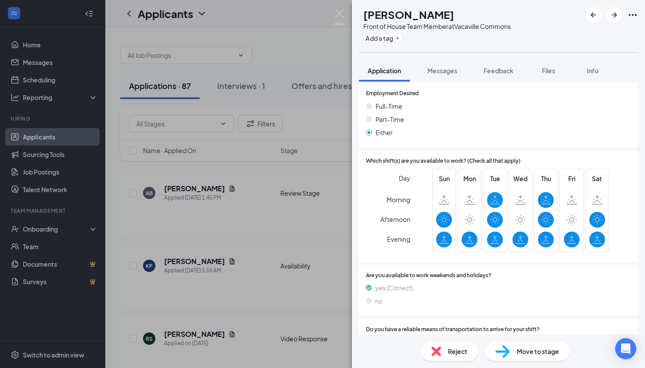
scroll to position [327, 0]
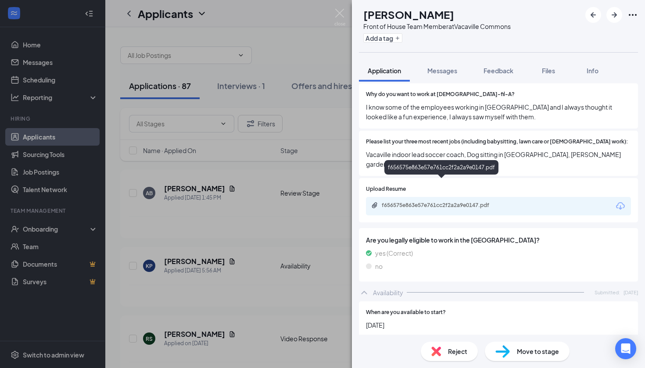
click at [442, 177] on div "f656575e863e57e761cc2f2a2a9e0147.pdf" at bounding box center [441, 169] width 114 height 18
click at [442, 202] on div "f656575e863e57e761cc2f2a2a9e0147.pdf" at bounding box center [442, 206] width 142 height 8
click at [521, 346] on div "Move to stage" at bounding box center [527, 351] width 85 height 19
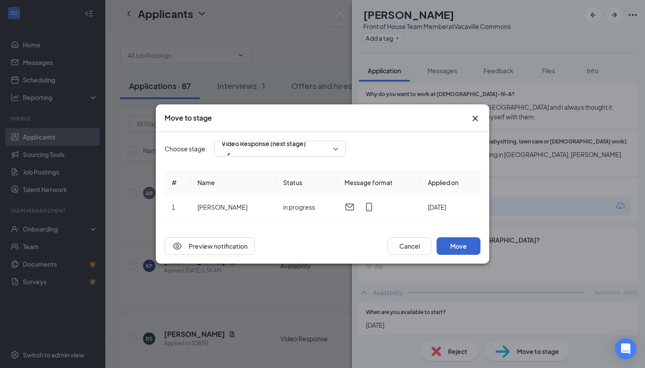
click at [467, 240] on button "Move" at bounding box center [459, 246] width 44 height 18
